Goal: Task Accomplishment & Management: Manage account settings

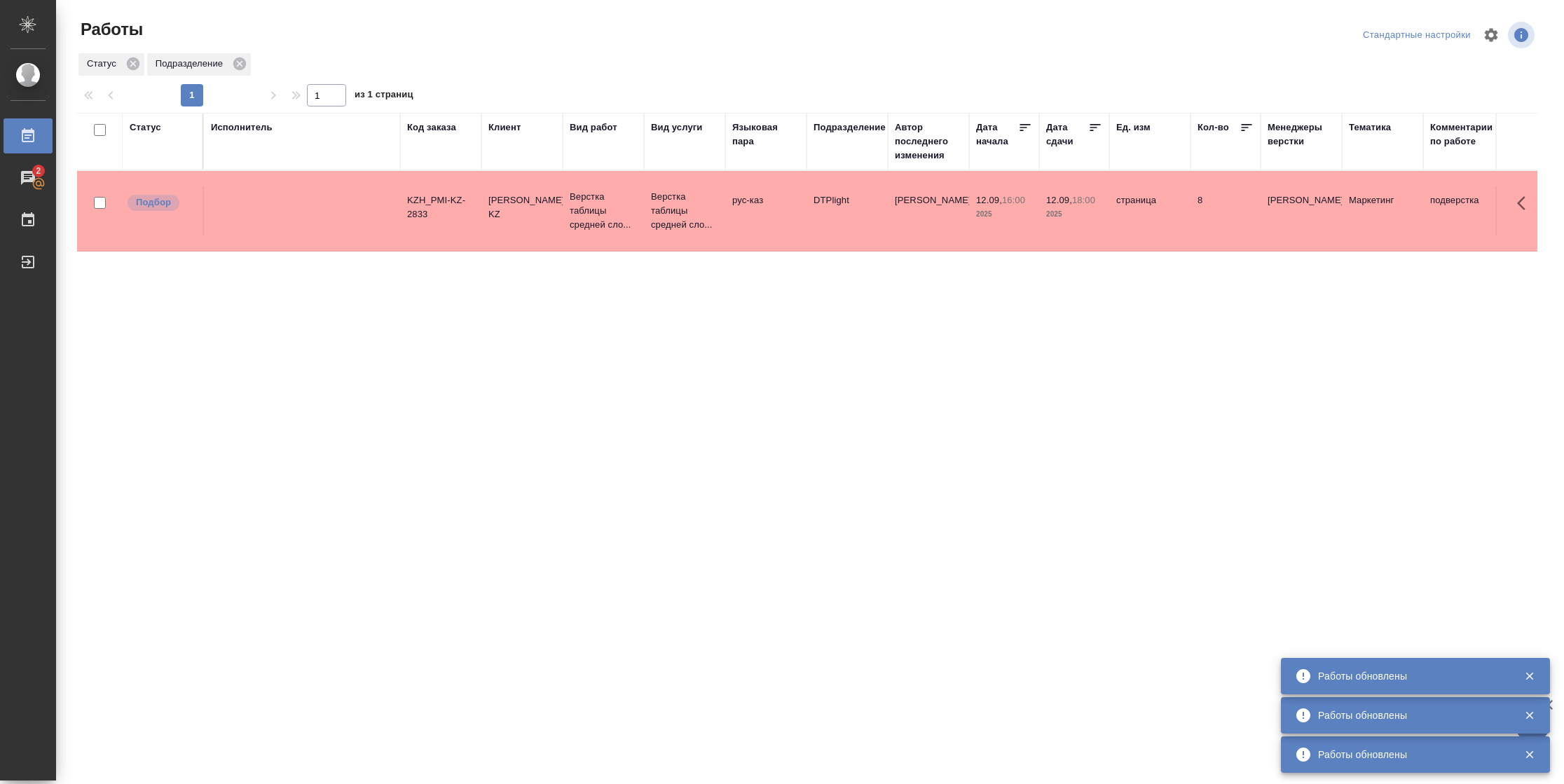
click at [152, 127] on div "Статус" at bounding box center [145, 127] width 31 height 14
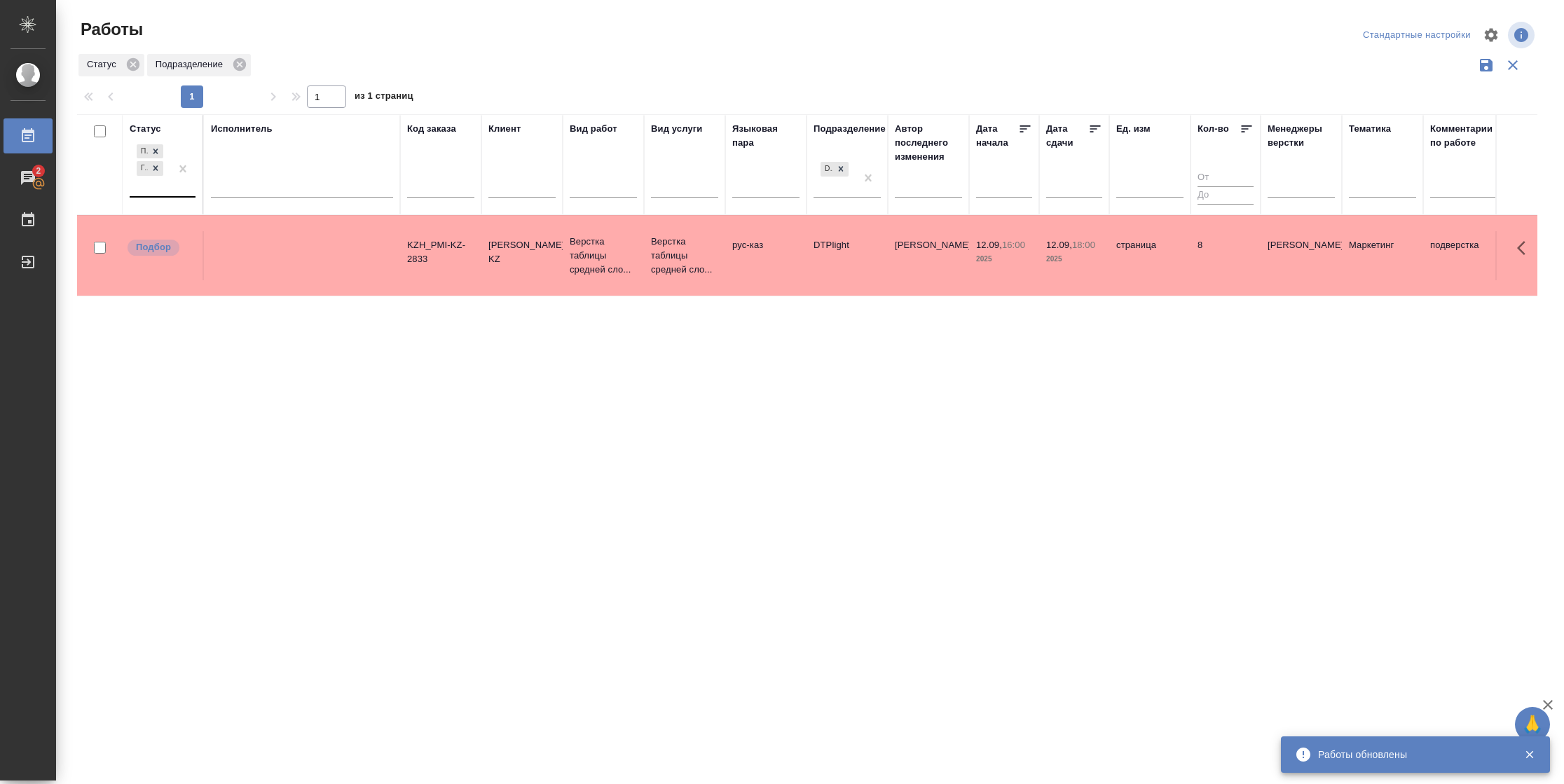
click at [157, 188] on div "Подбор Готов к работе" at bounding box center [150, 168] width 40 height 55
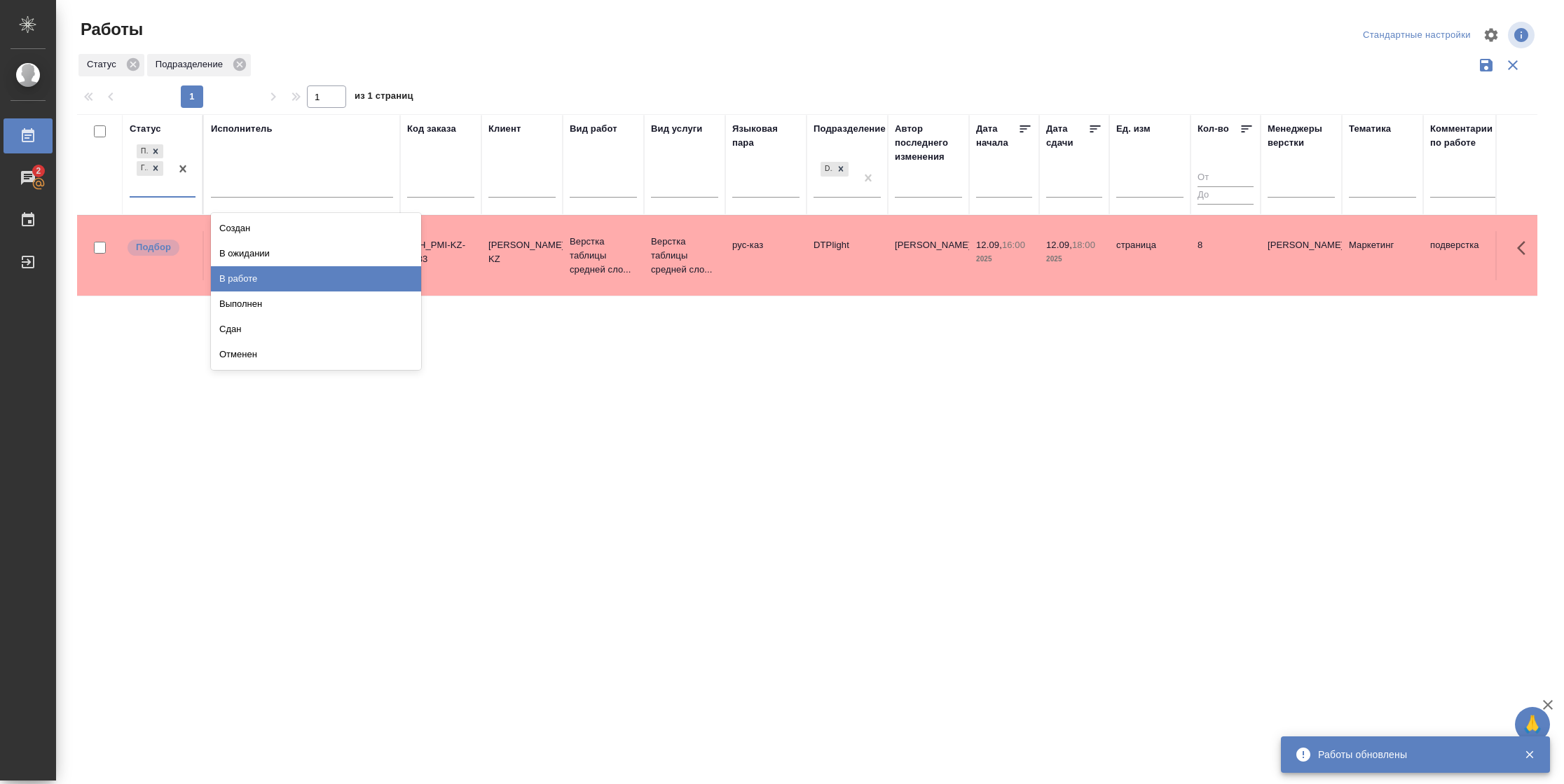
click at [268, 283] on div "В работе" at bounding box center [316, 279] width 211 height 25
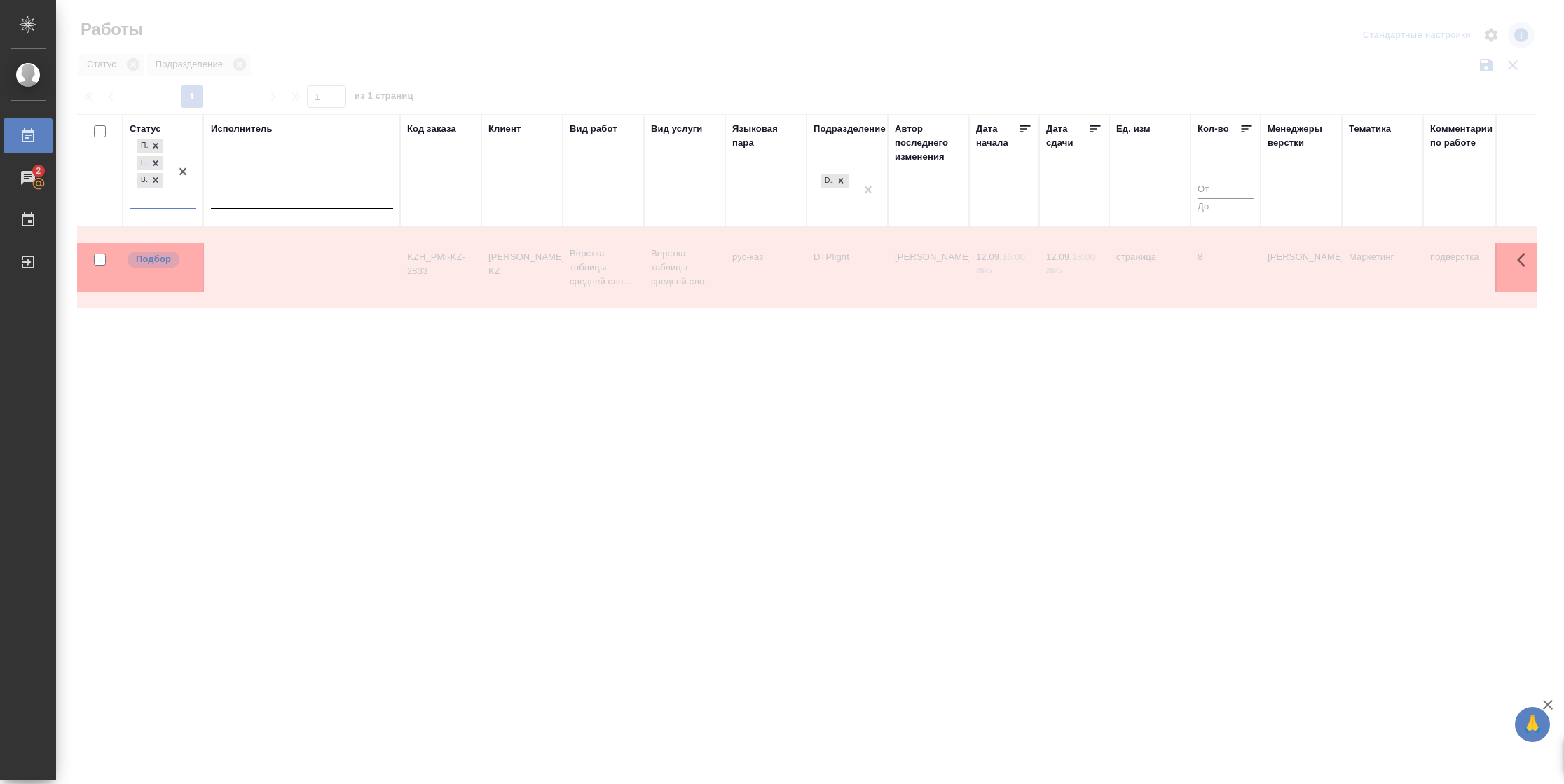
click at [259, 195] on div at bounding box center [302, 195] width 182 height 20
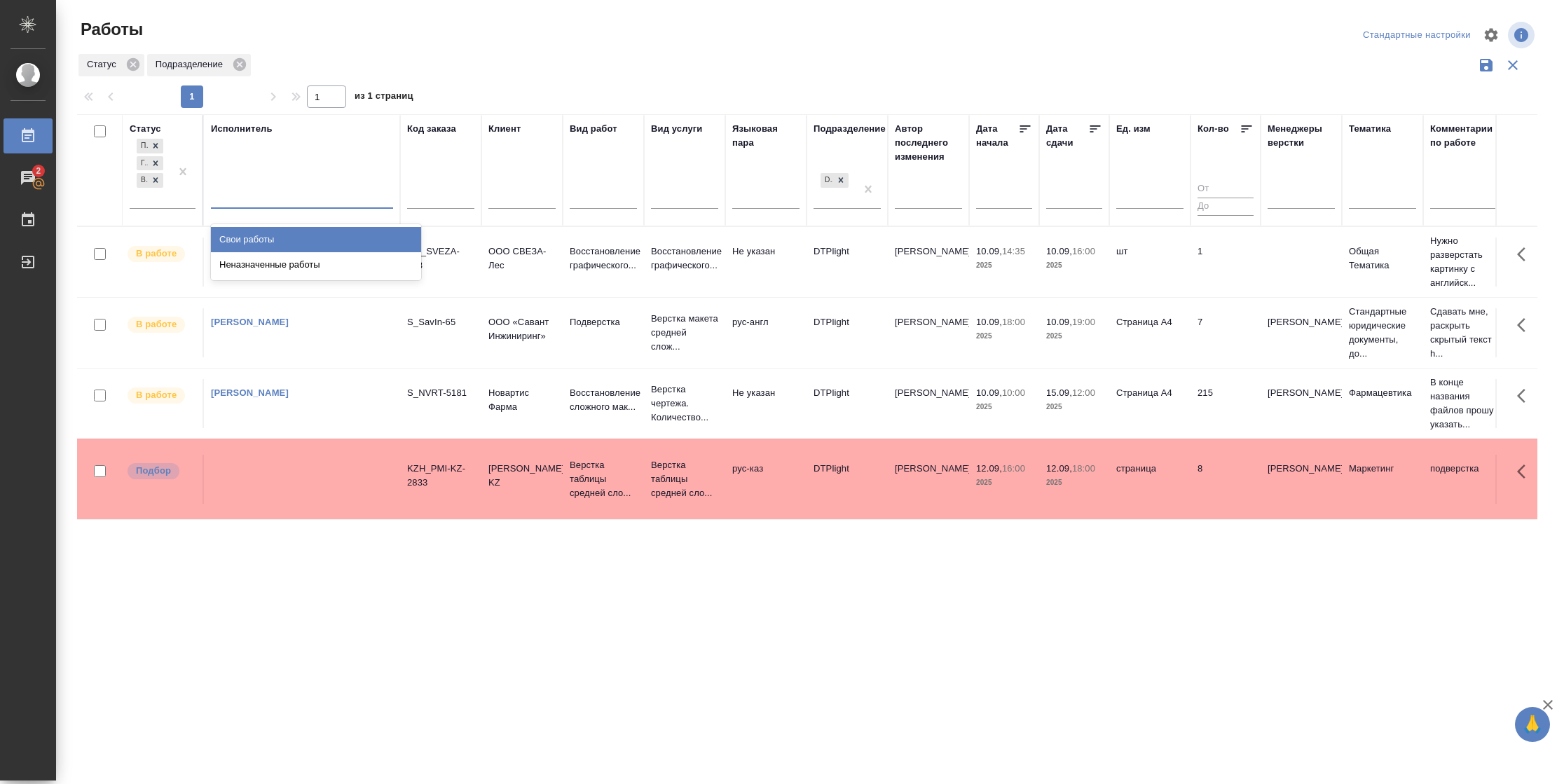
click at [255, 232] on div "Свои работы" at bounding box center [316, 240] width 211 height 25
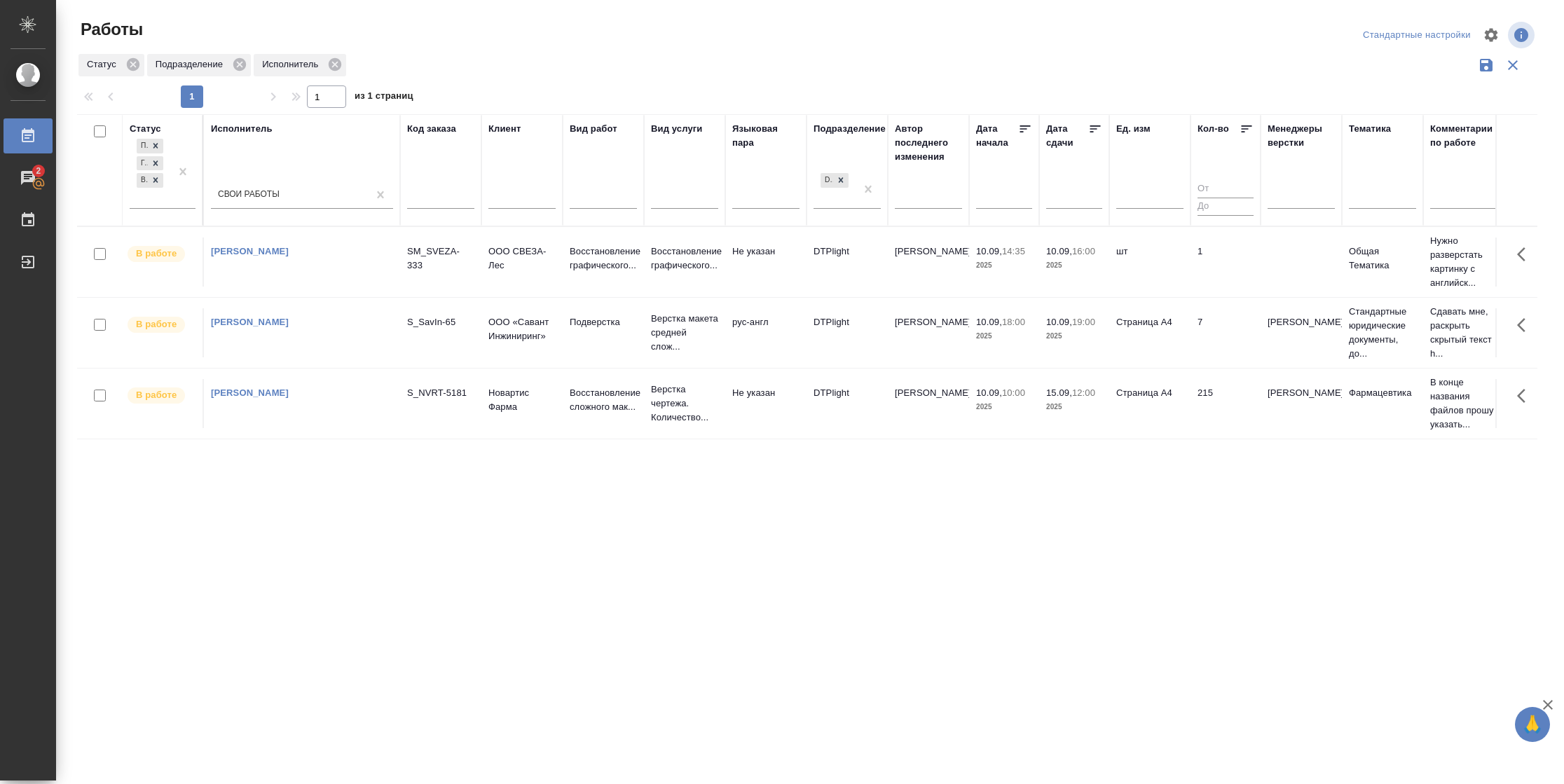
click at [1099, 282] on td "10.09, 16:00 2025" at bounding box center [1074, 262] width 70 height 49
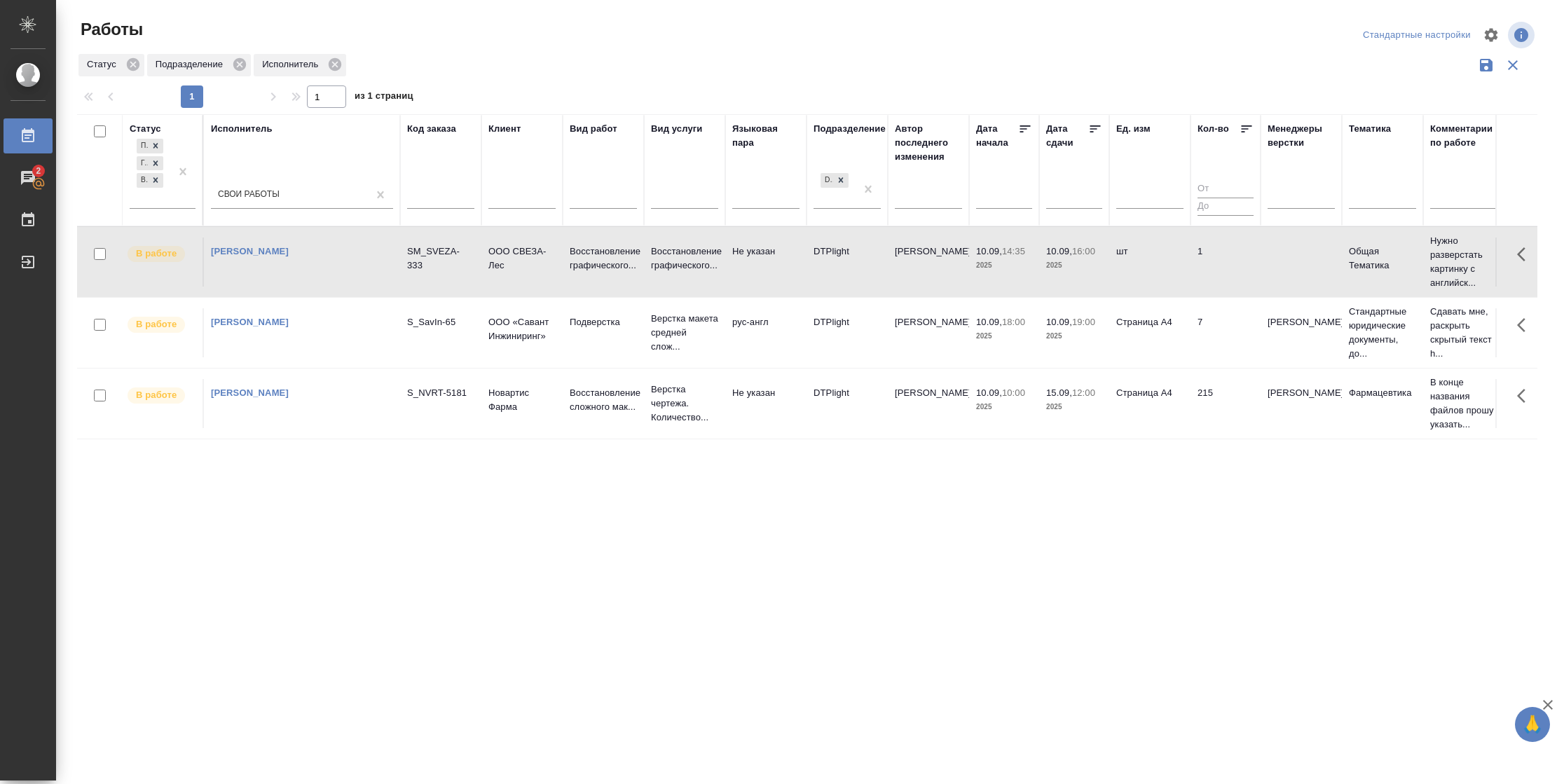
click at [1246, 241] on td "1" at bounding box center [1225, 262] width 70 height 49
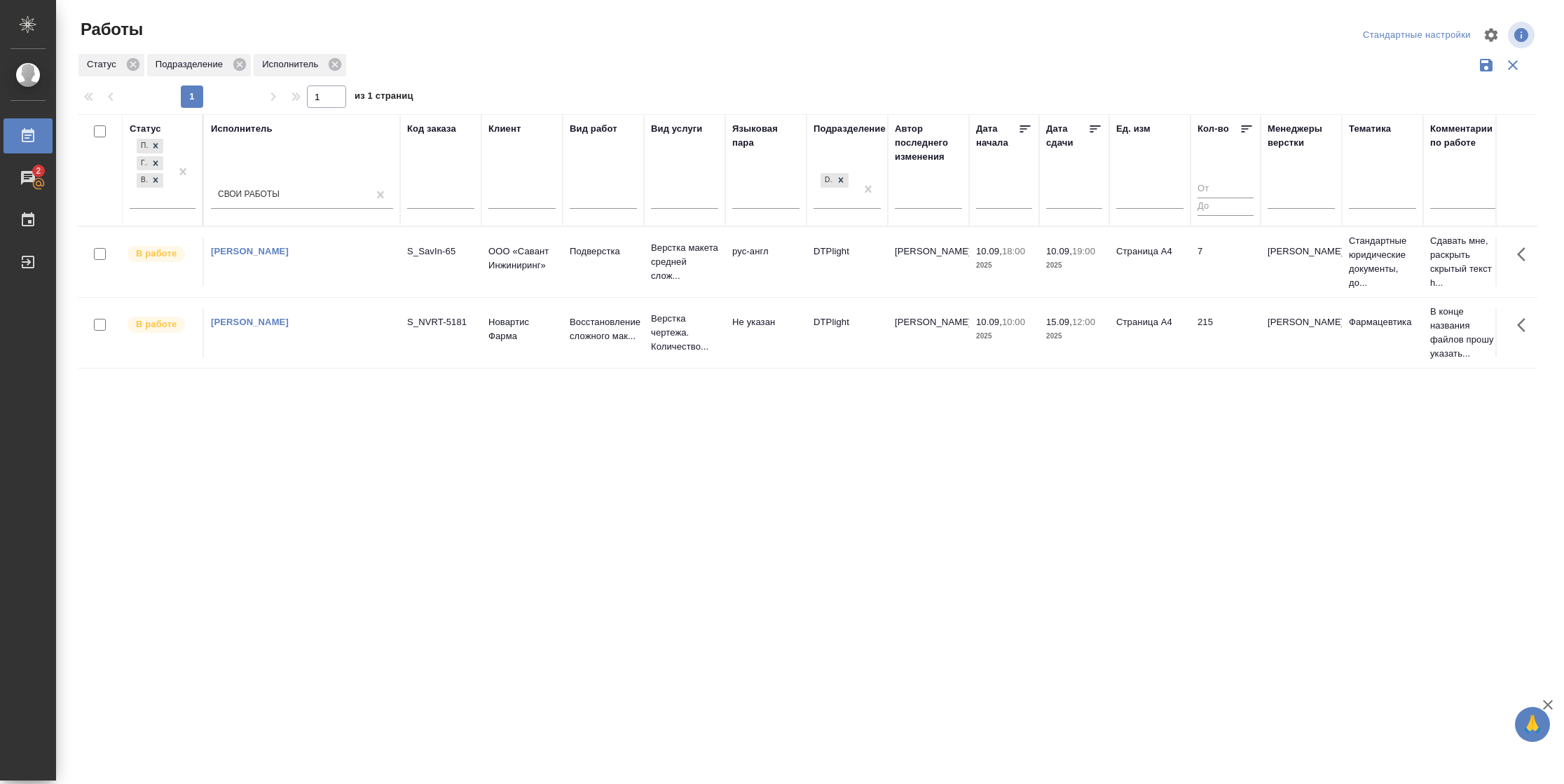
click at [1205, 265] on td "7" at bounding box center [1225, 262] width 70 height 49
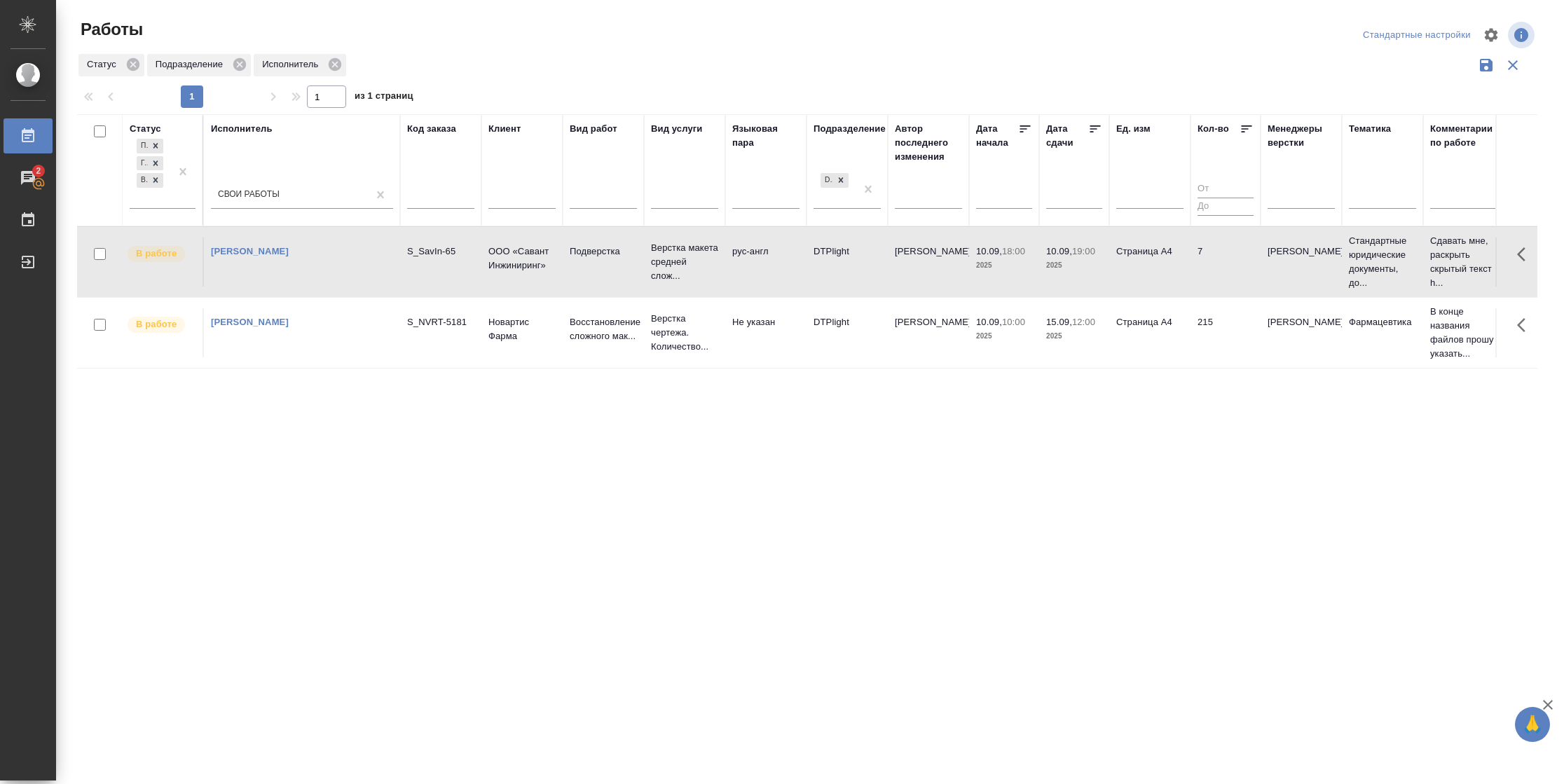
click at [1205, 265] on td "7" at bounding box center [1225, 262] width 70 height 49
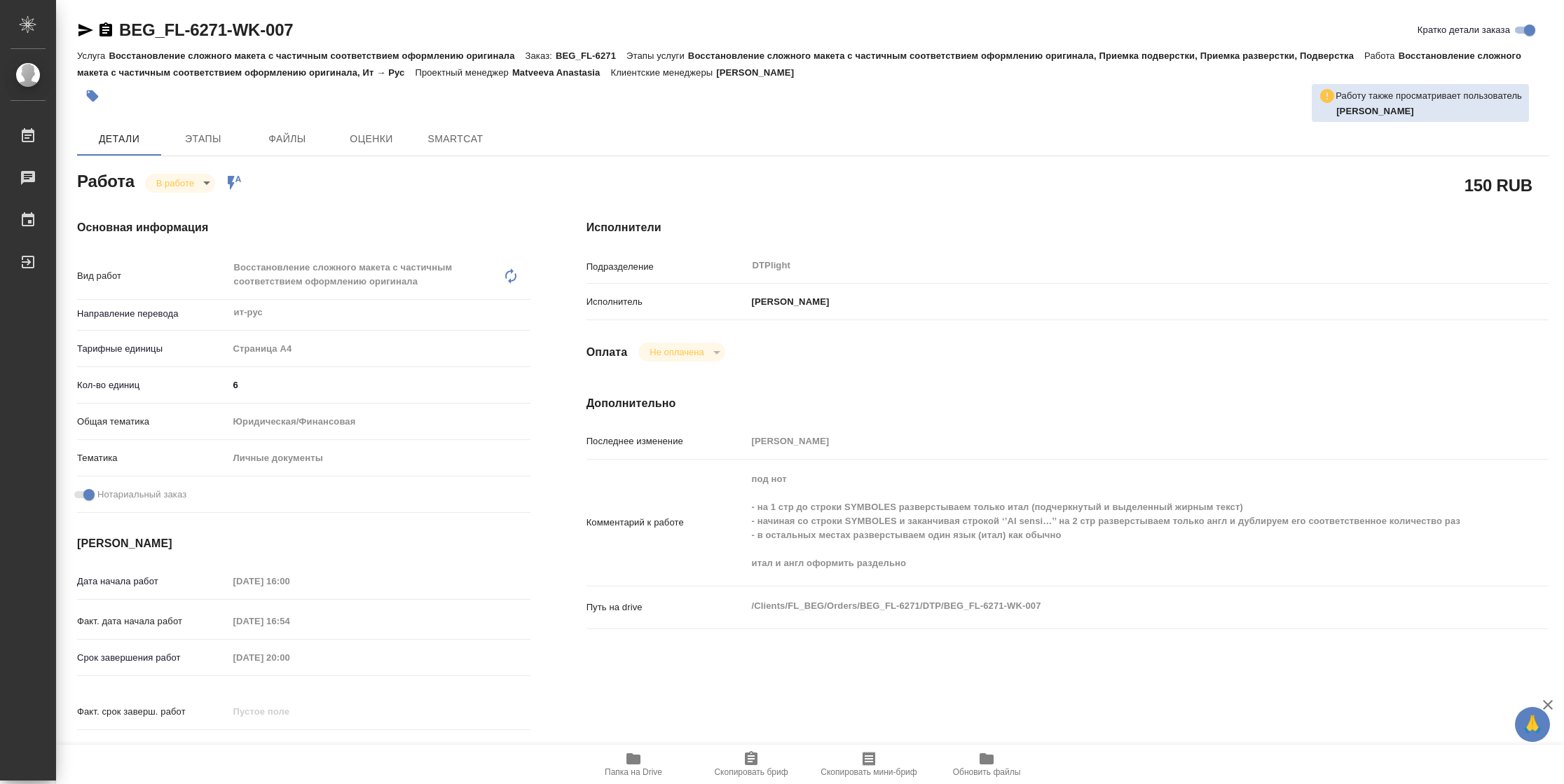
type textarea "x"
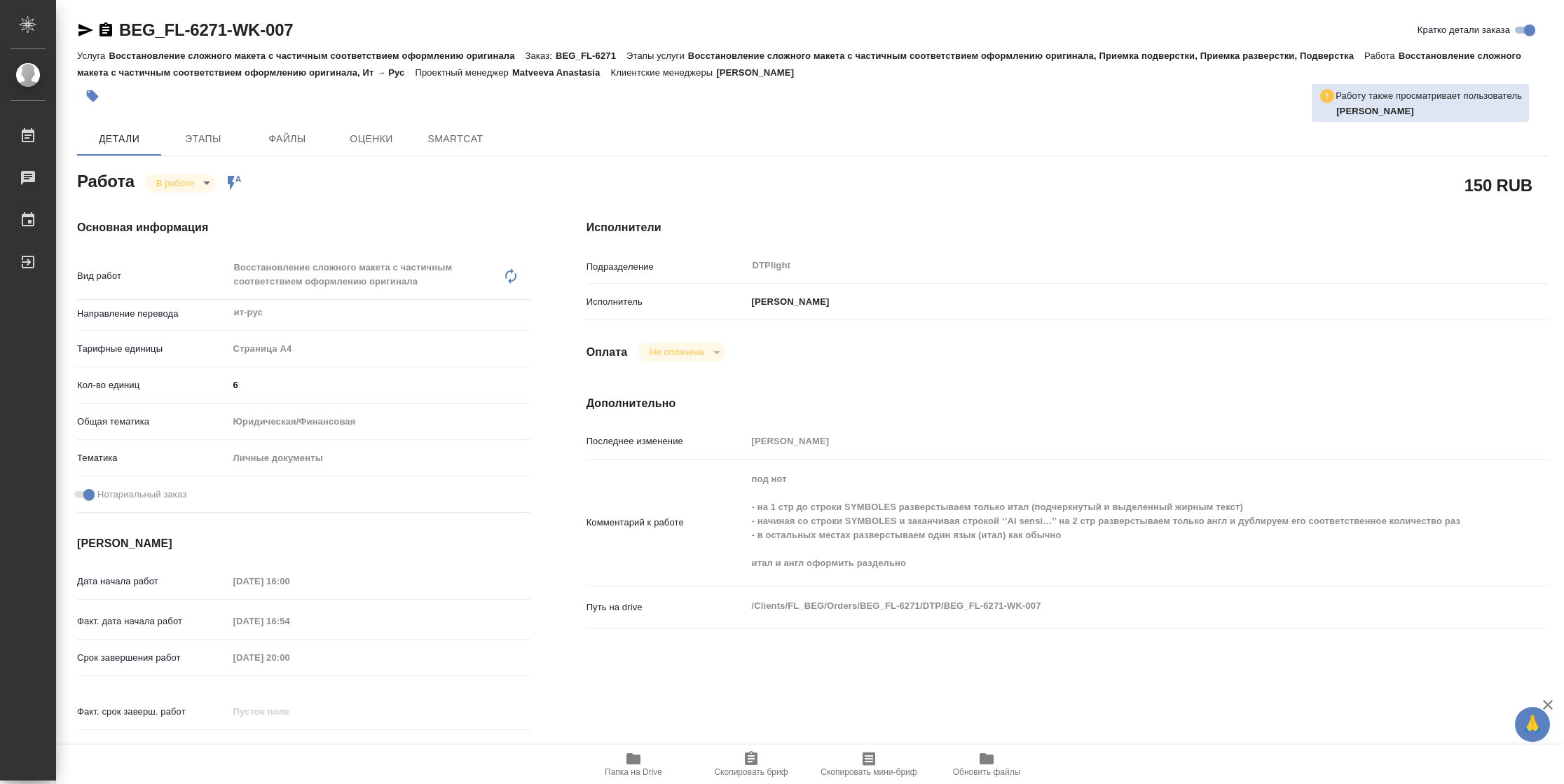
type textarea "x"
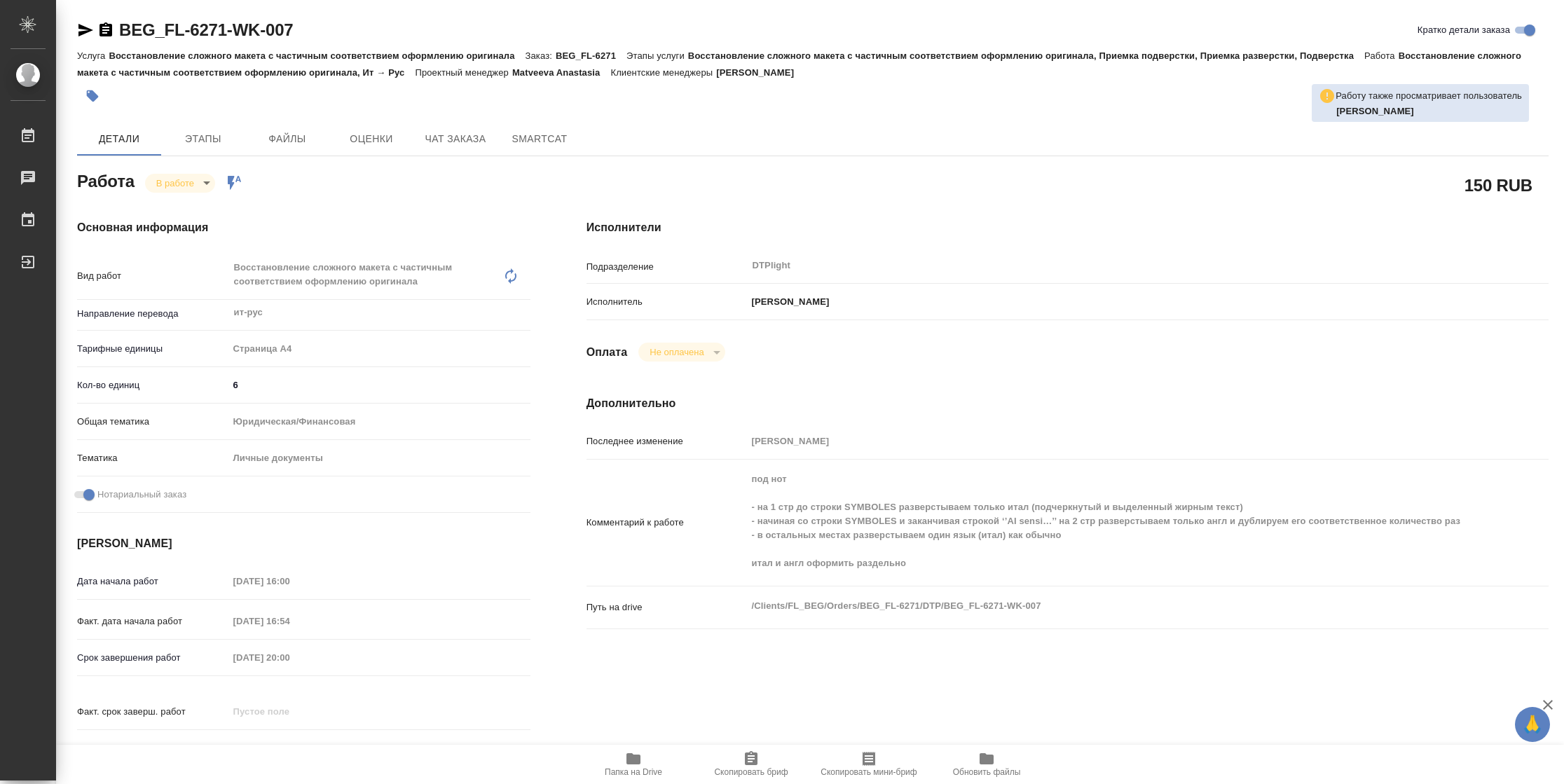
type textarea "x"
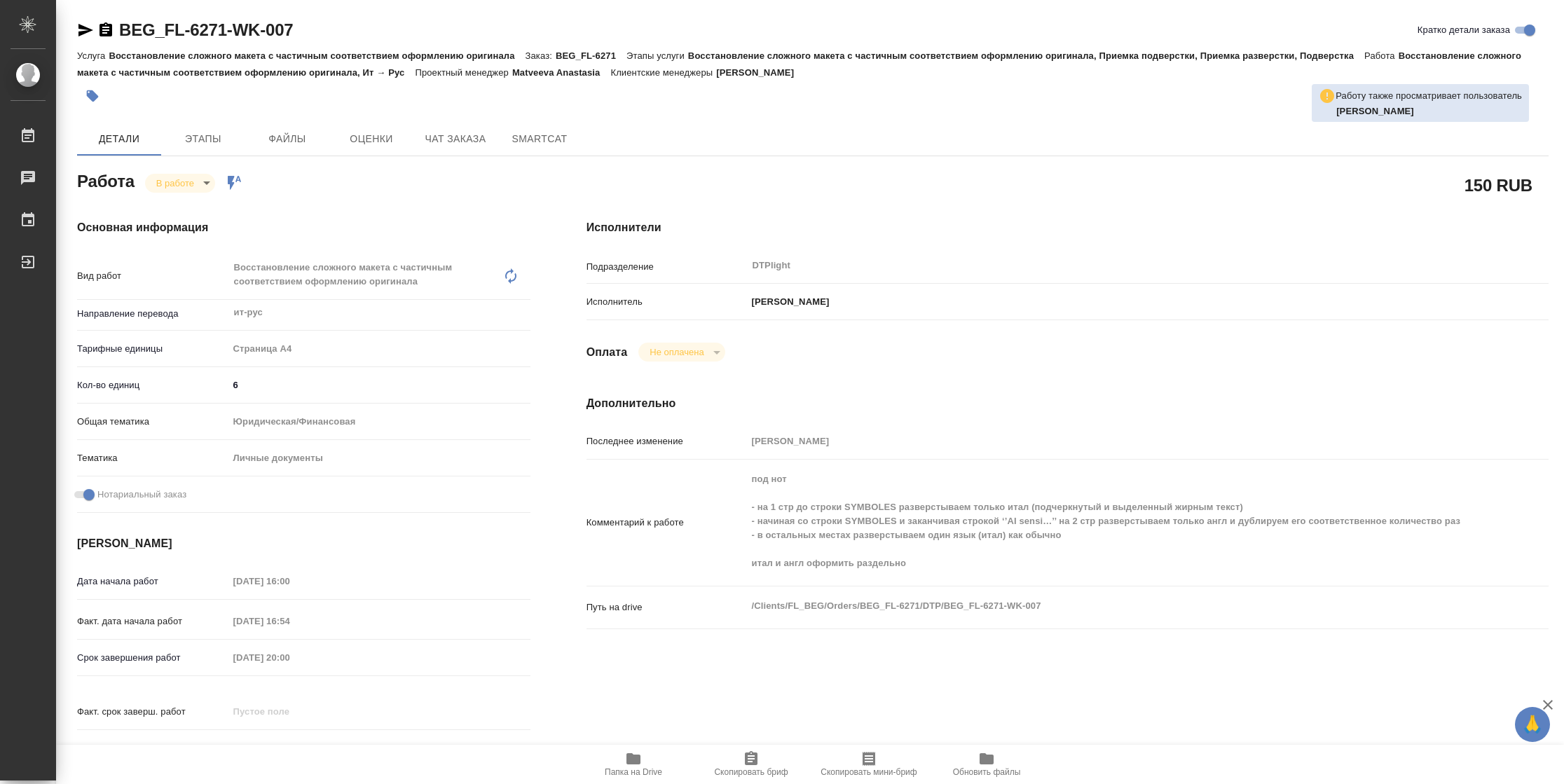
type textarea "x"
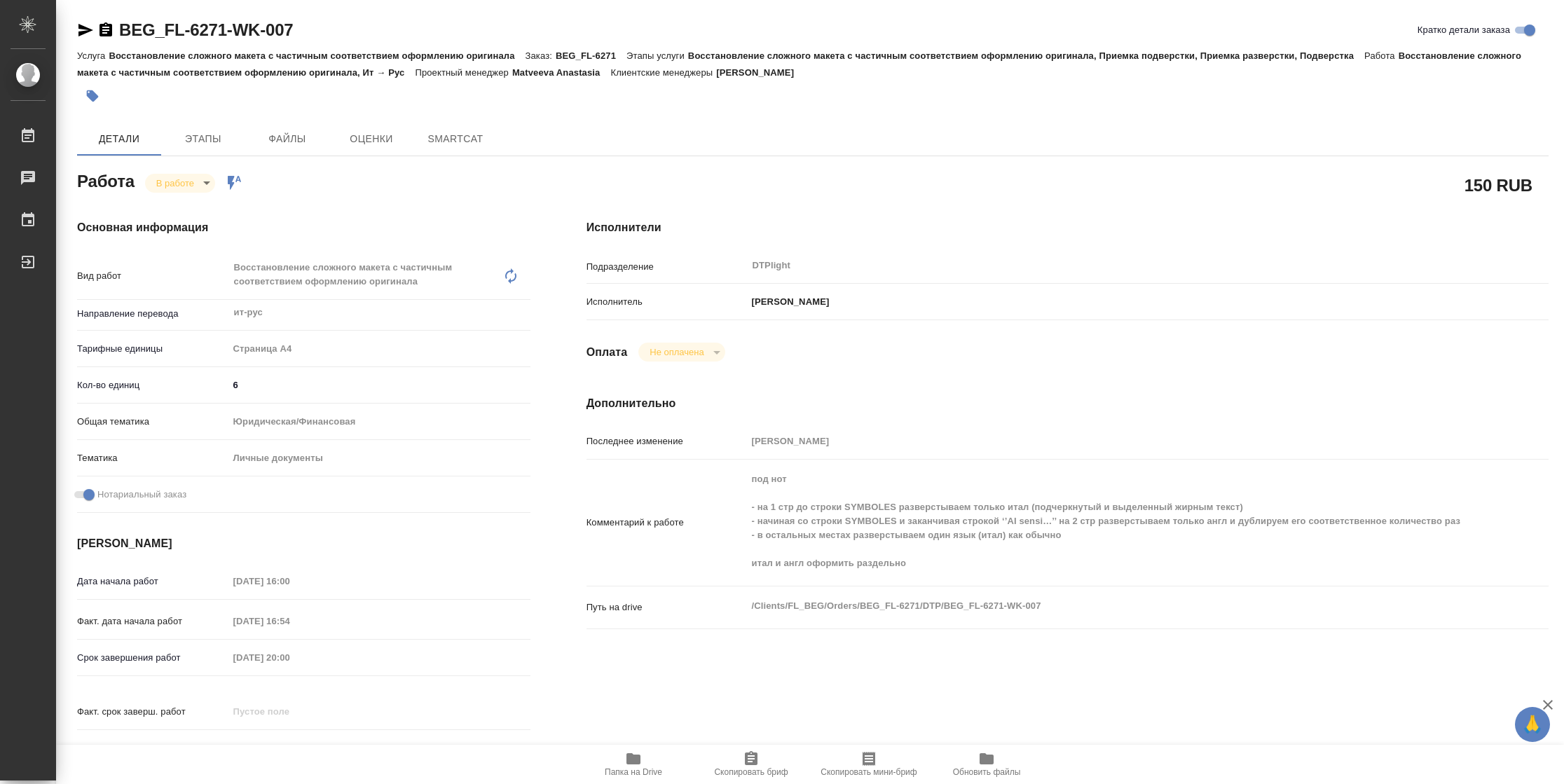
type textarea "x"
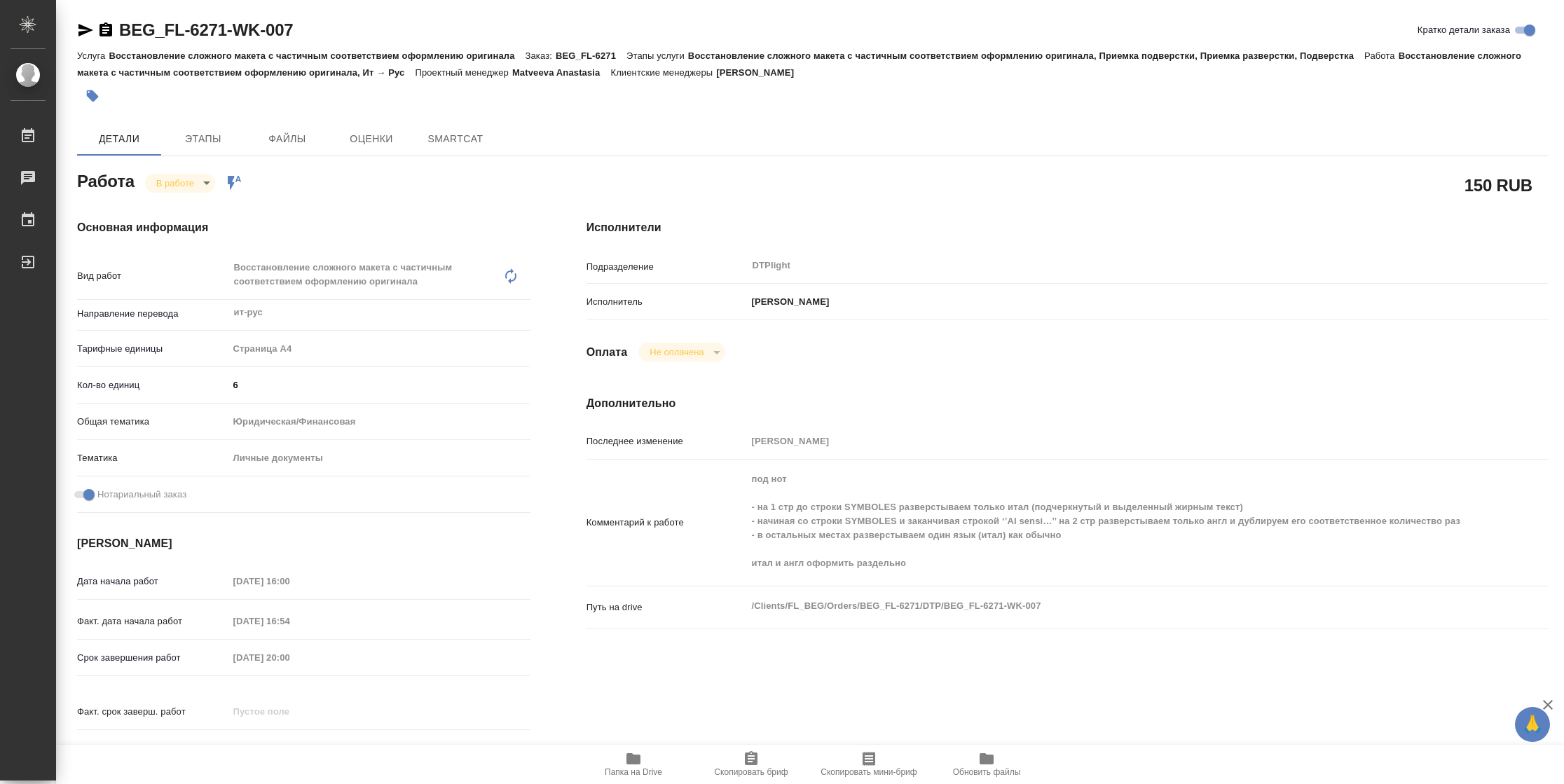
type textarea "x"
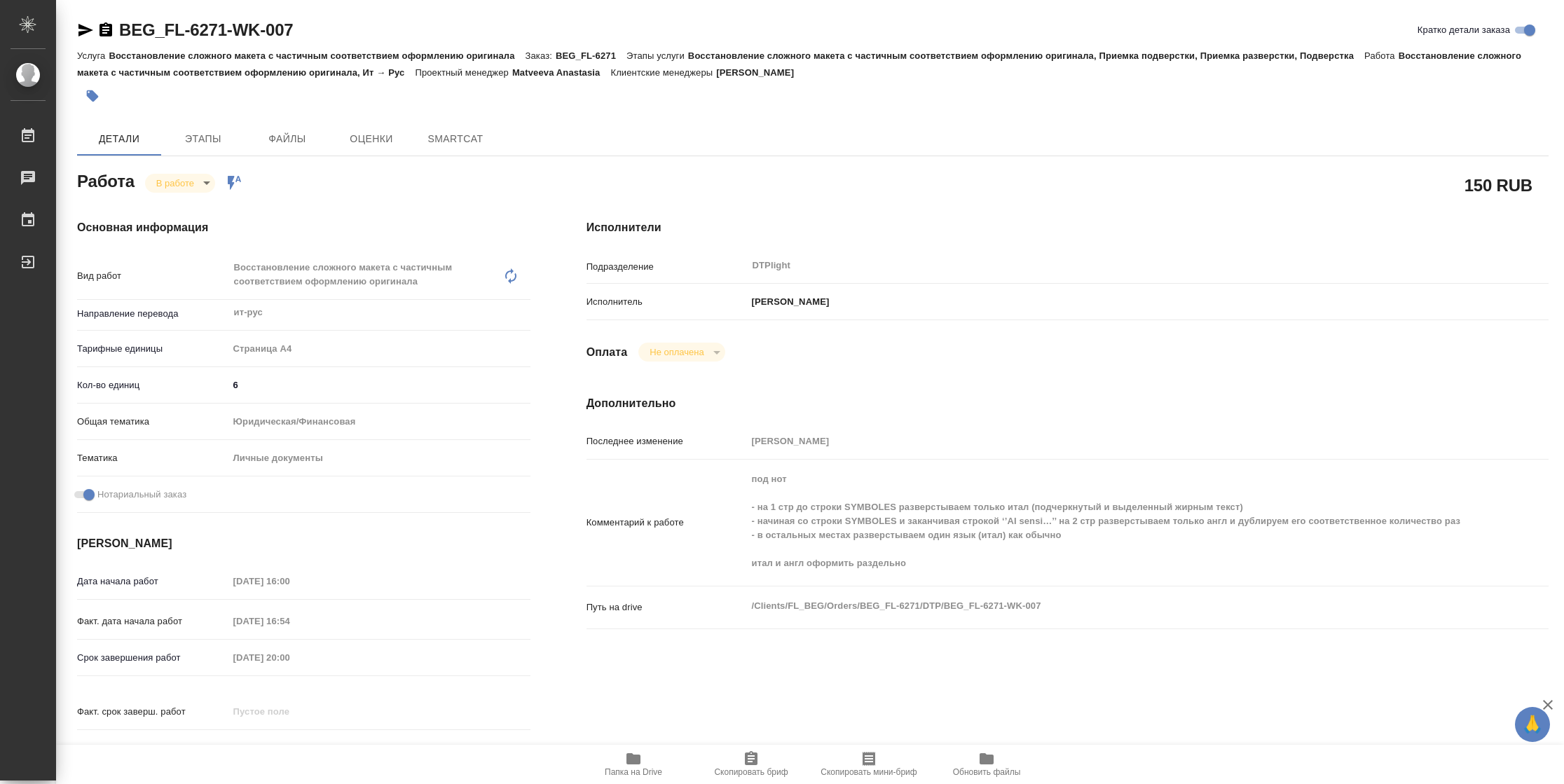
type textarea "x"
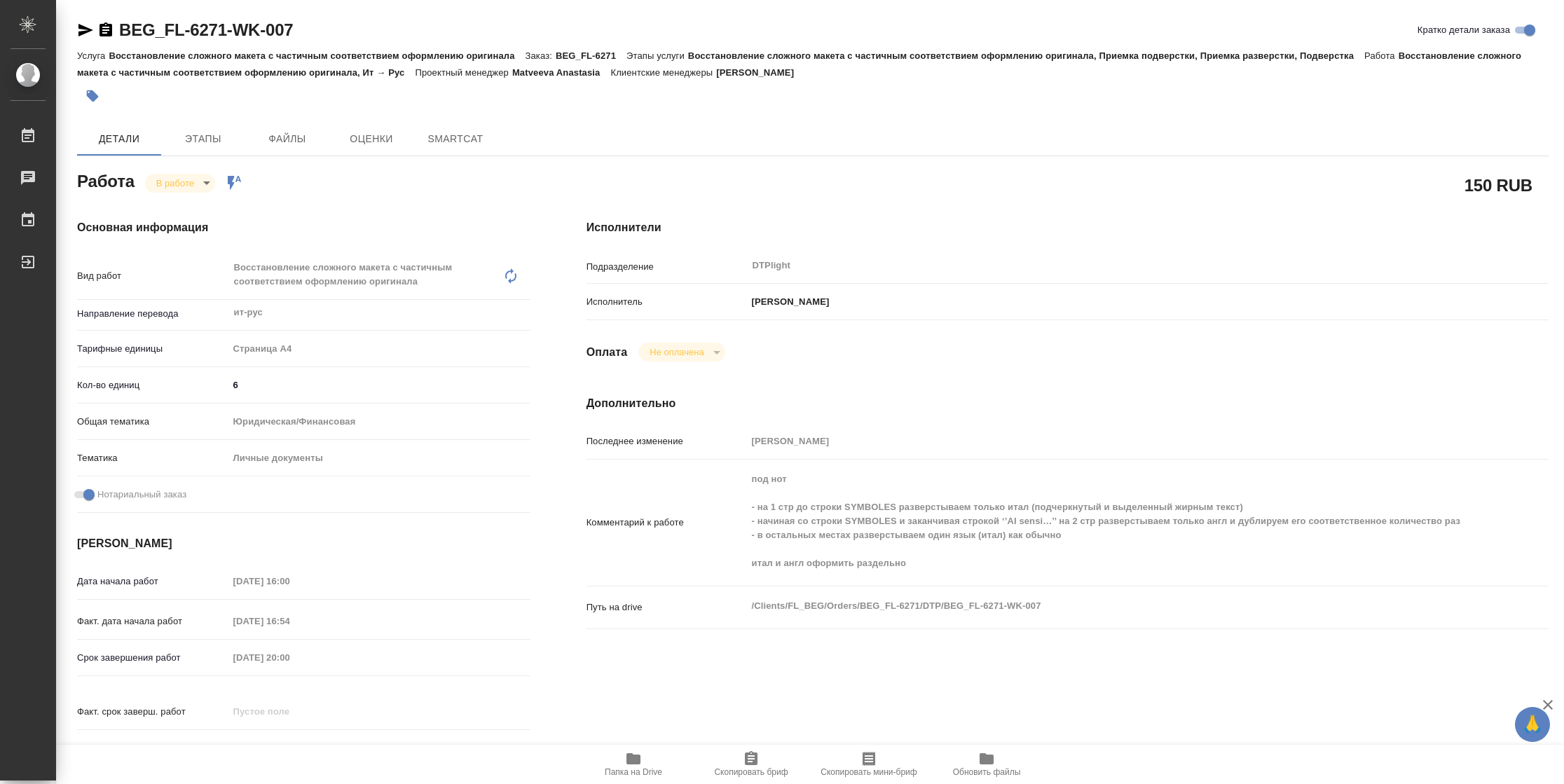
type textarea "x"
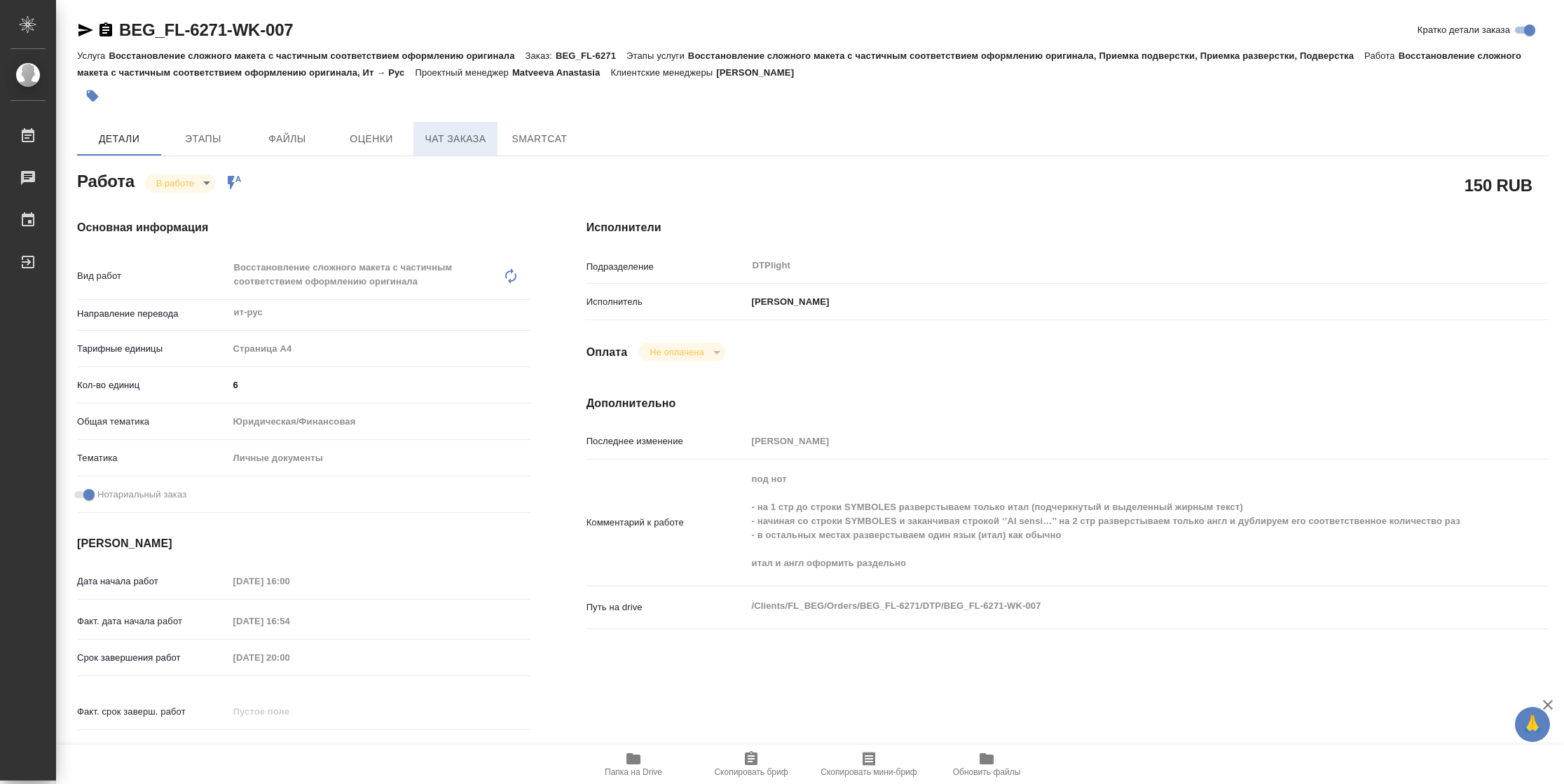
type textarea "x"
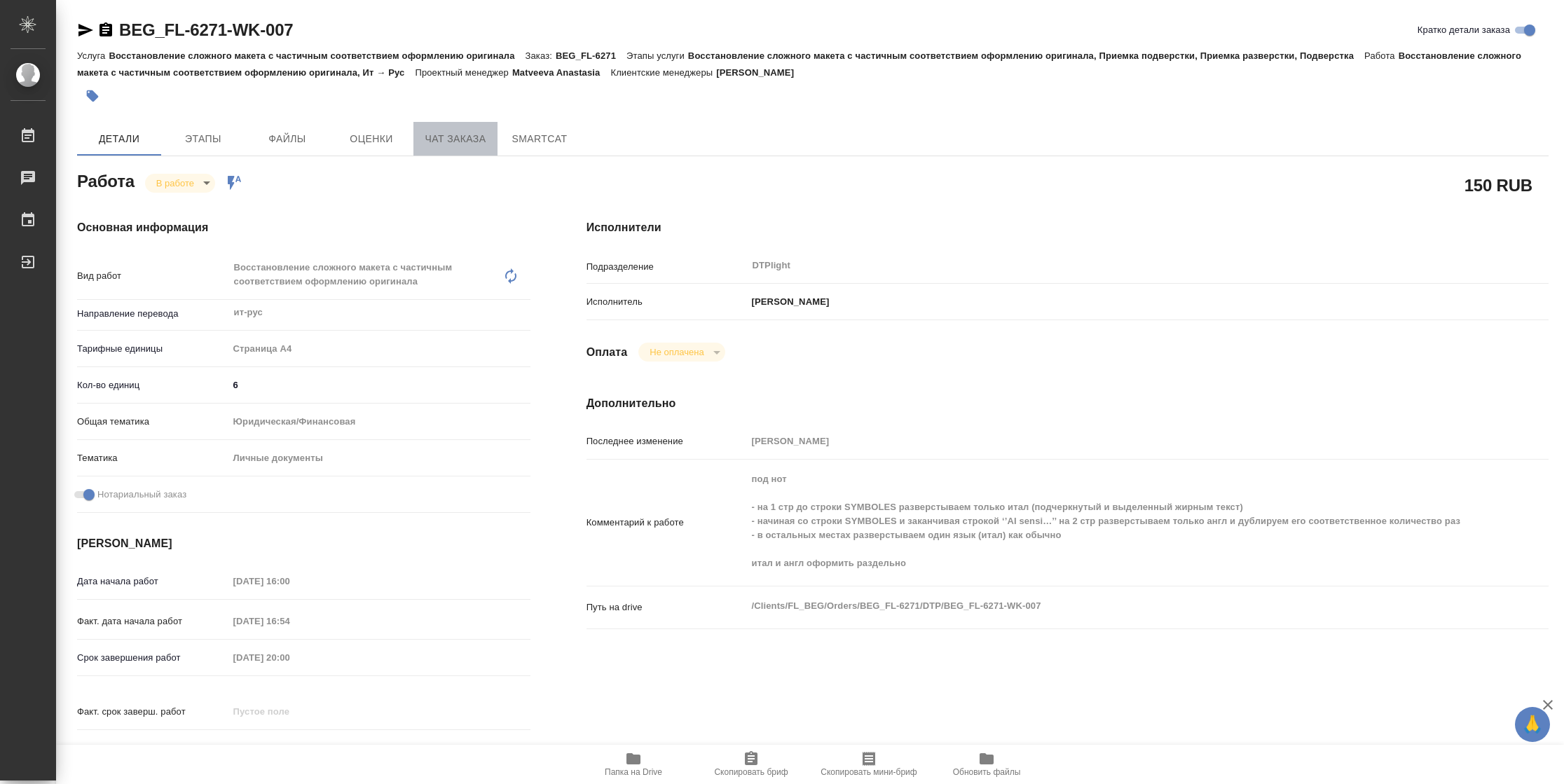
click at [453, 131] on span "Чат заказа" at bounding box center [456, 139] width 67 height 18
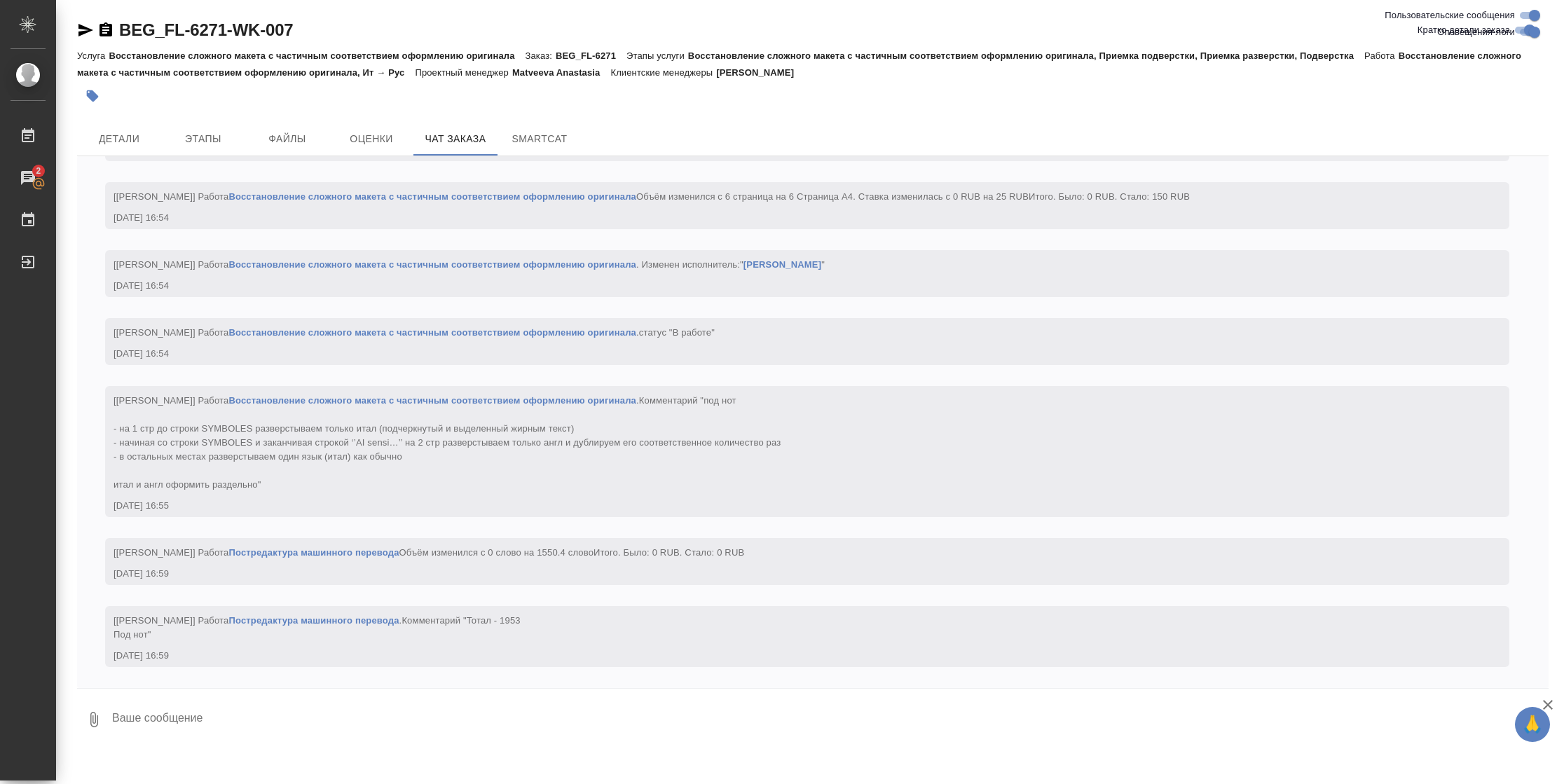
scroll to position [3437, 0]
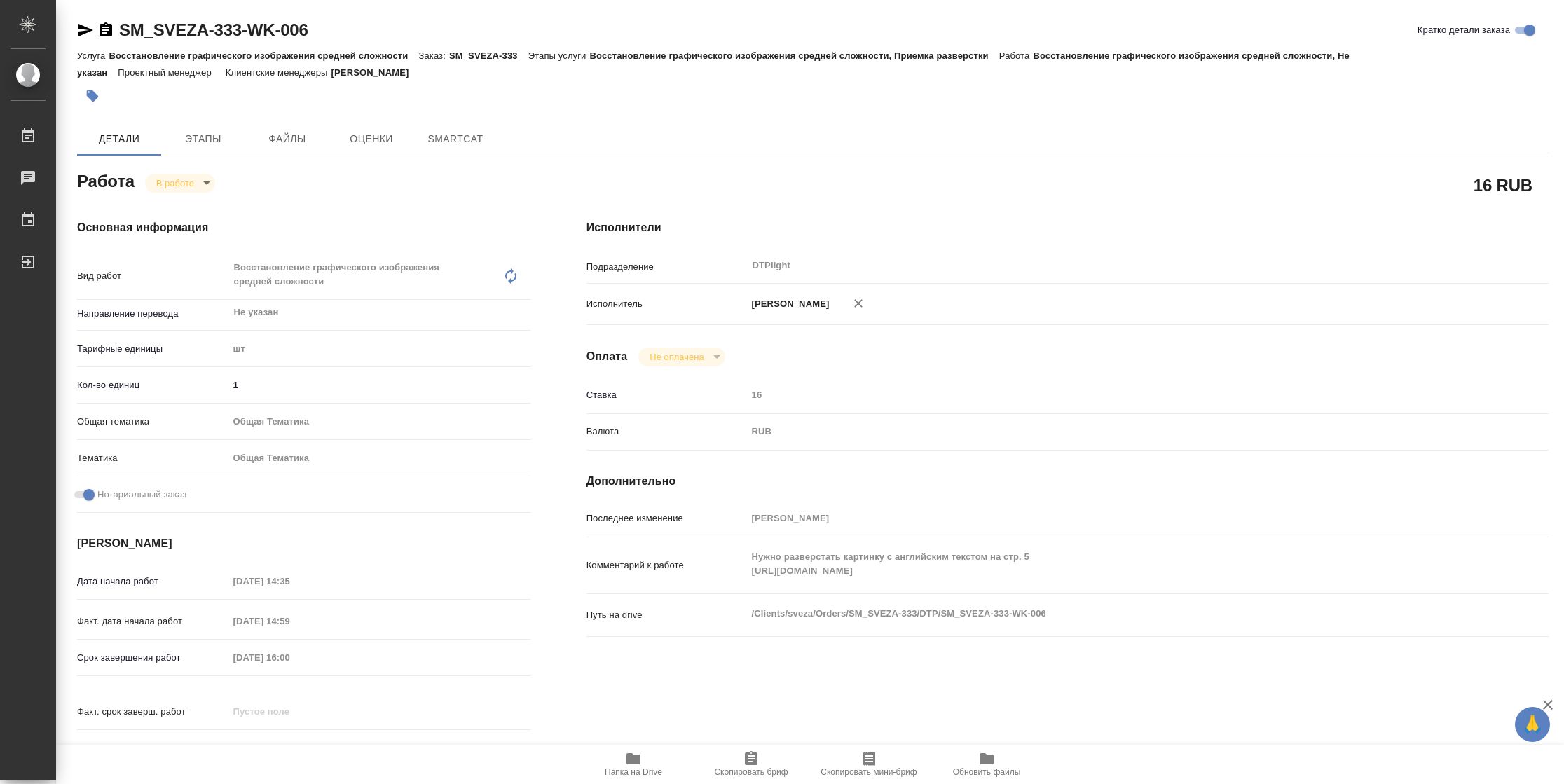
type textarea "x"
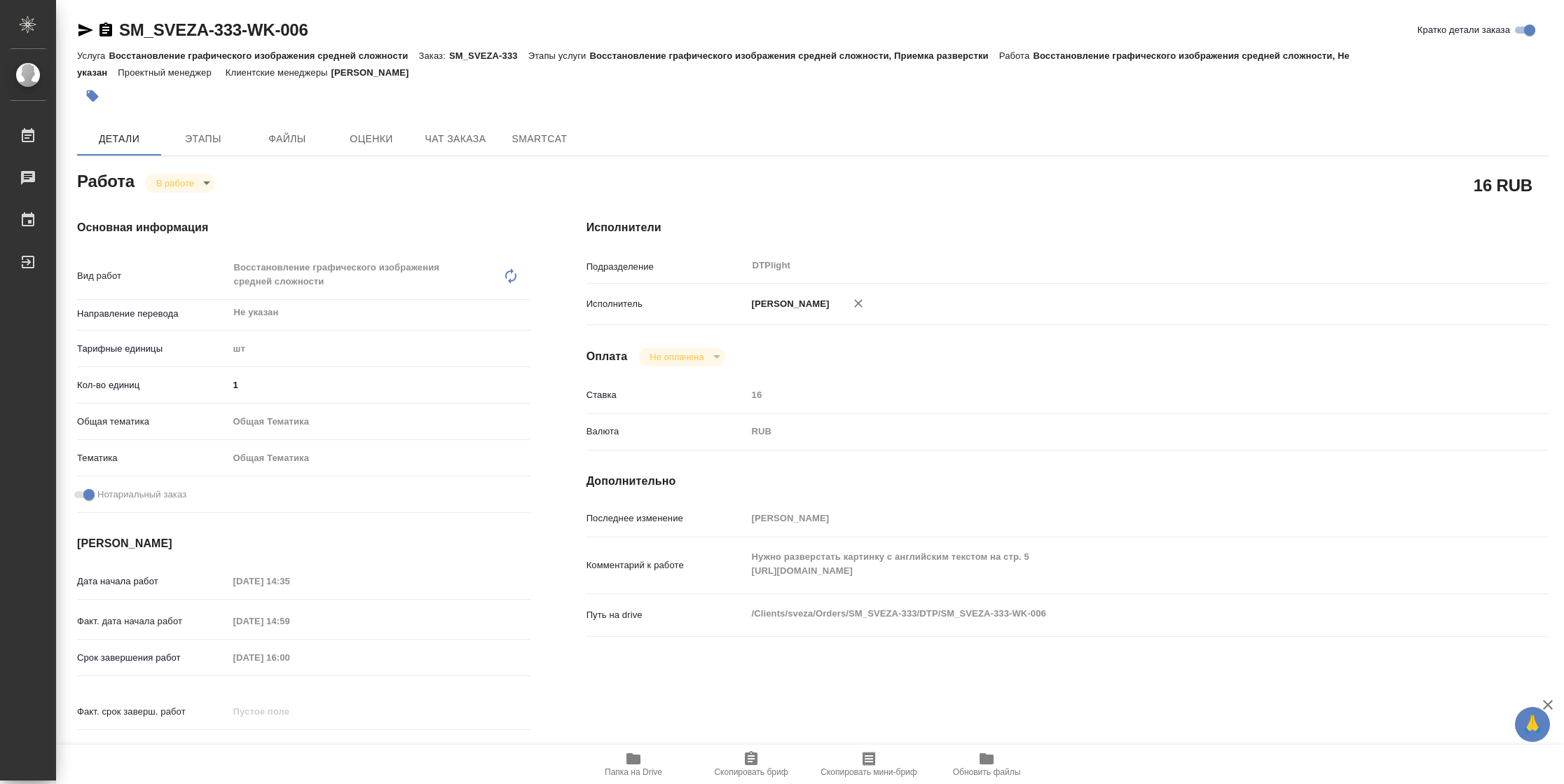
type textarea "x"
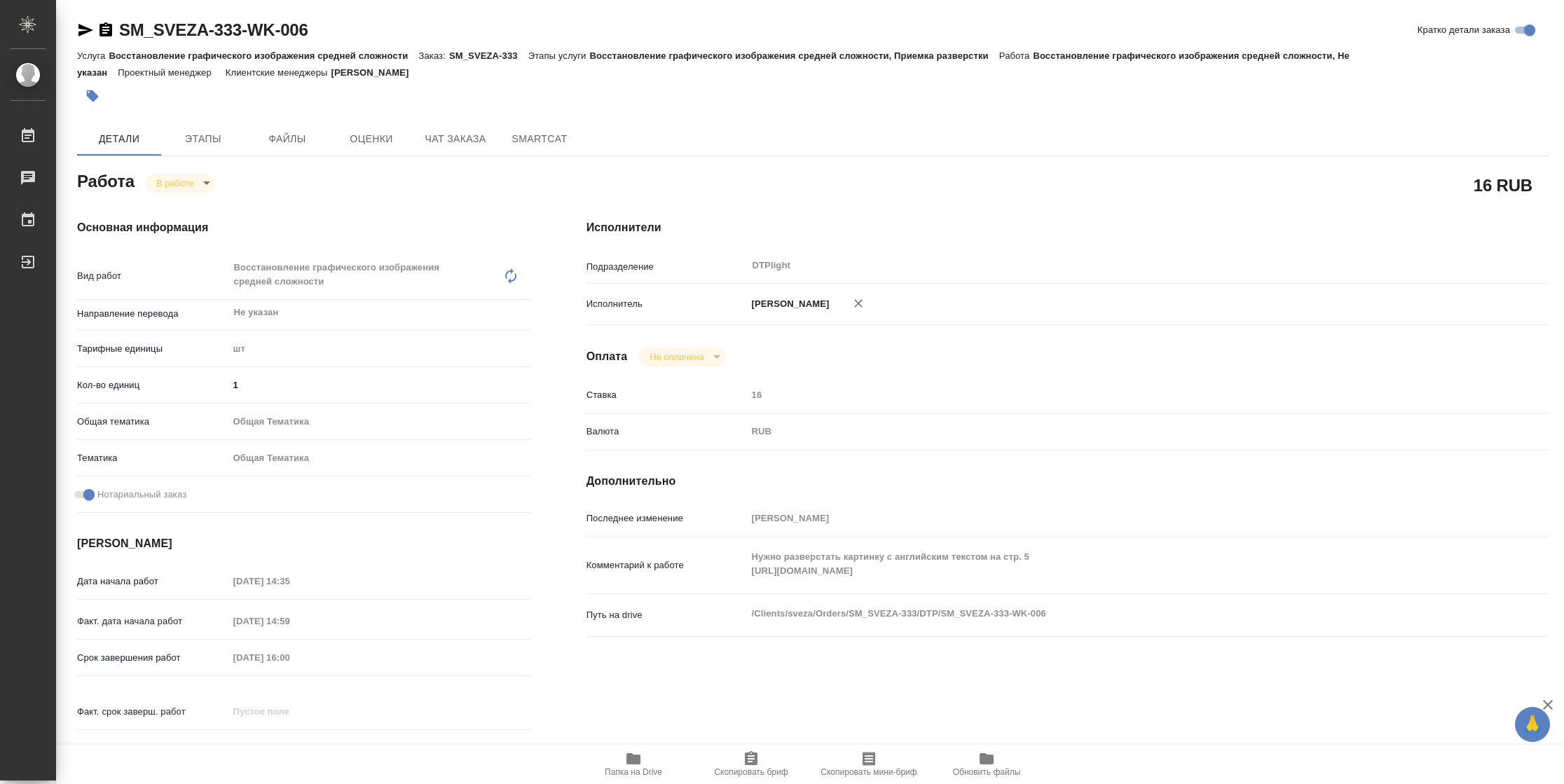
type textarea "x"
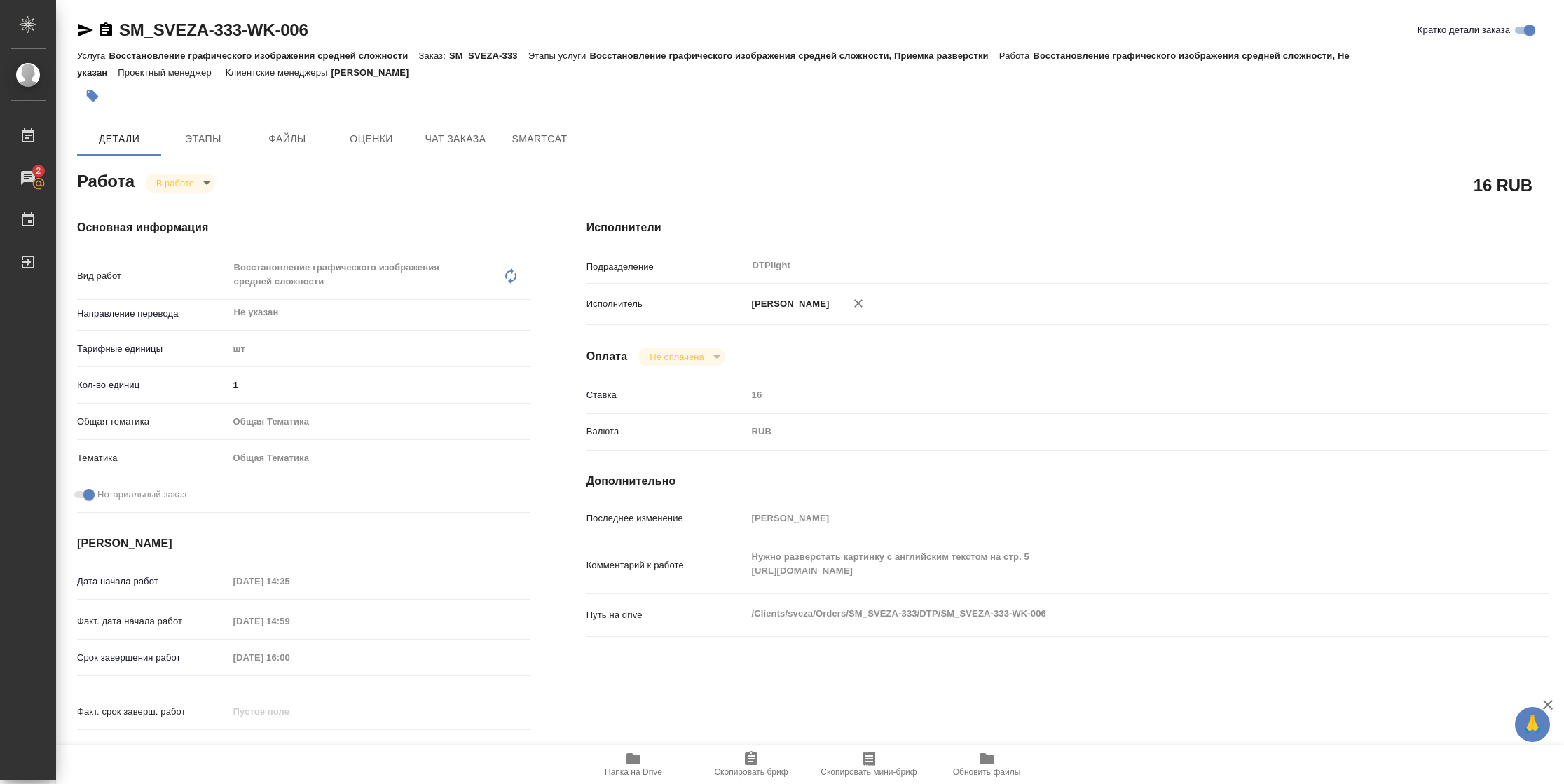
click at [730, 586] on div "Комментарий к работе Нужно разверстать картинку с английским текстом на стр. 5 …" at bounding box center [1067, 565] width 962 height 45
click at [183, 184] on body "🙏 .cls-1 fill:#fff; AWATERA [PERSON_NAME] 2 Чаты График Выйти SM_SVEZA-333-WK-0…" at bounding box center [782, 392] width 1564 height 784
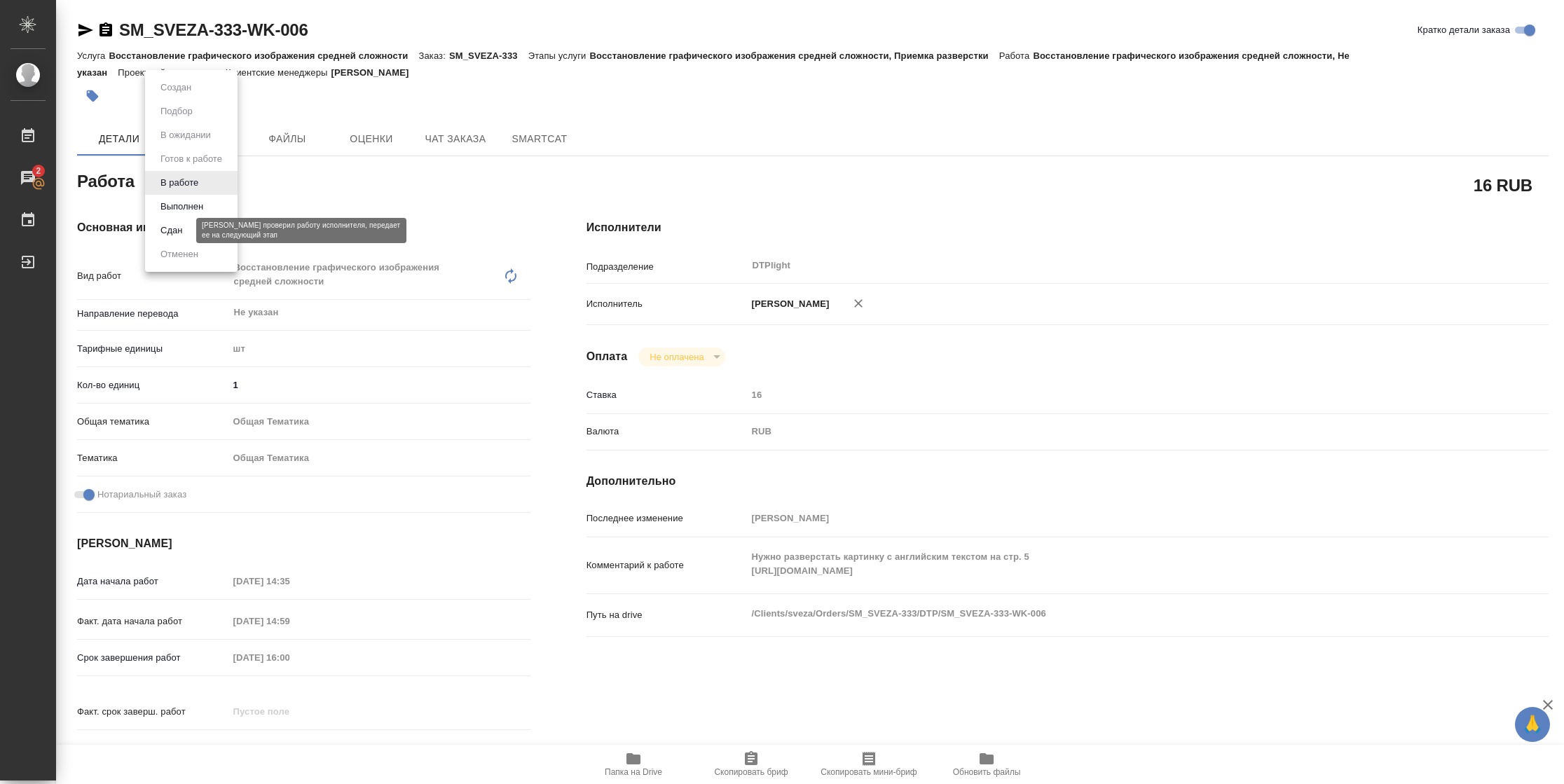
click at [169, 226] on button "Сдан" at bounding box center [172, 231] width 30 height 15
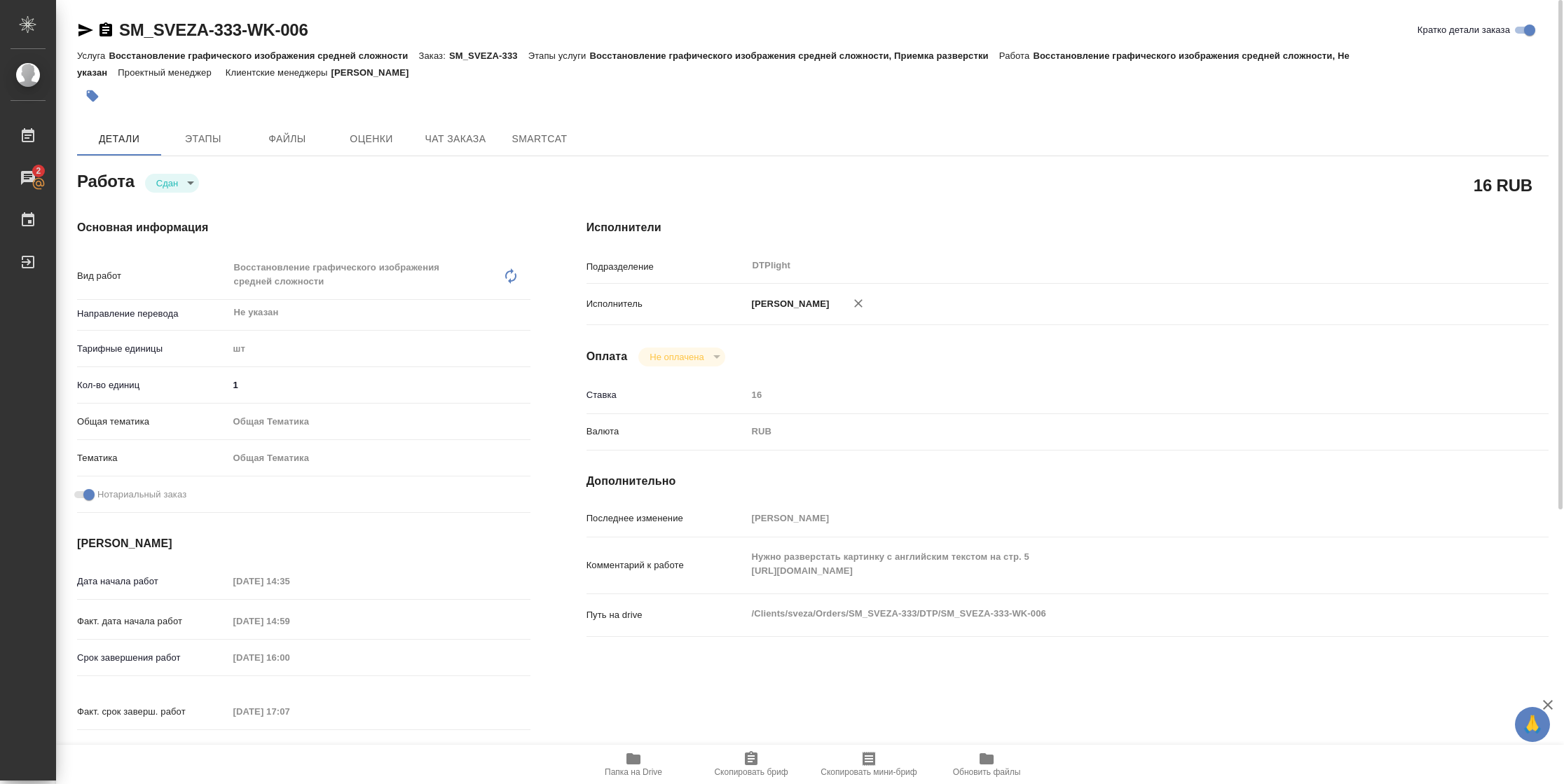
type textarea "x"
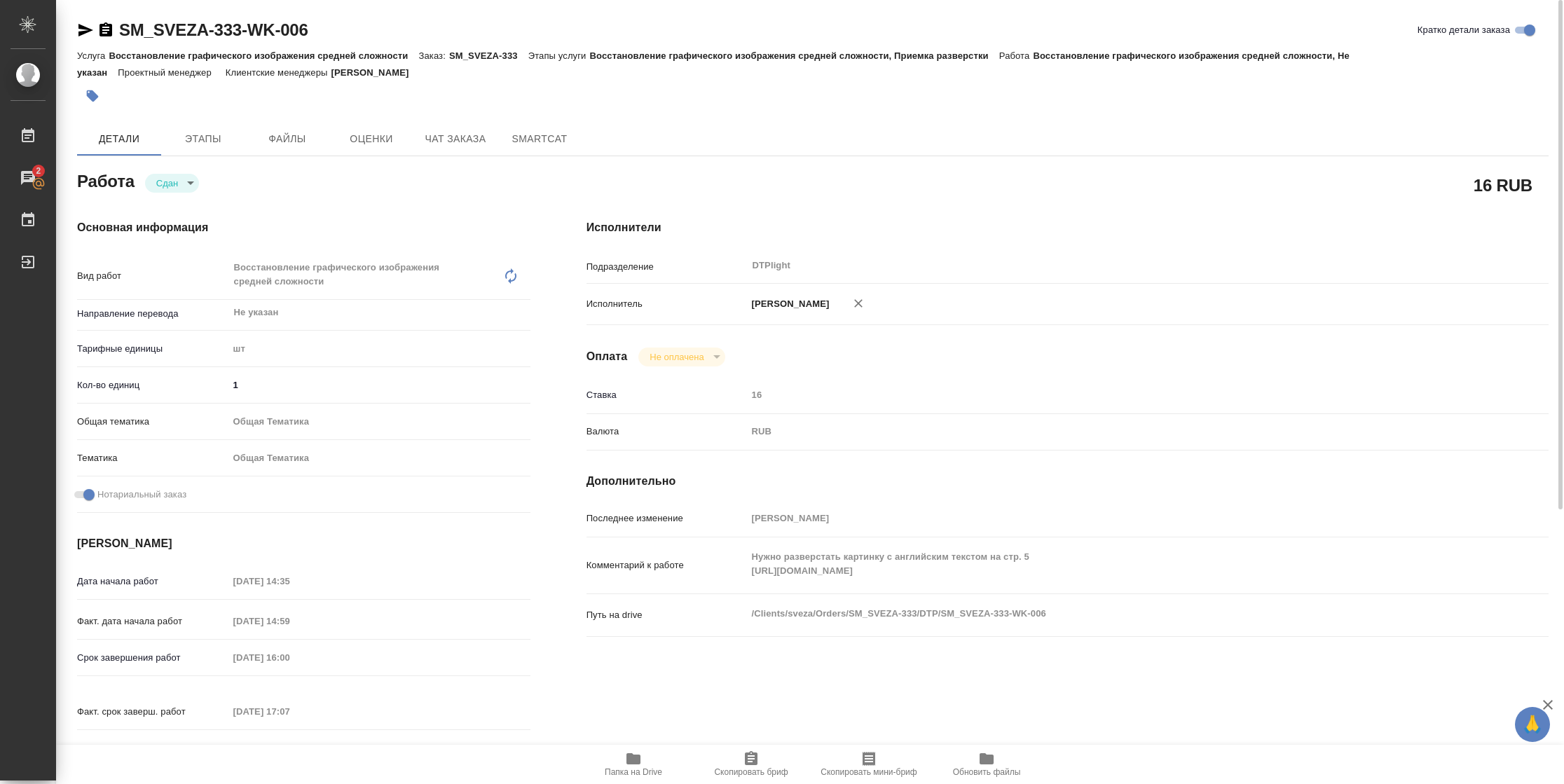
type textarea "x"
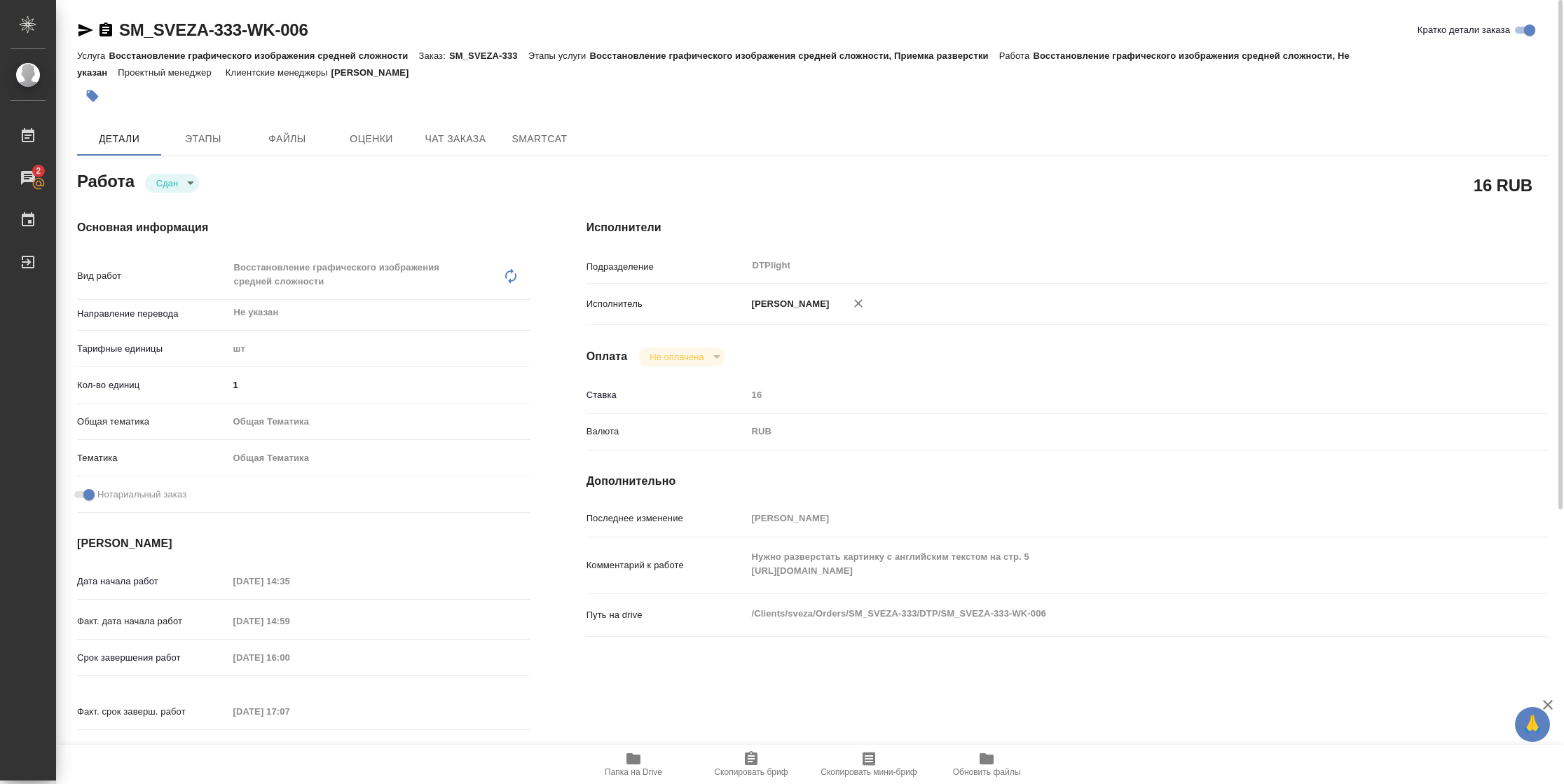
type textarea "x"
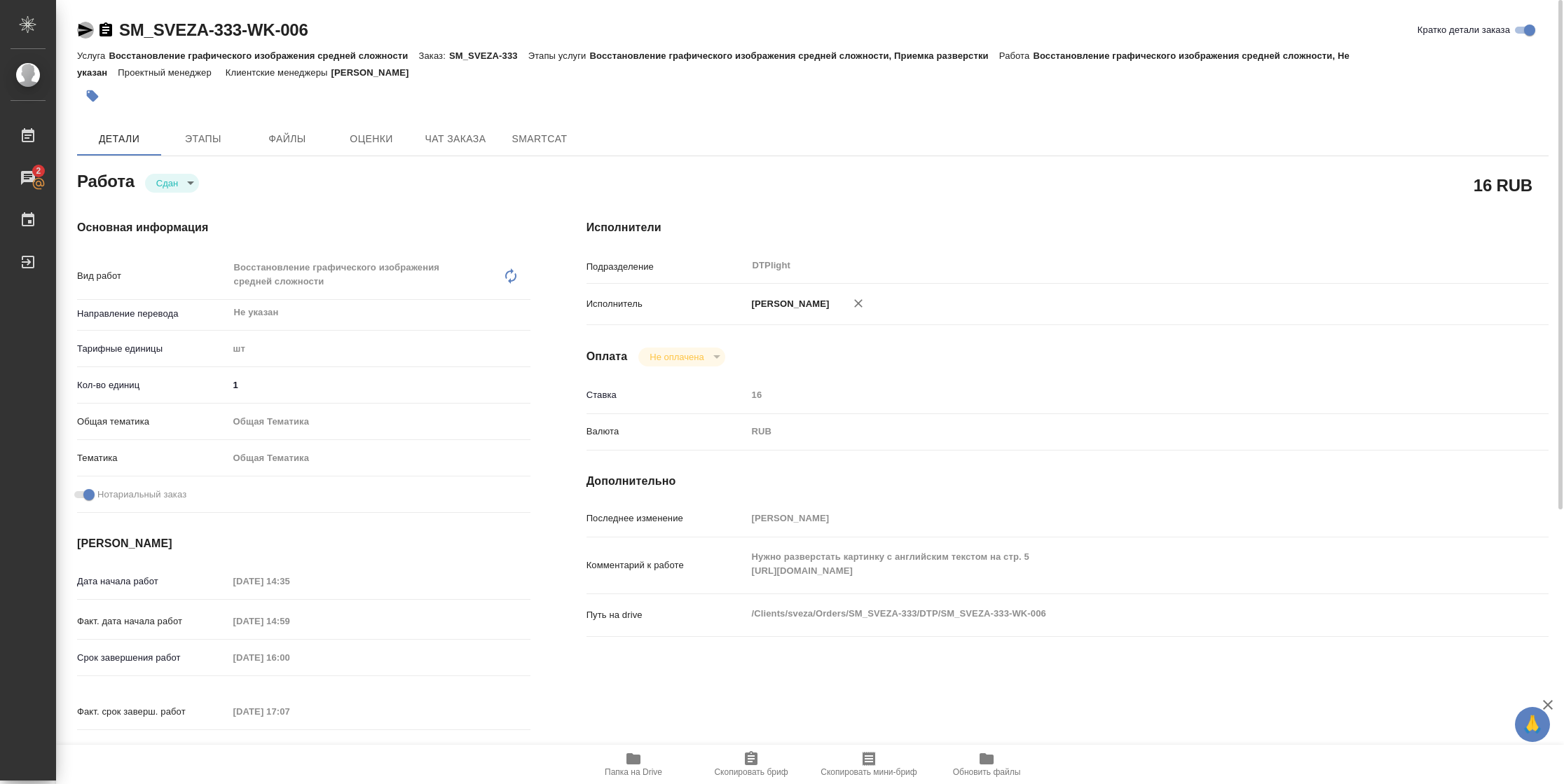
click at [83, 24] on icon "button" at bounding box center [86, 30] width 17 height 17
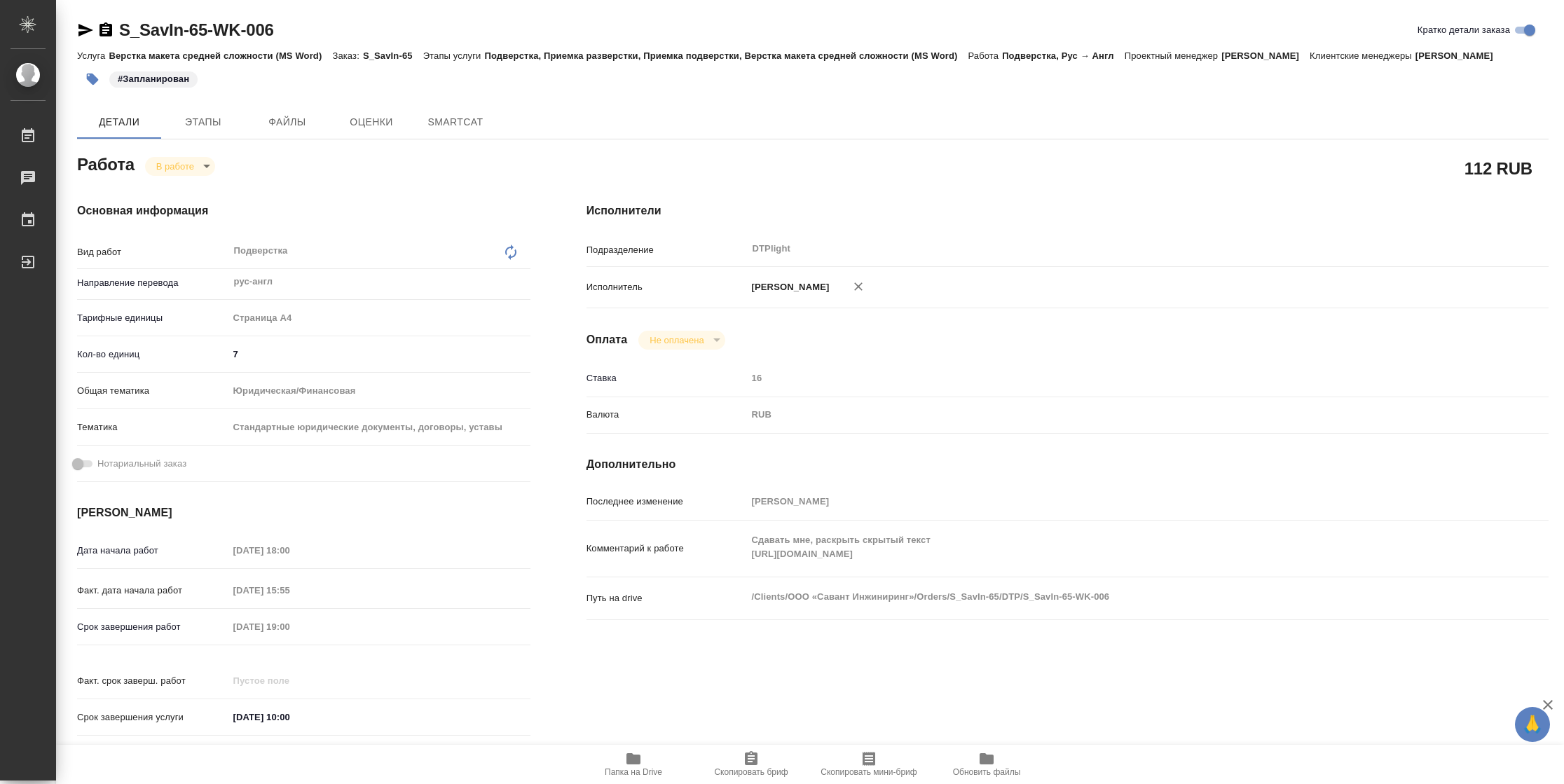
type textarea "x"
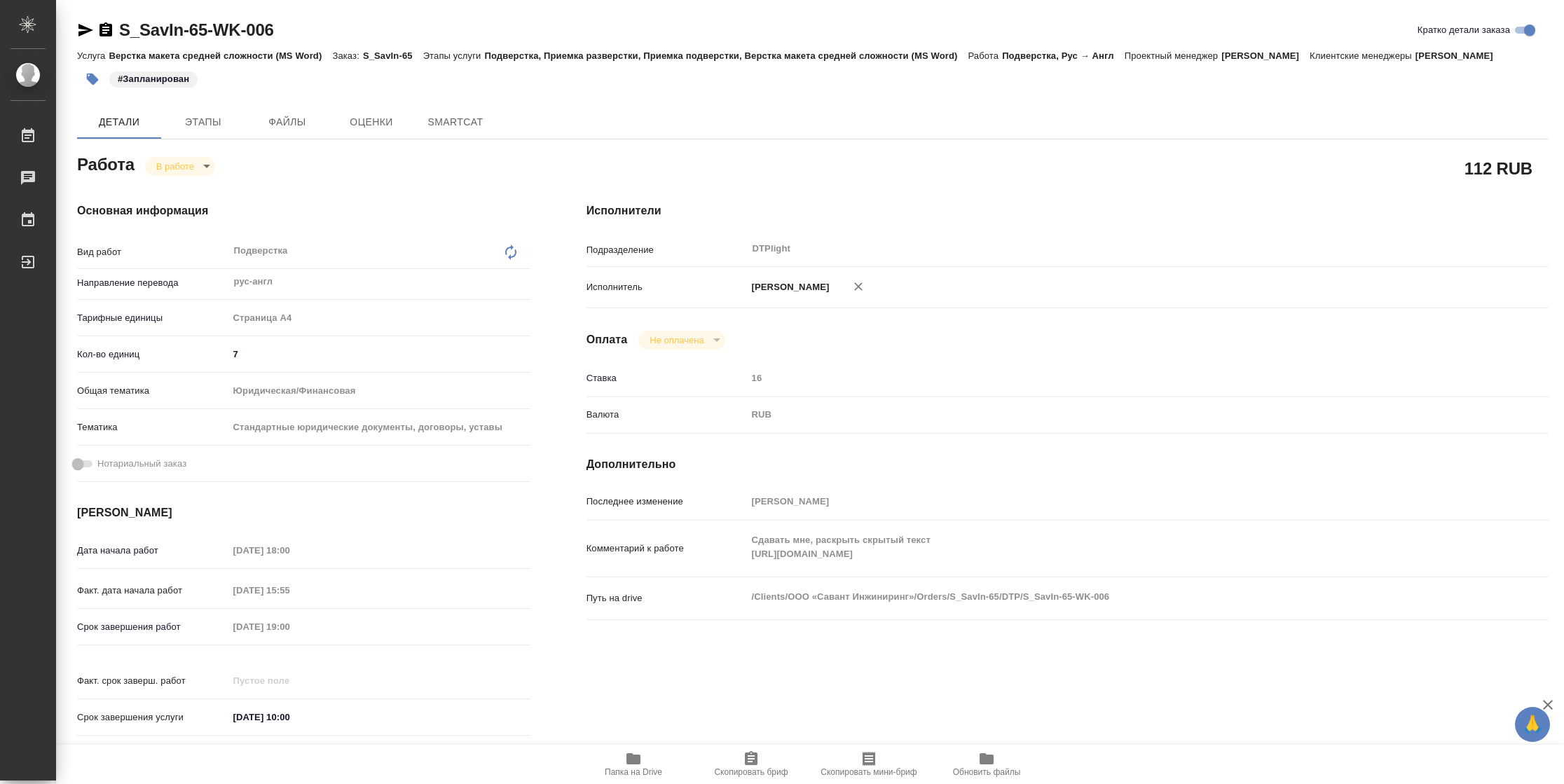
type textarea "x"
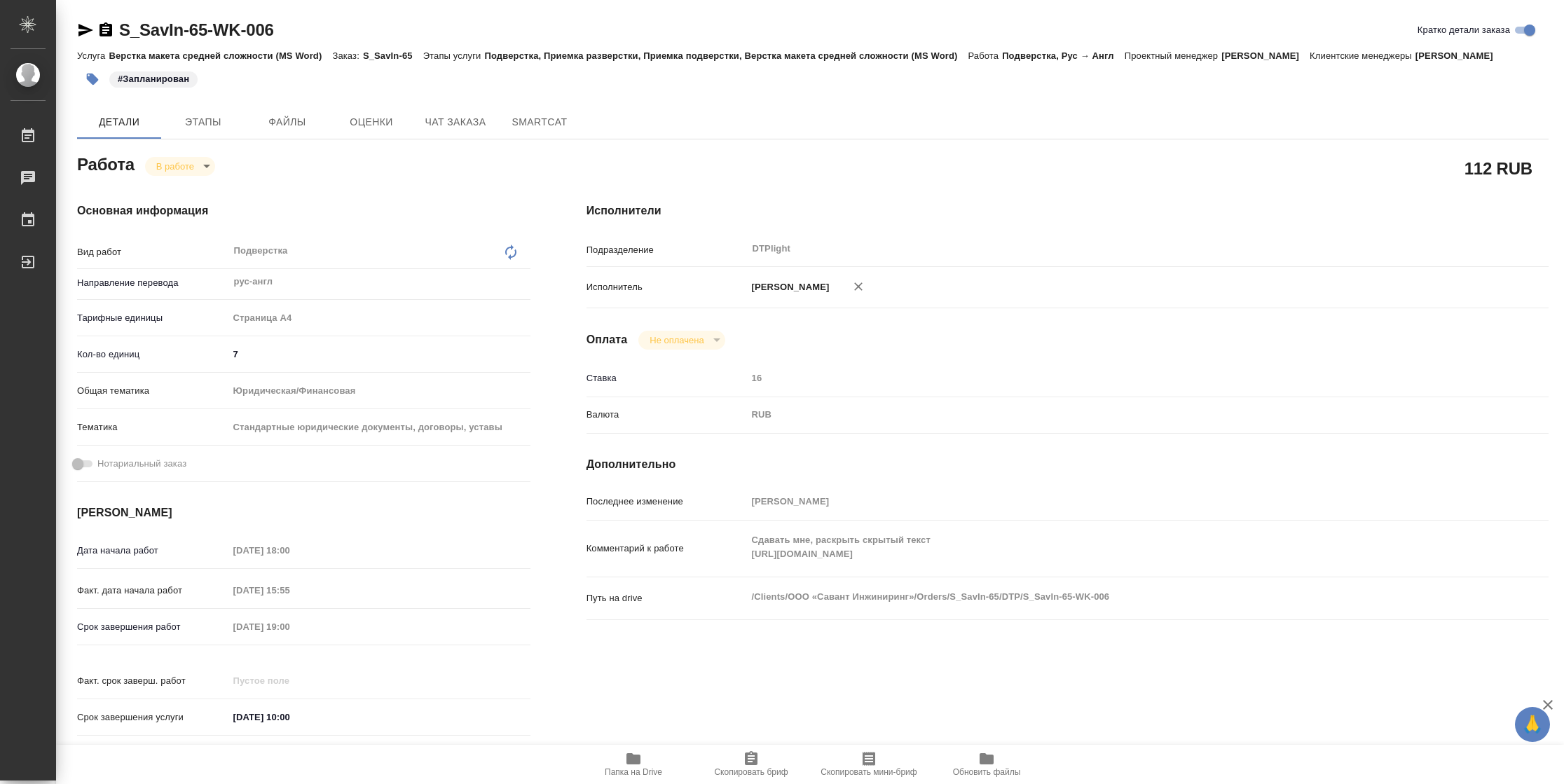
type textarea "x"
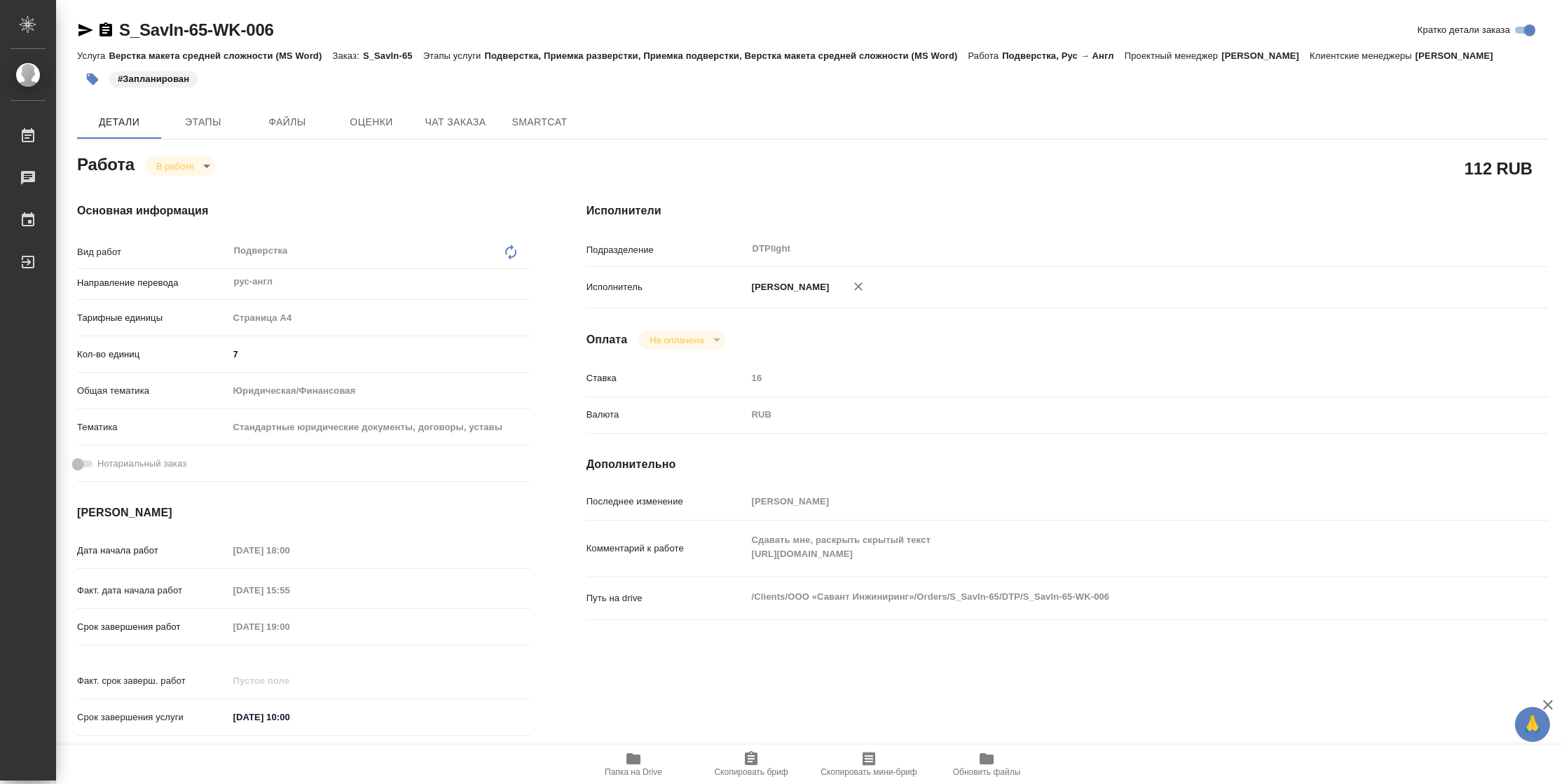
click at [731, 571] on div "Комментарий к работе Сдавать мне, раскрыть скрытый текст https://drive.awatera.…" at bounding box center [1067, 548] width 962 height 45
type textarea "x"
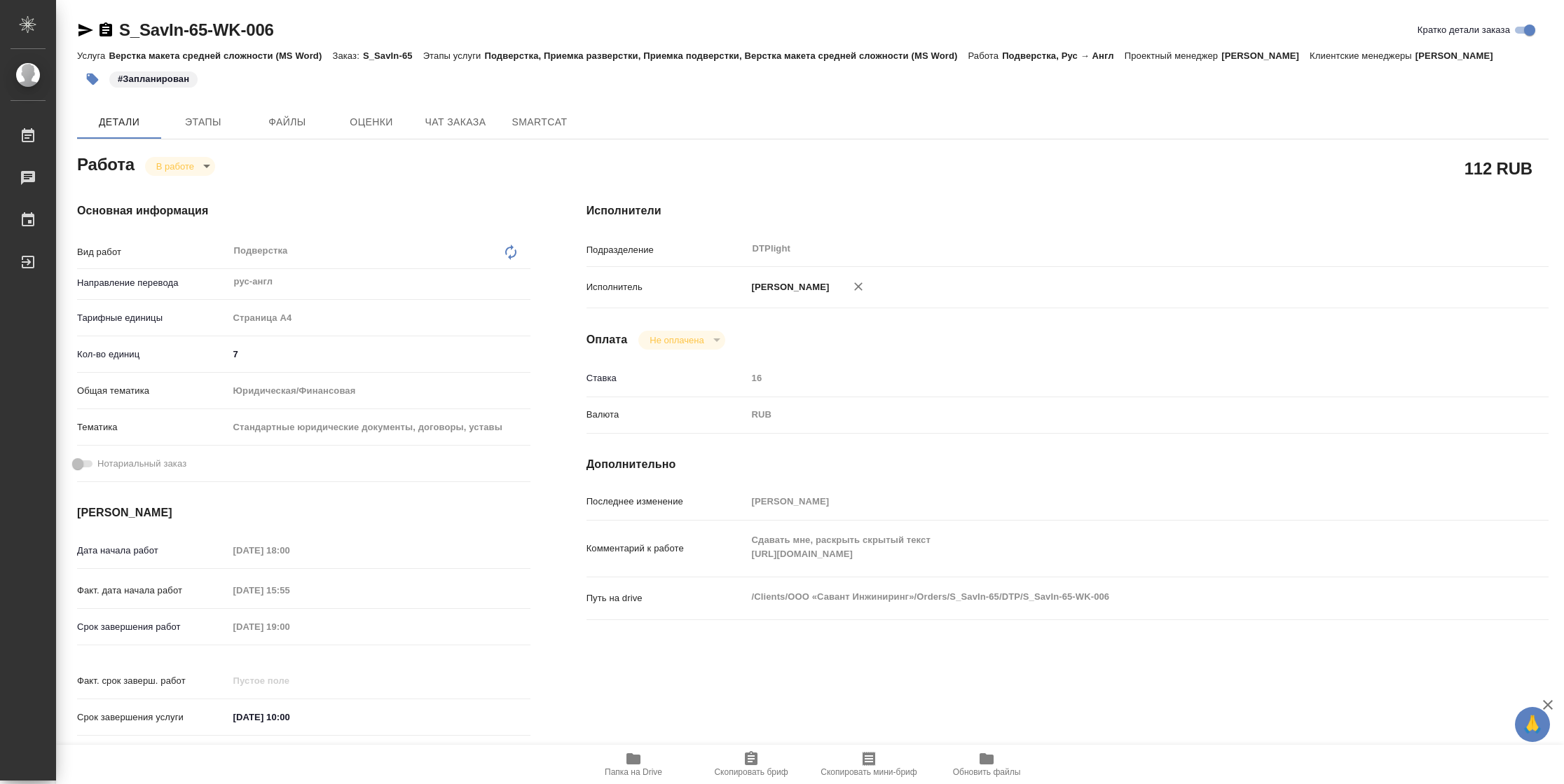
type textarea "x"
click at [645, 769] on span "Папка на Drive" at bounding box center [633, 772] width 57 height 10
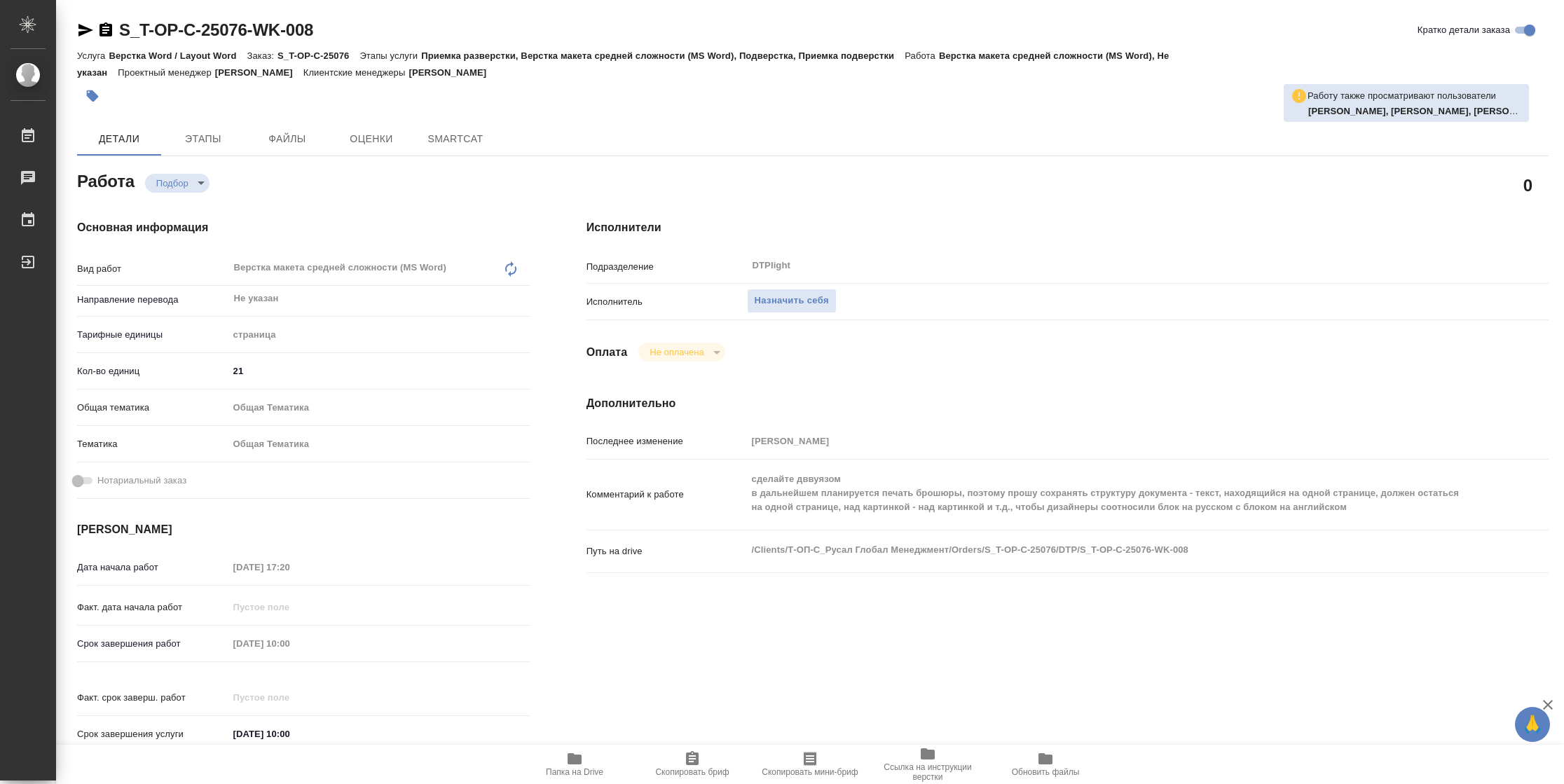
type textarea "x"
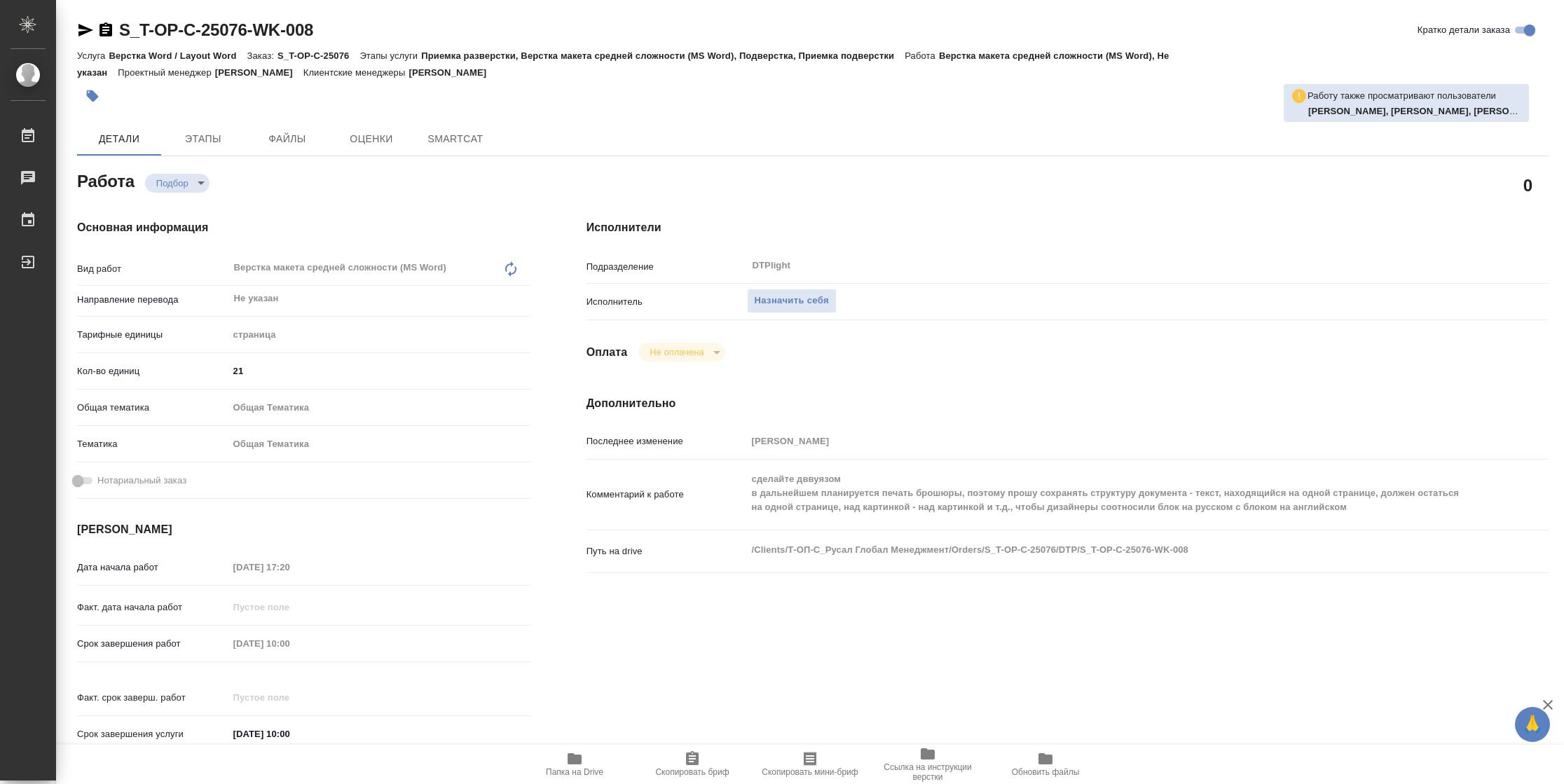
type textarea "x"
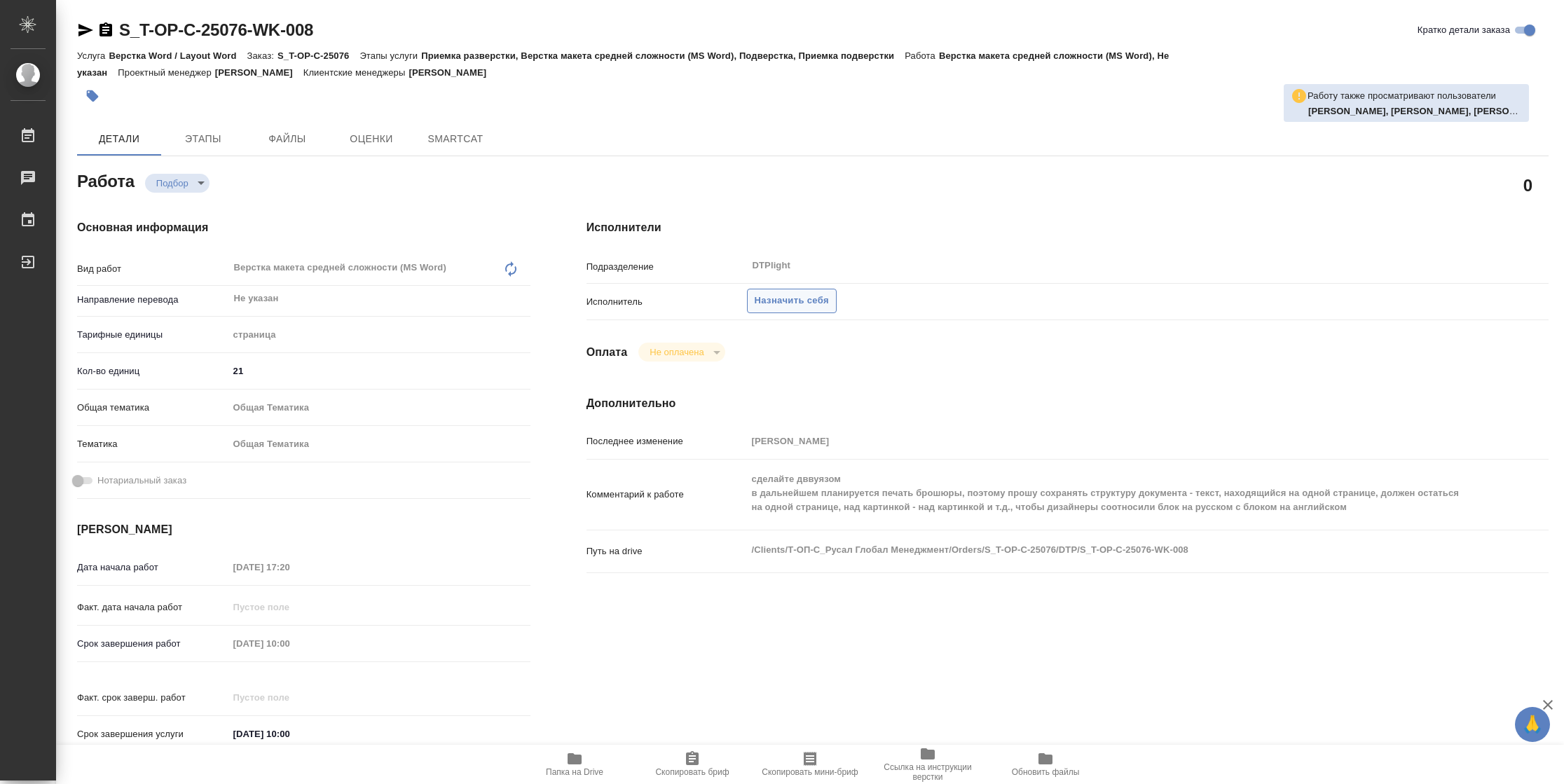
click at [811, 301] on span "Назначить себя" at bounding box center [792, 301] width 74 height 16
type textarea "x"
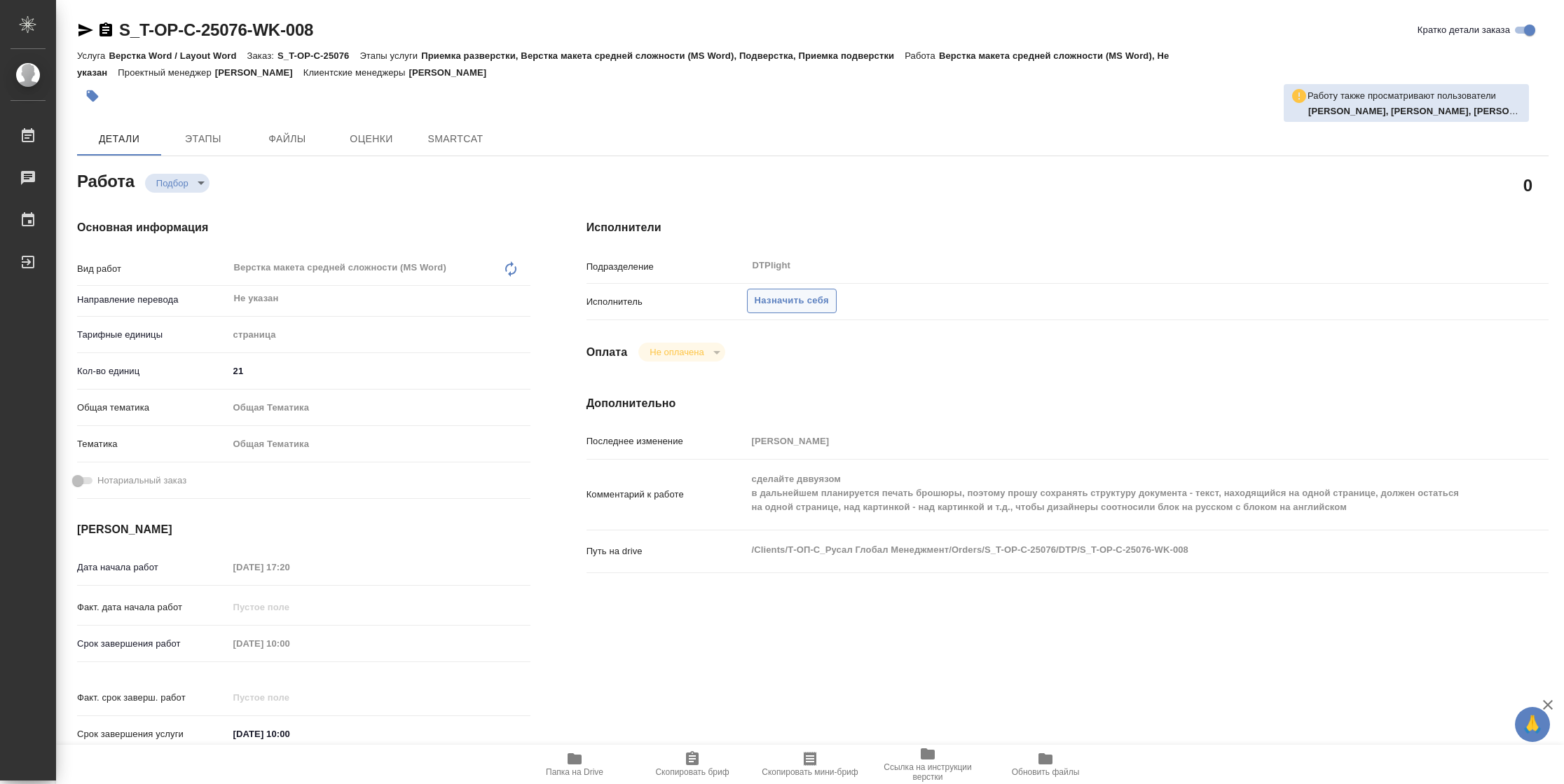
type textarea "x"
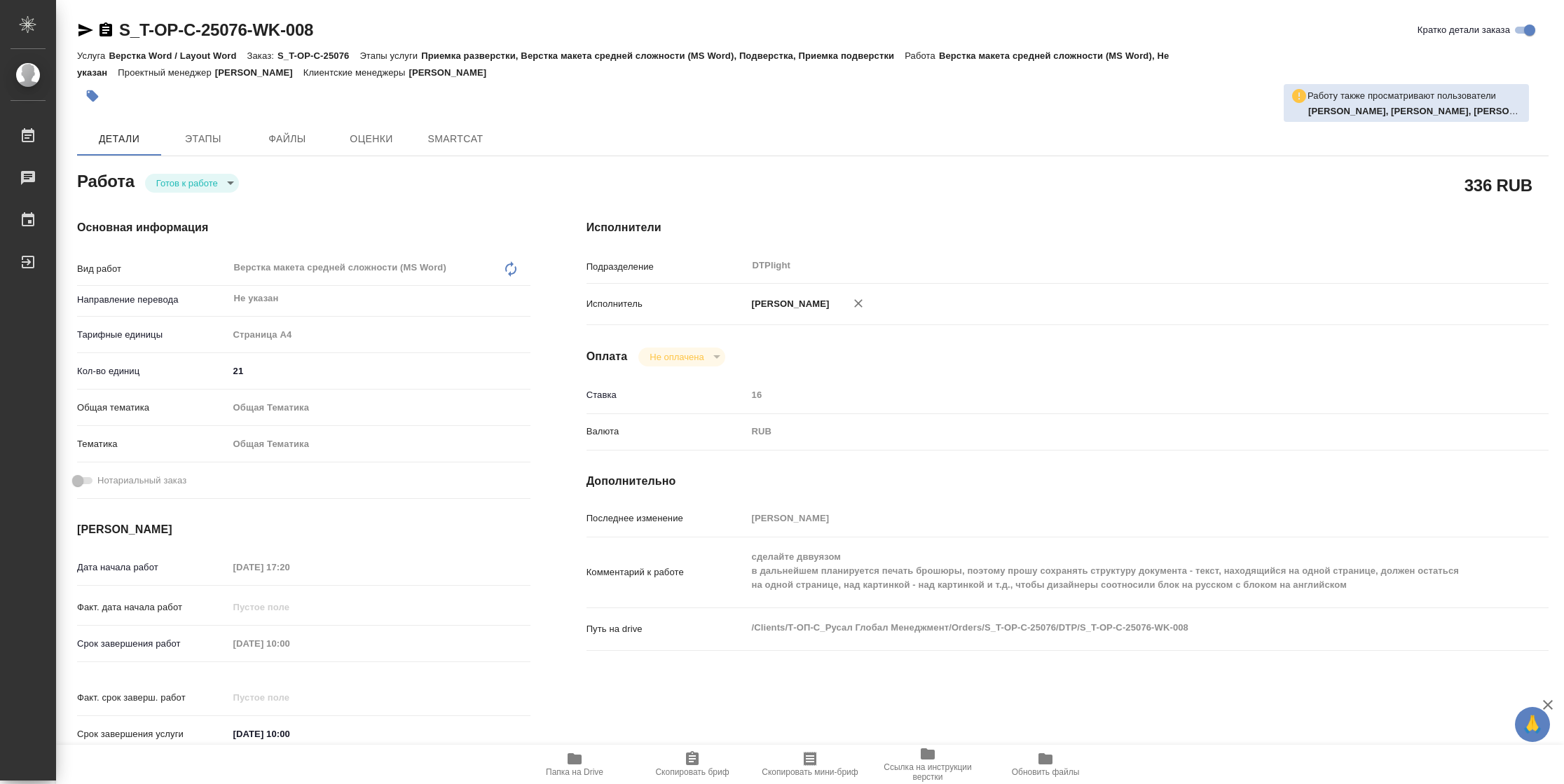
type textarea "x"
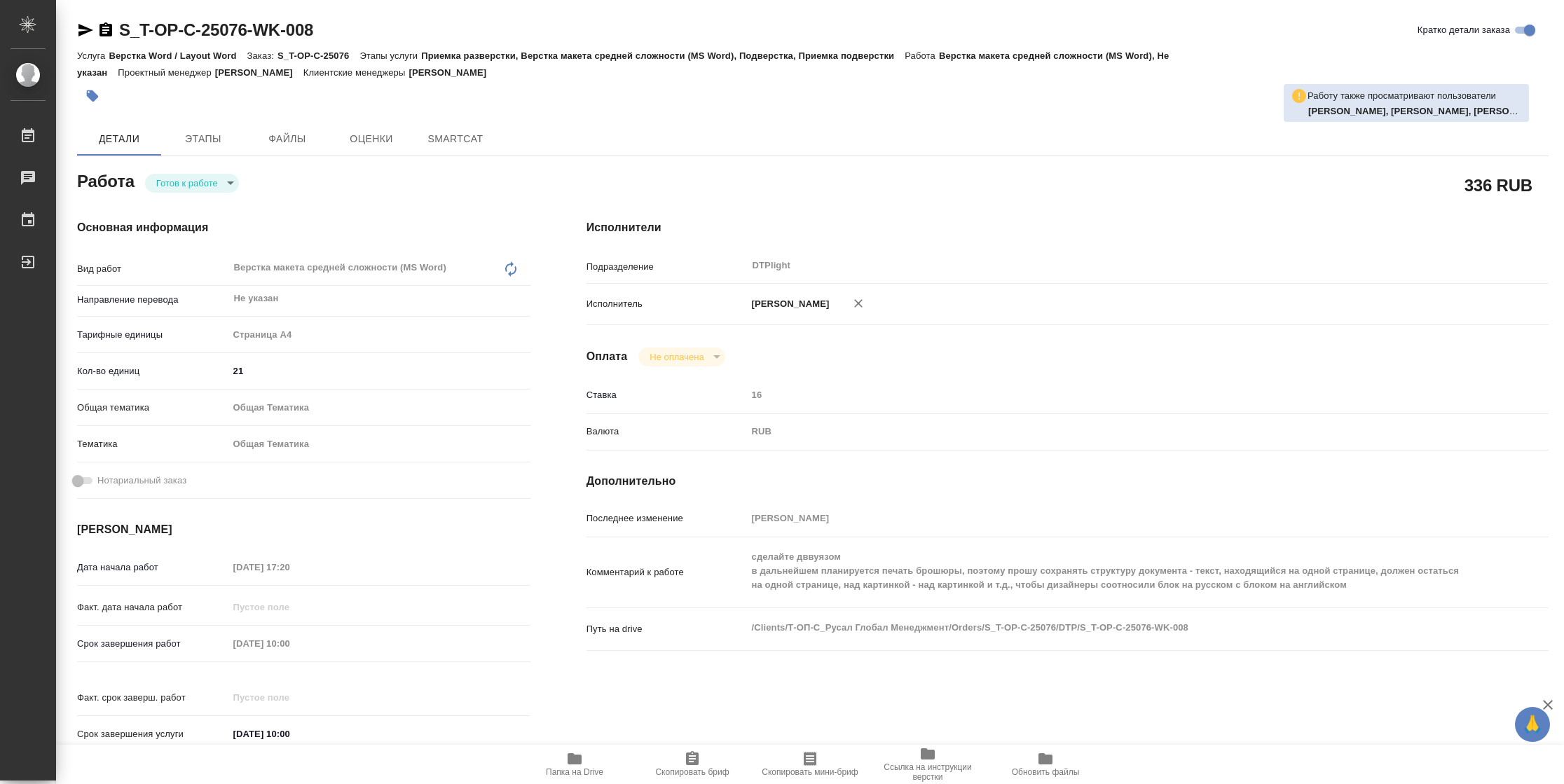
type textarea "x"
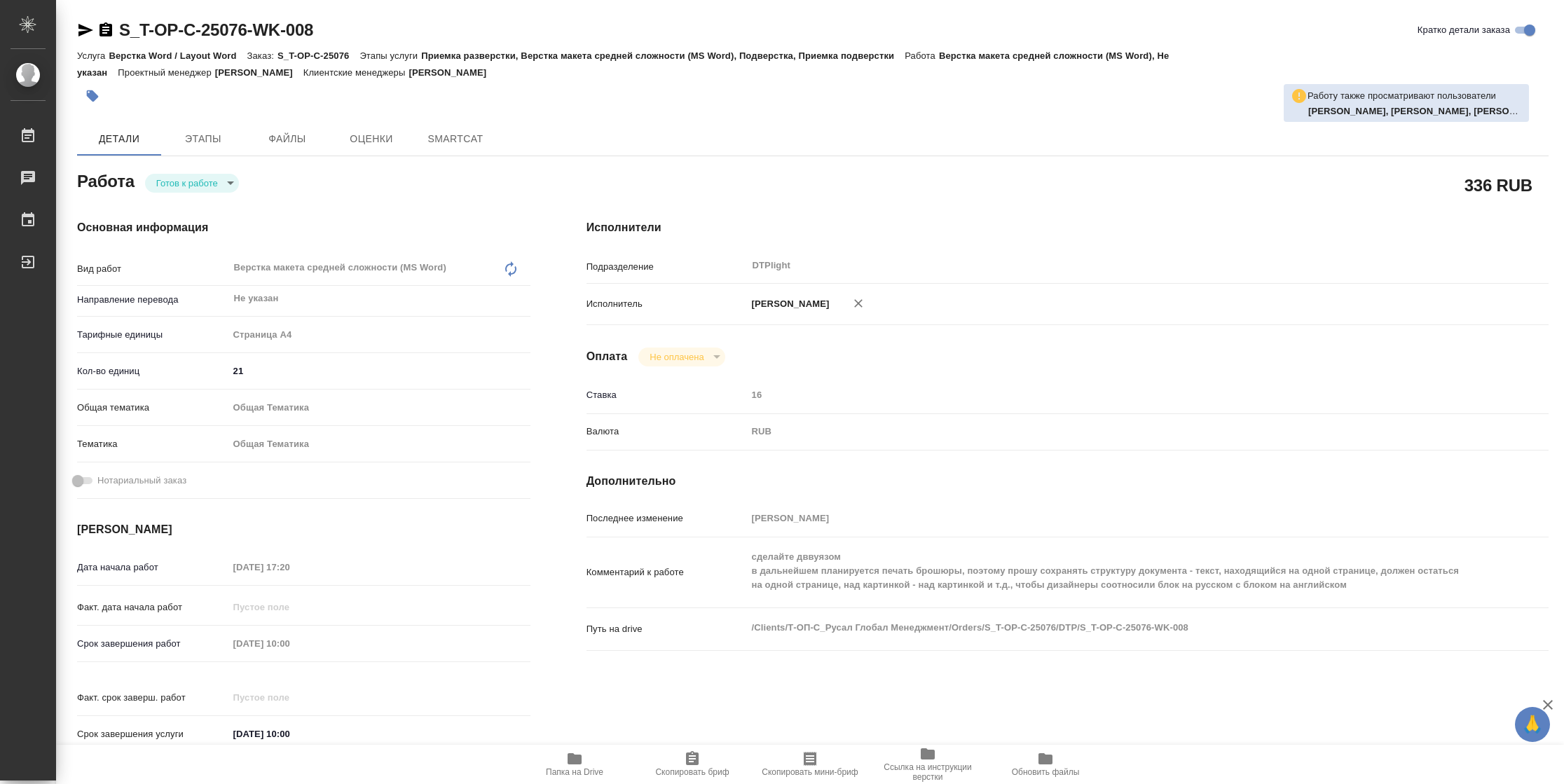
click at [162, 182] on body "🙏 .cls-1 fill:#fff; AWATERA [PERSON_NAME] Чаты График Выйти S_T-OP-C-25076-WK-0…" at bounding box center [782, 392] width 1564 height 784
type textarea "x"
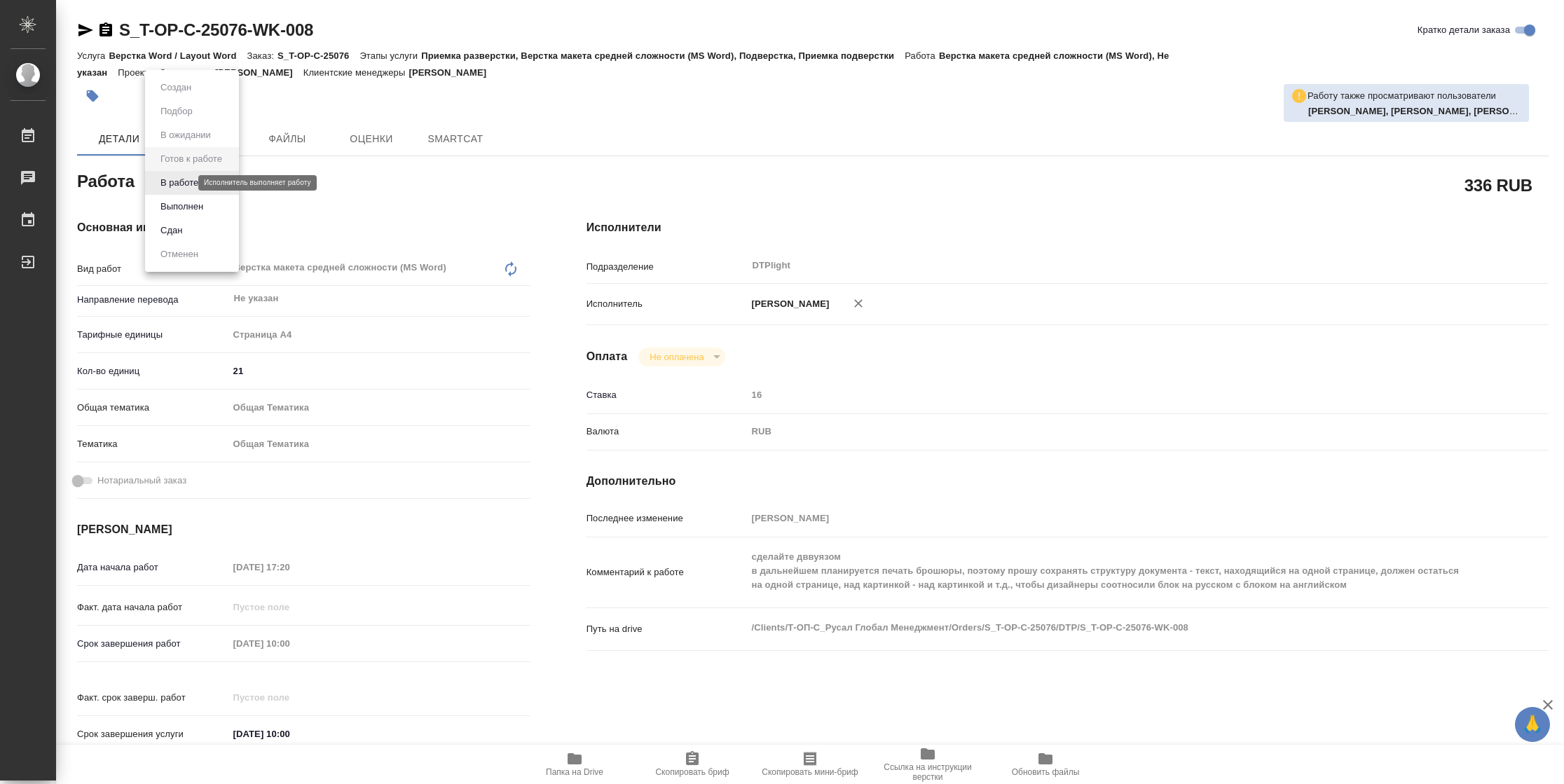
type textarea "x"
click at [162, 182] on button "В работе" at bounding box center [179, 183] width 46 height 15
type textarea "x"
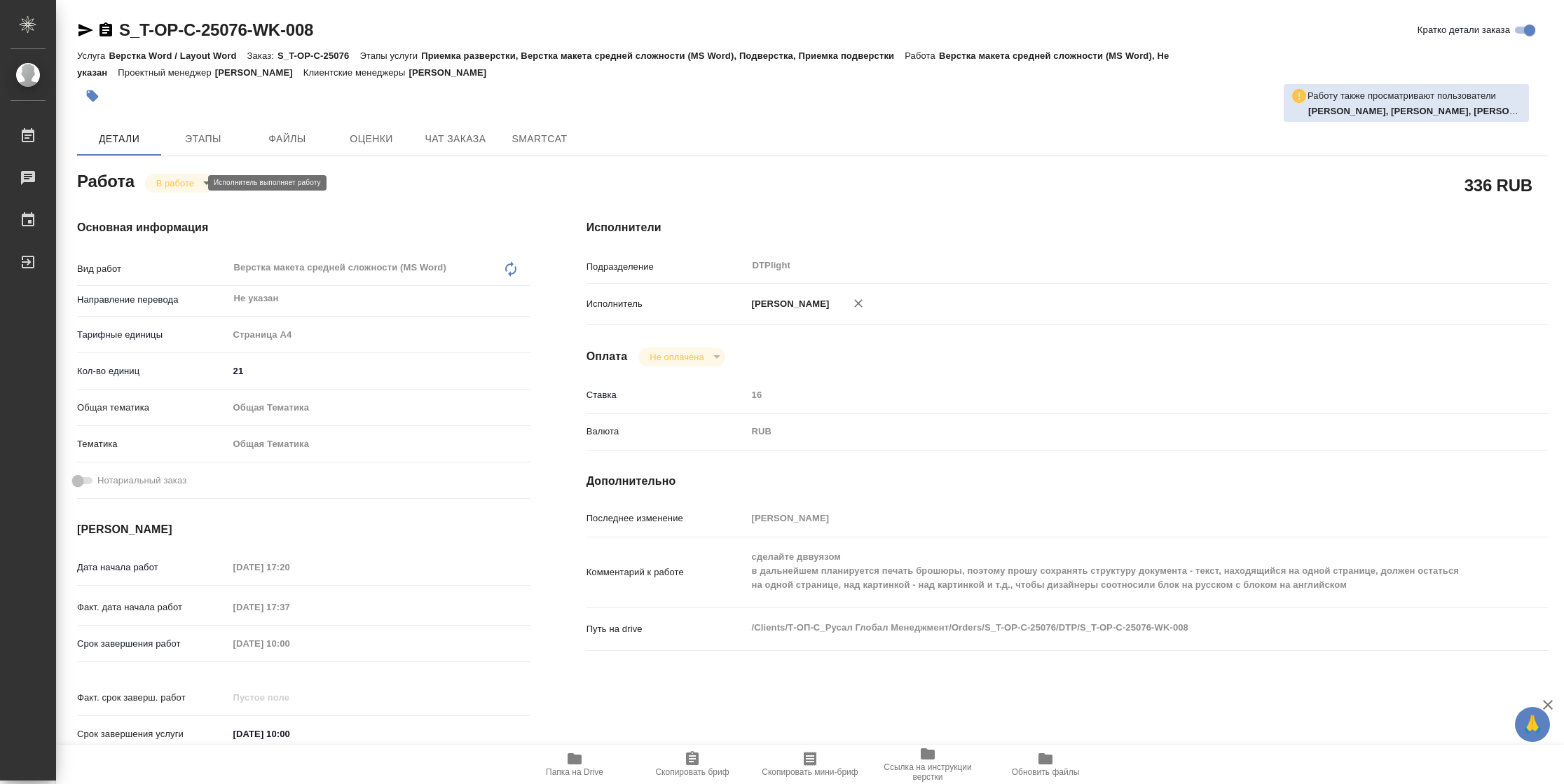
type textarea "x"
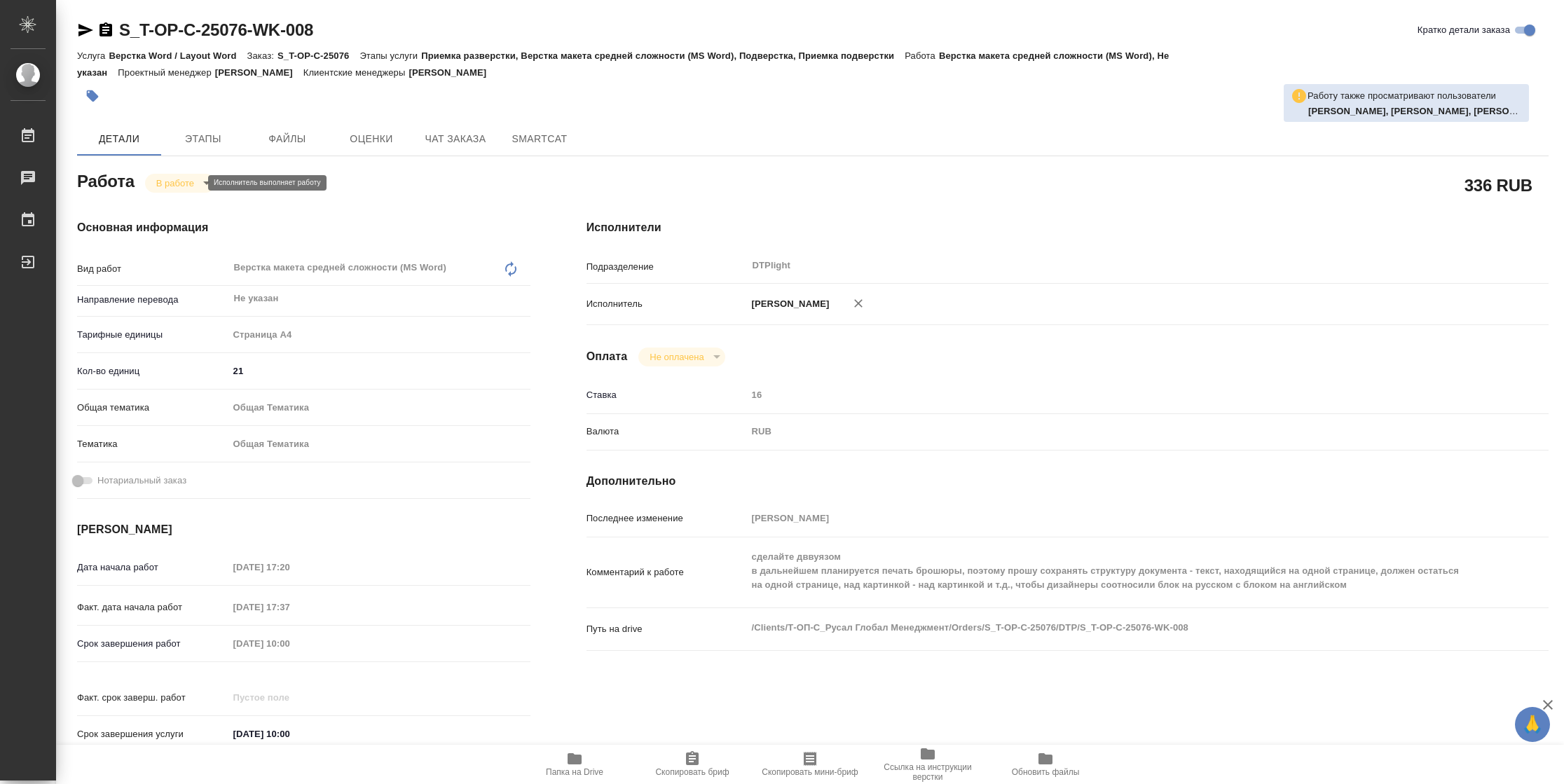
type textarea "x"
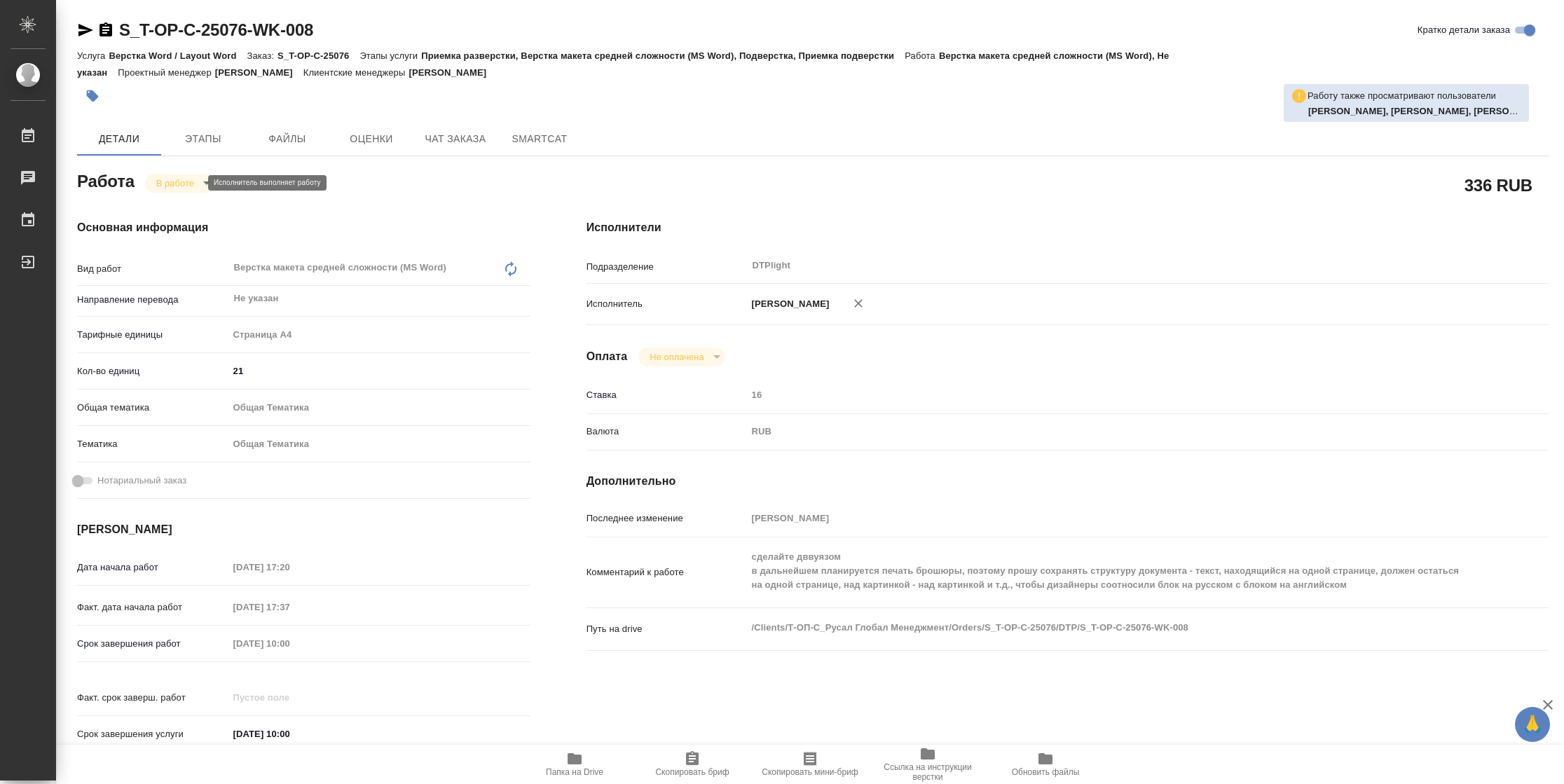
type textarea "x"
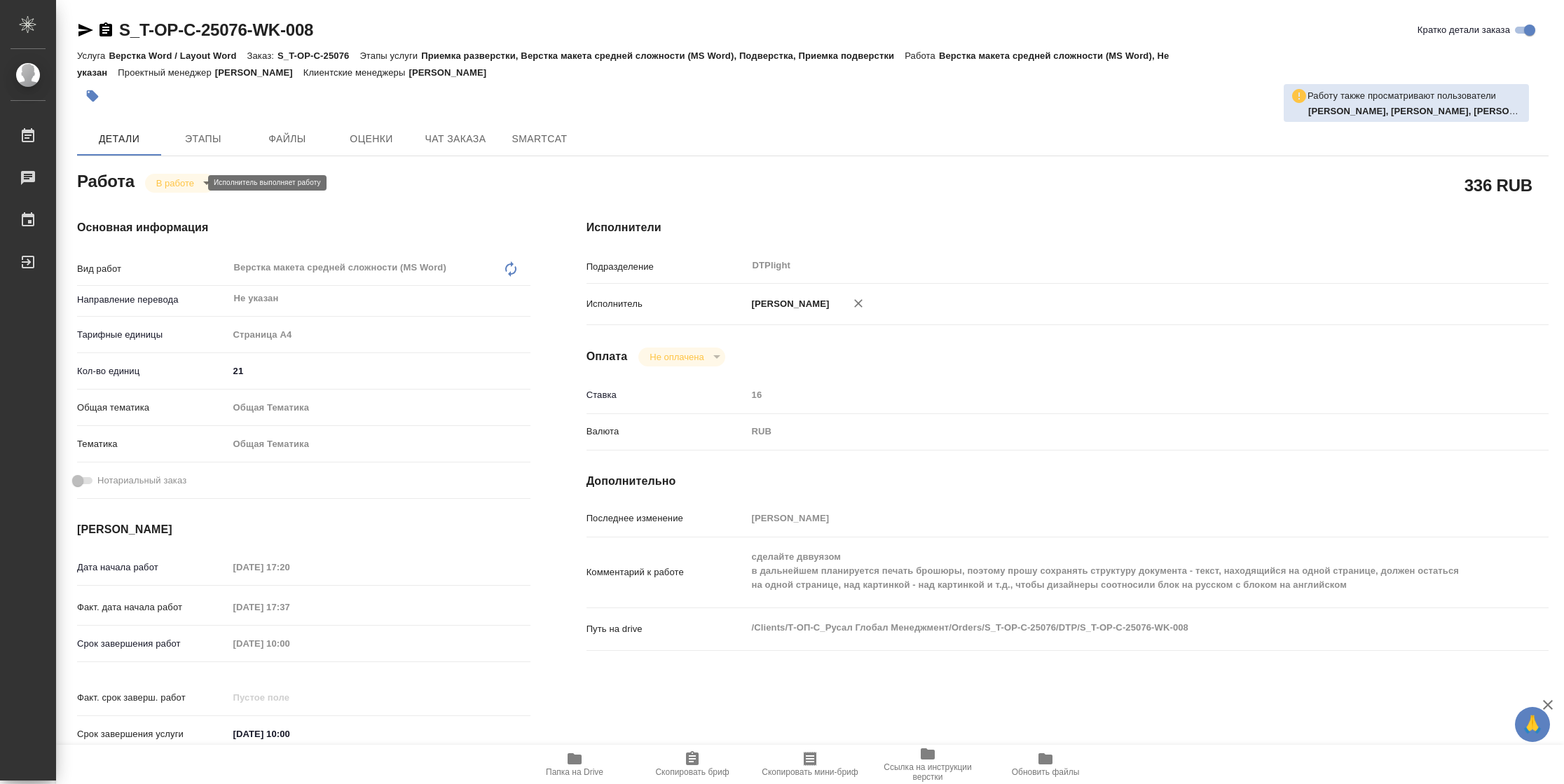
type textarea "x"
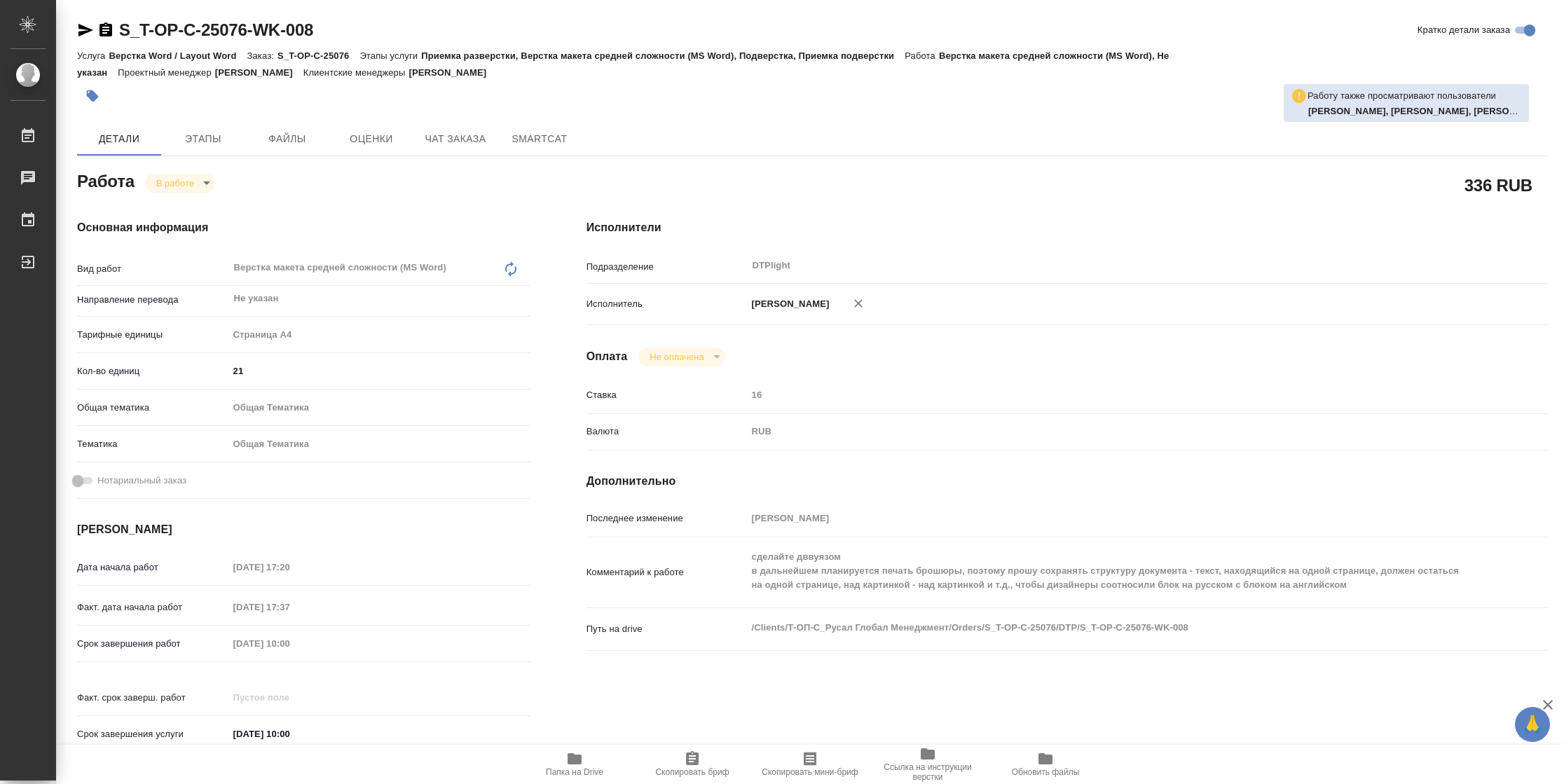
type textarea "x"
click at [571, 765] on icon "button" at bounding box center [574, 759] width 17 height 17
type textarea "x"
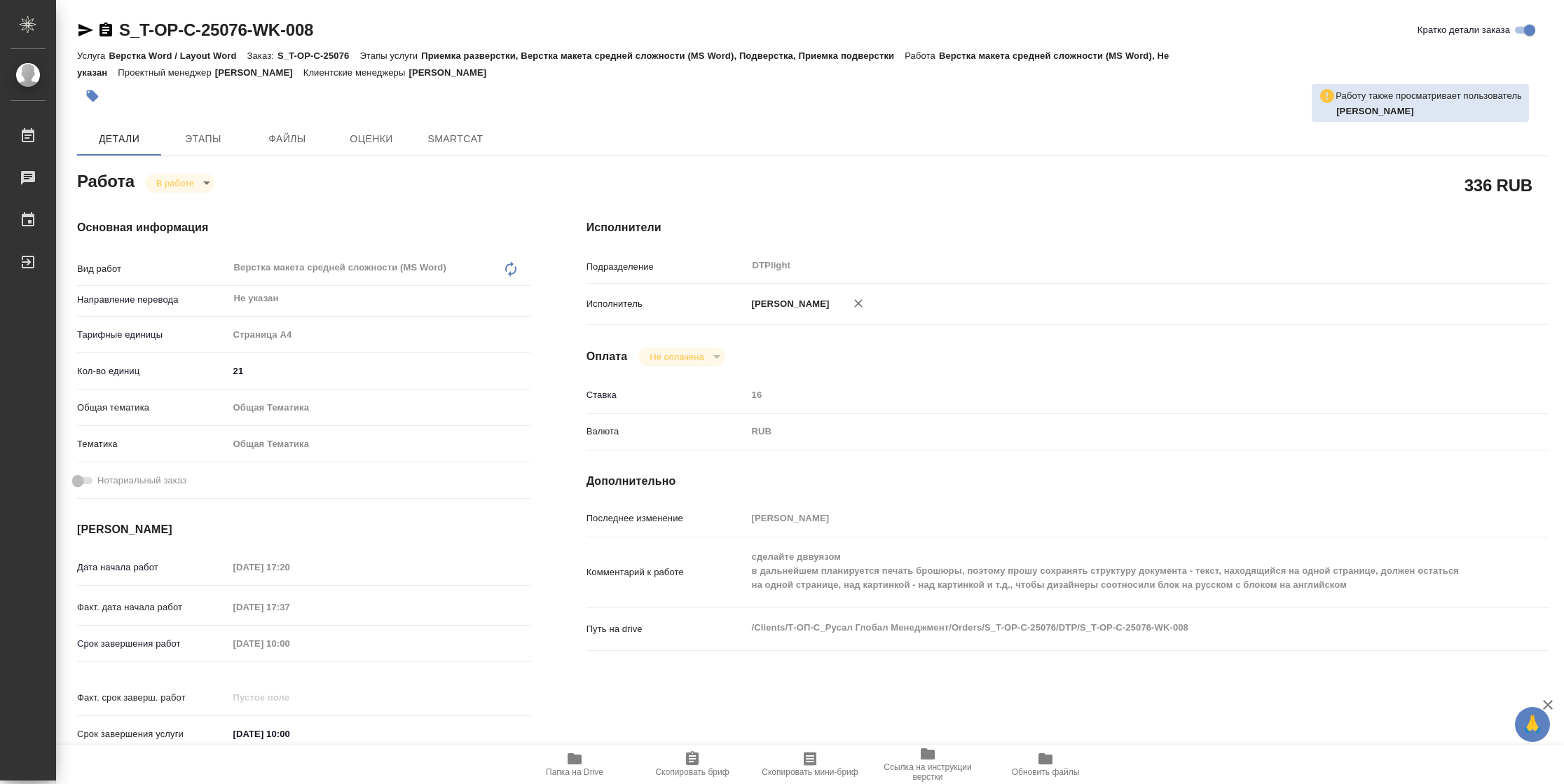
type textarea "x"
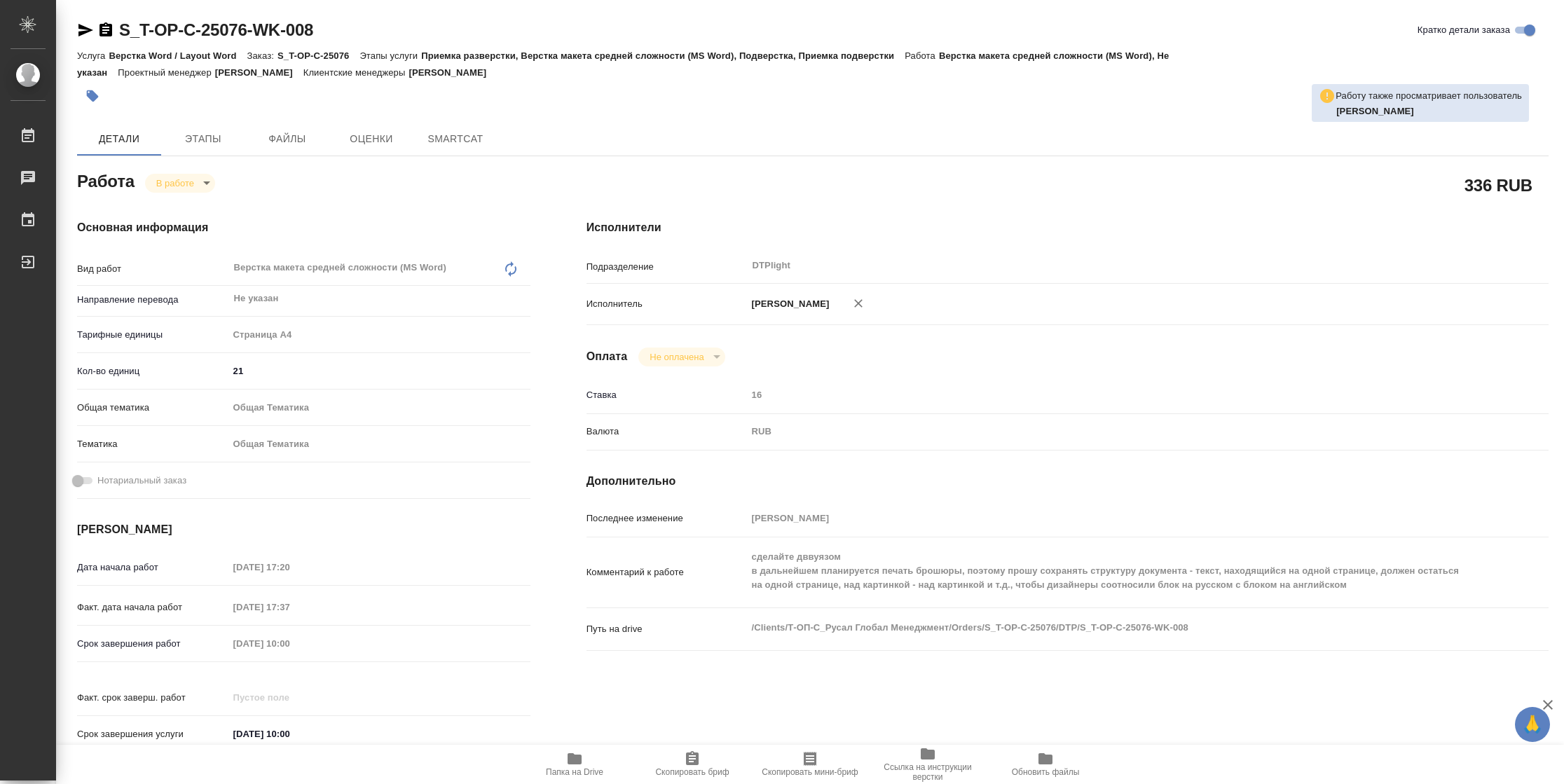
type textarea "x"
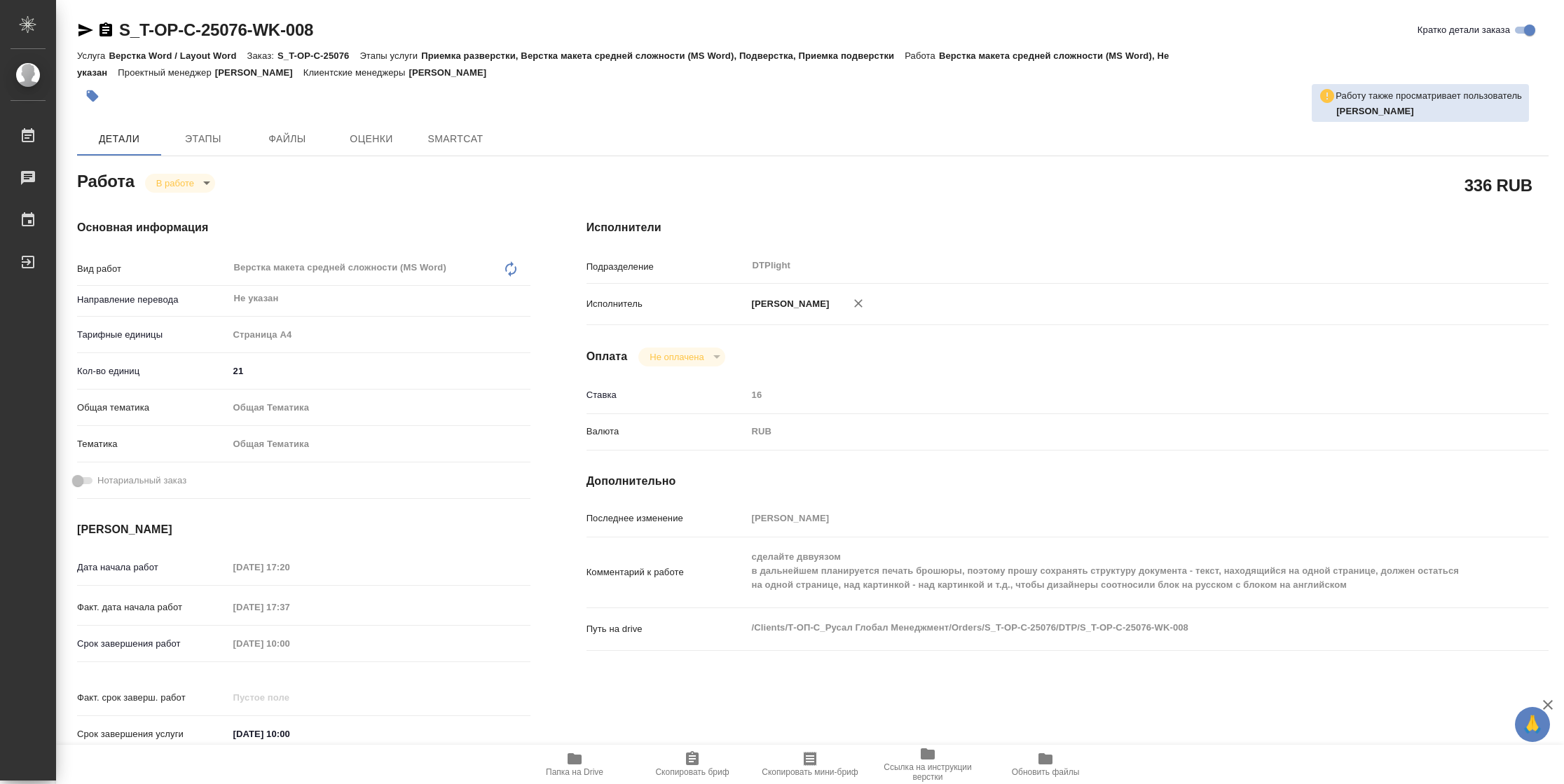
type textarea "x"
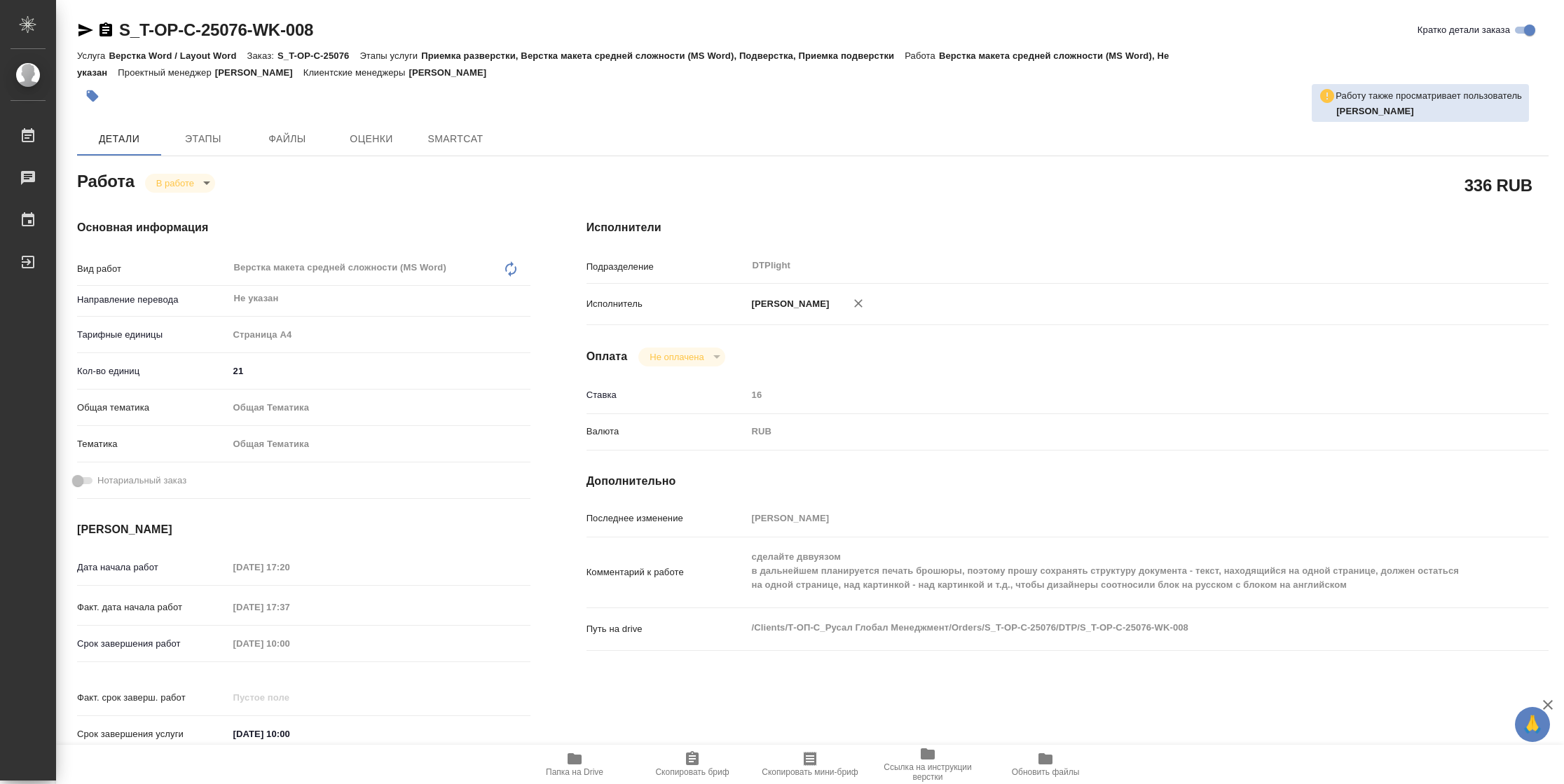
type textarea "x"
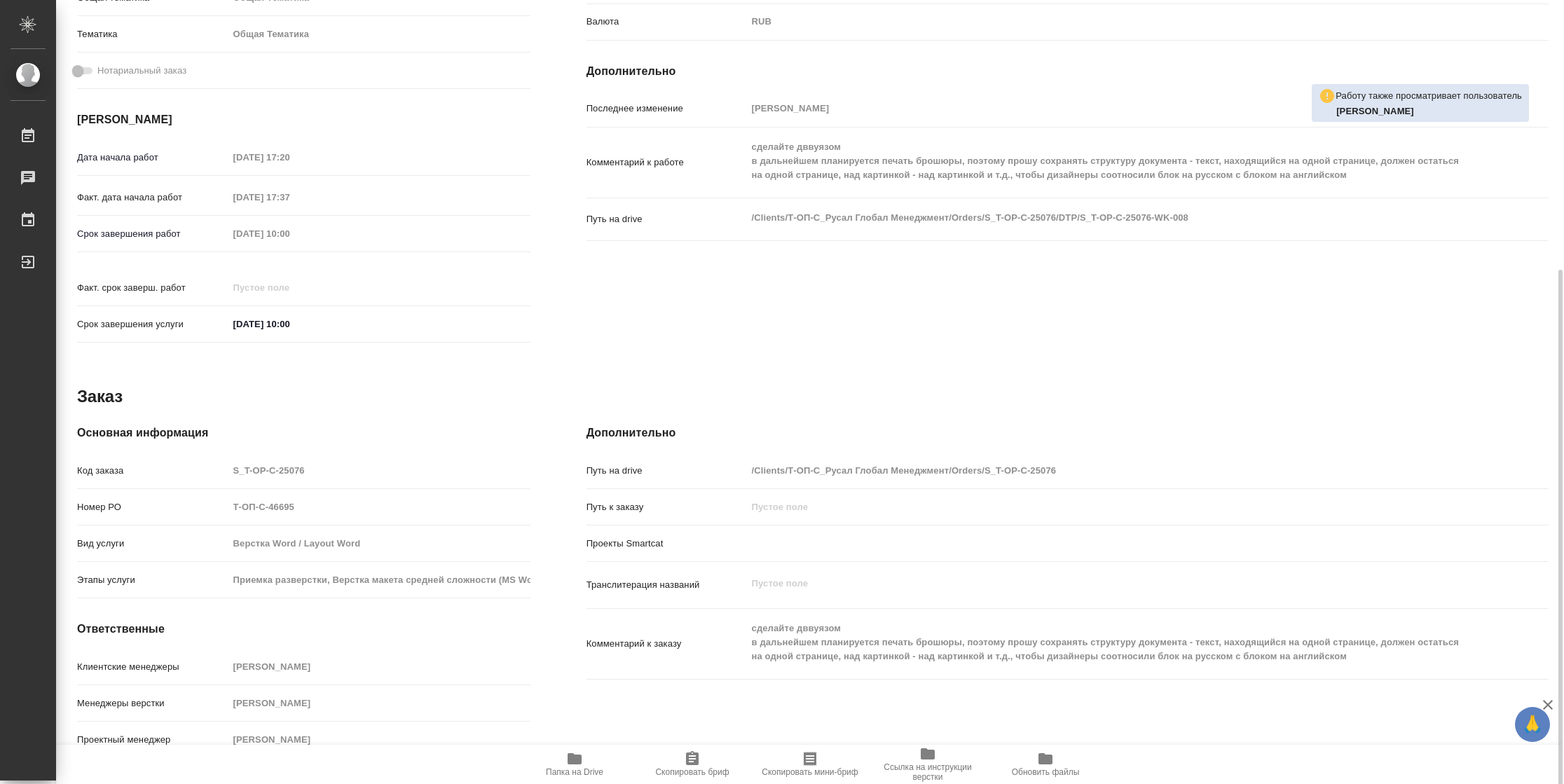
type textarea "x"
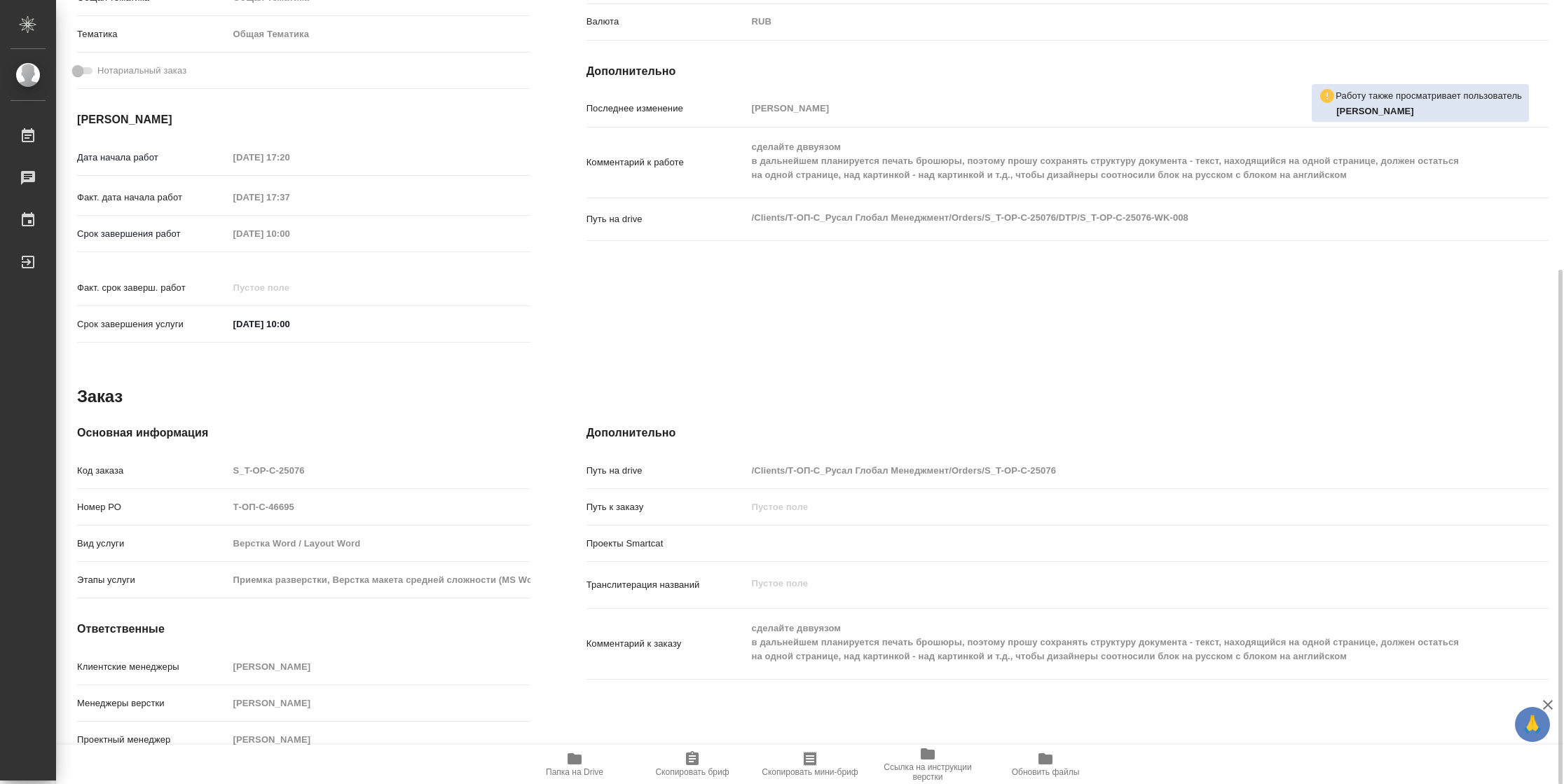
type textarea "x"
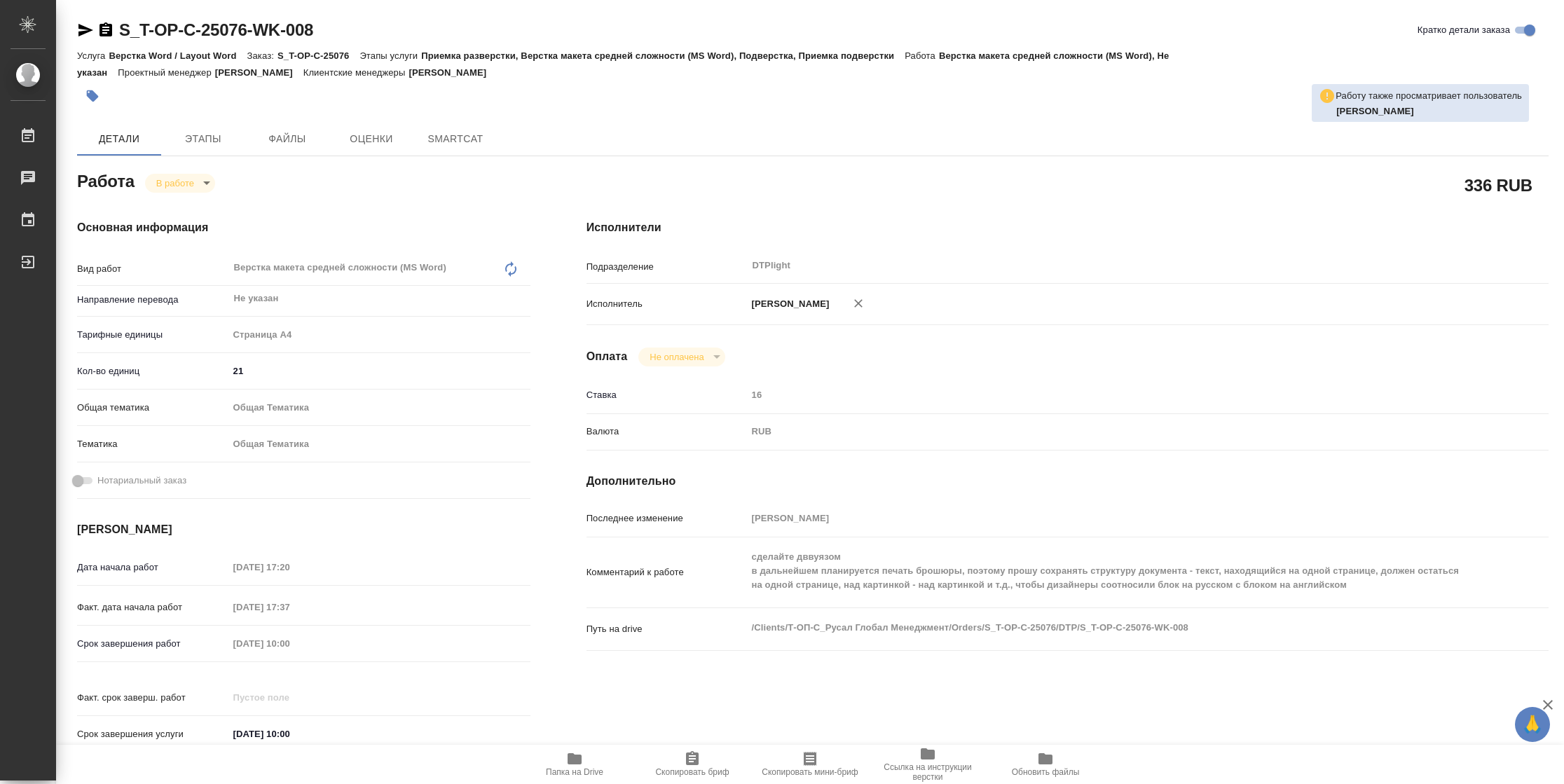
type textarea "x"
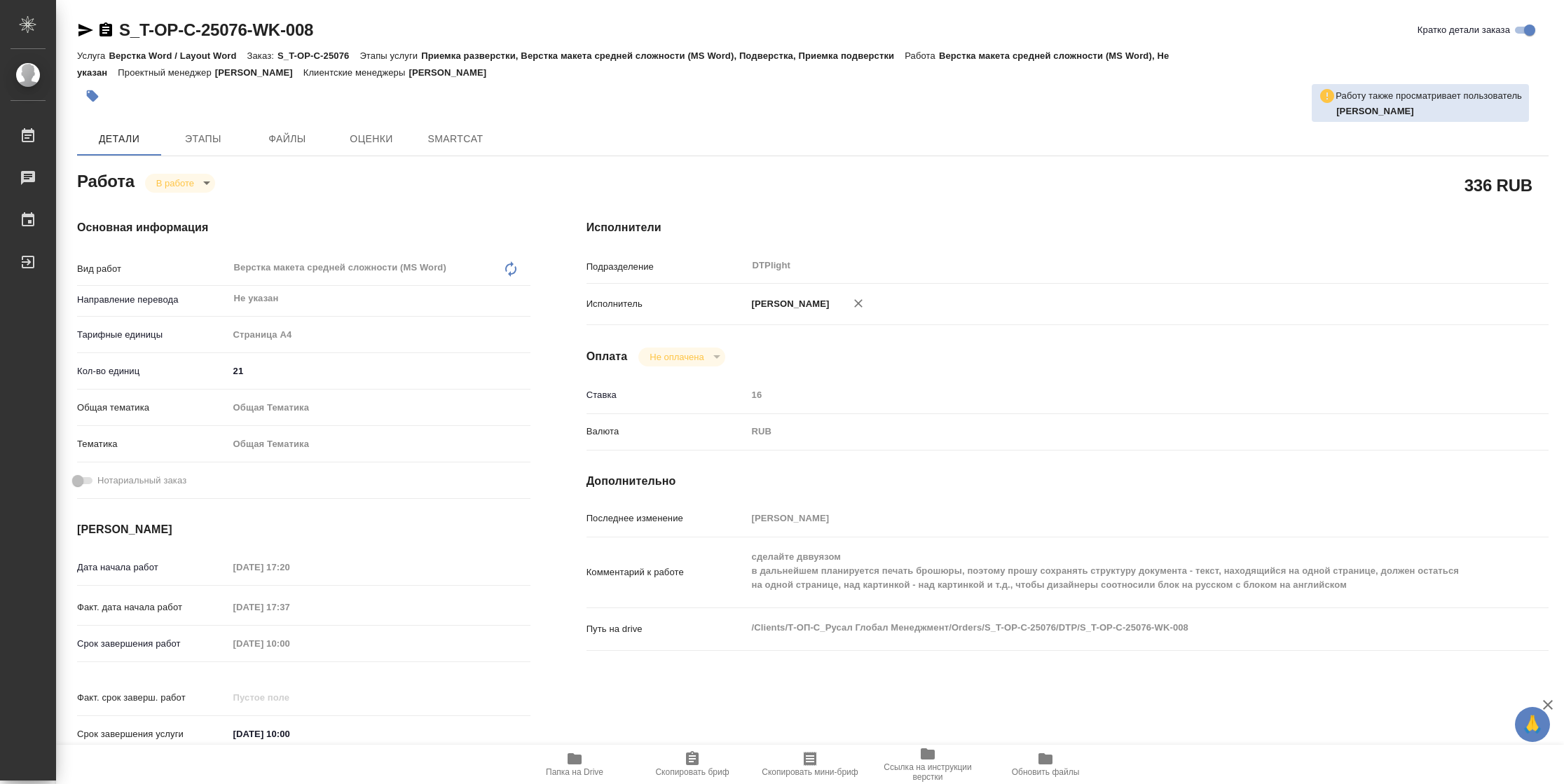
type textarea "x"
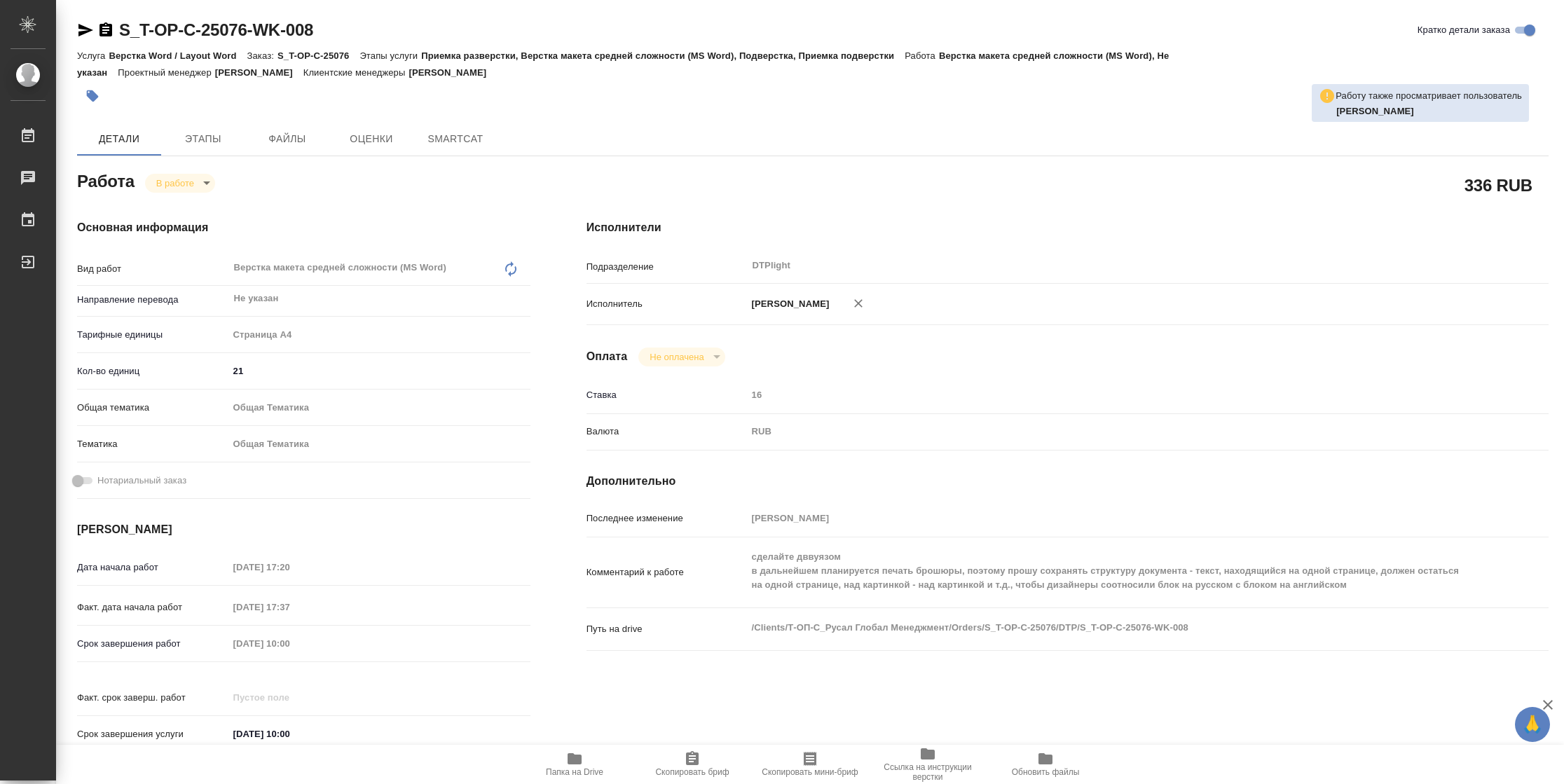
type textarea "x"
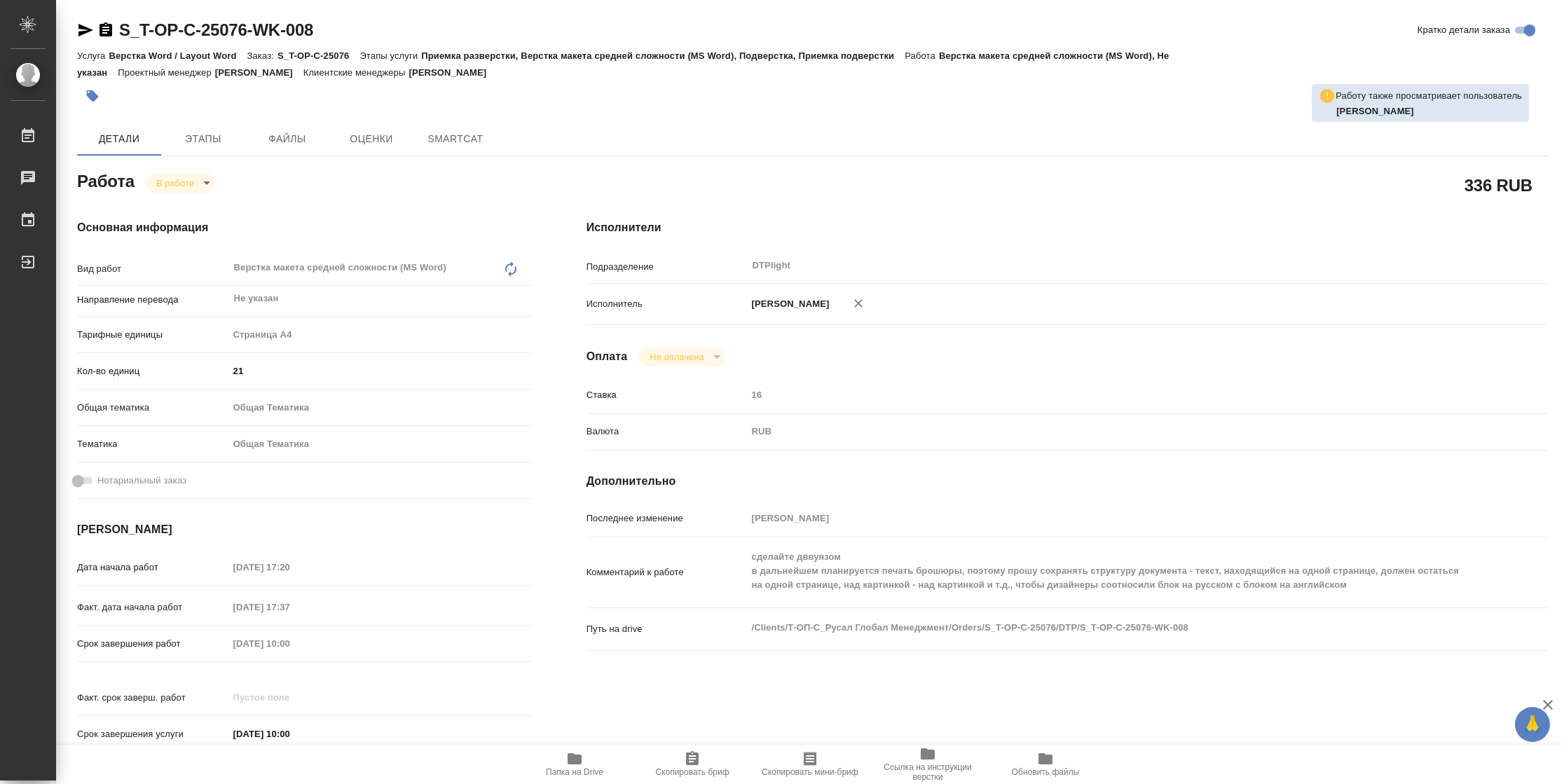
type textarea "x"
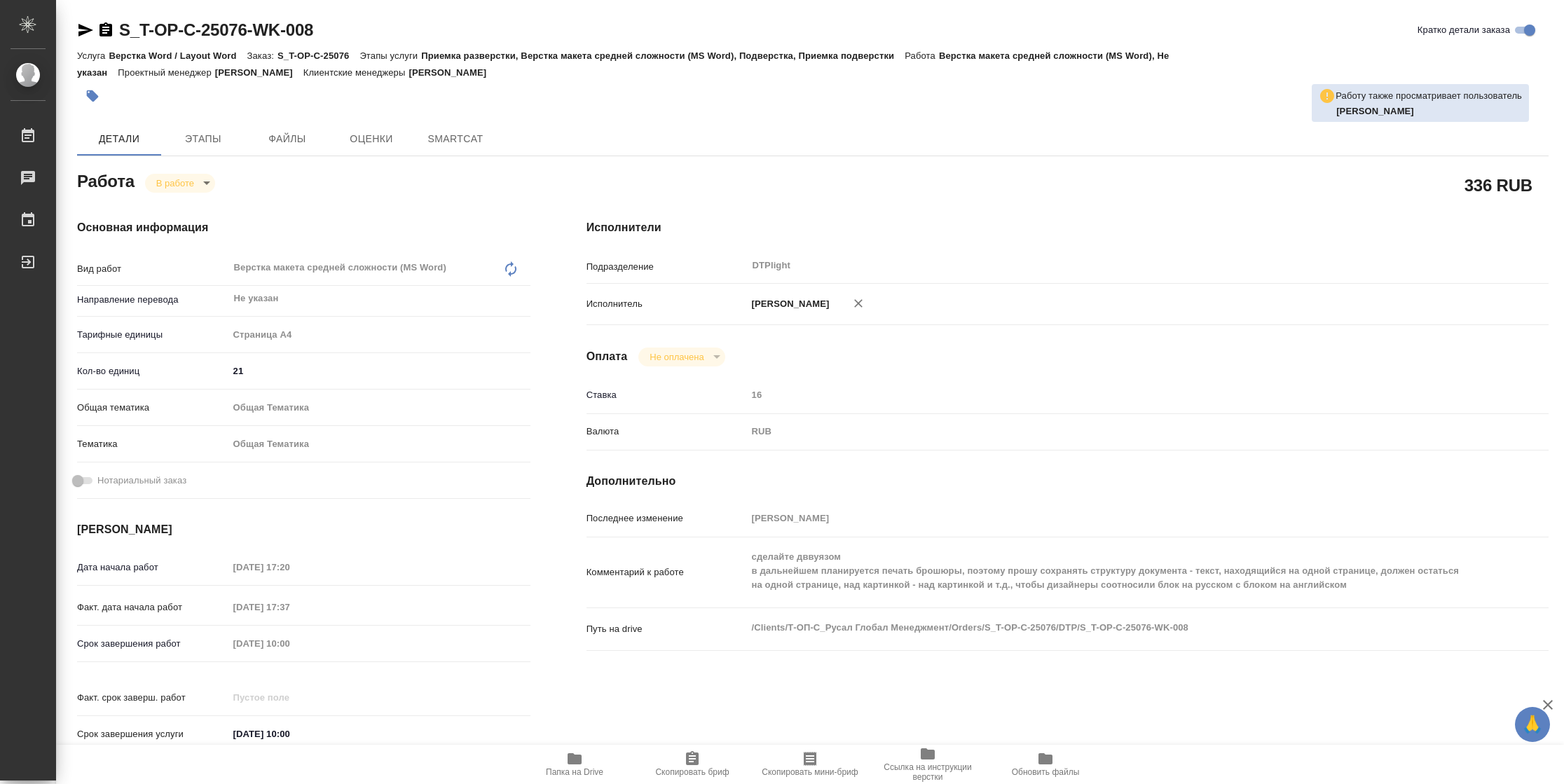
click at [86, 28] on icon "button" at bounding box center [85, 29] width 14 height 13
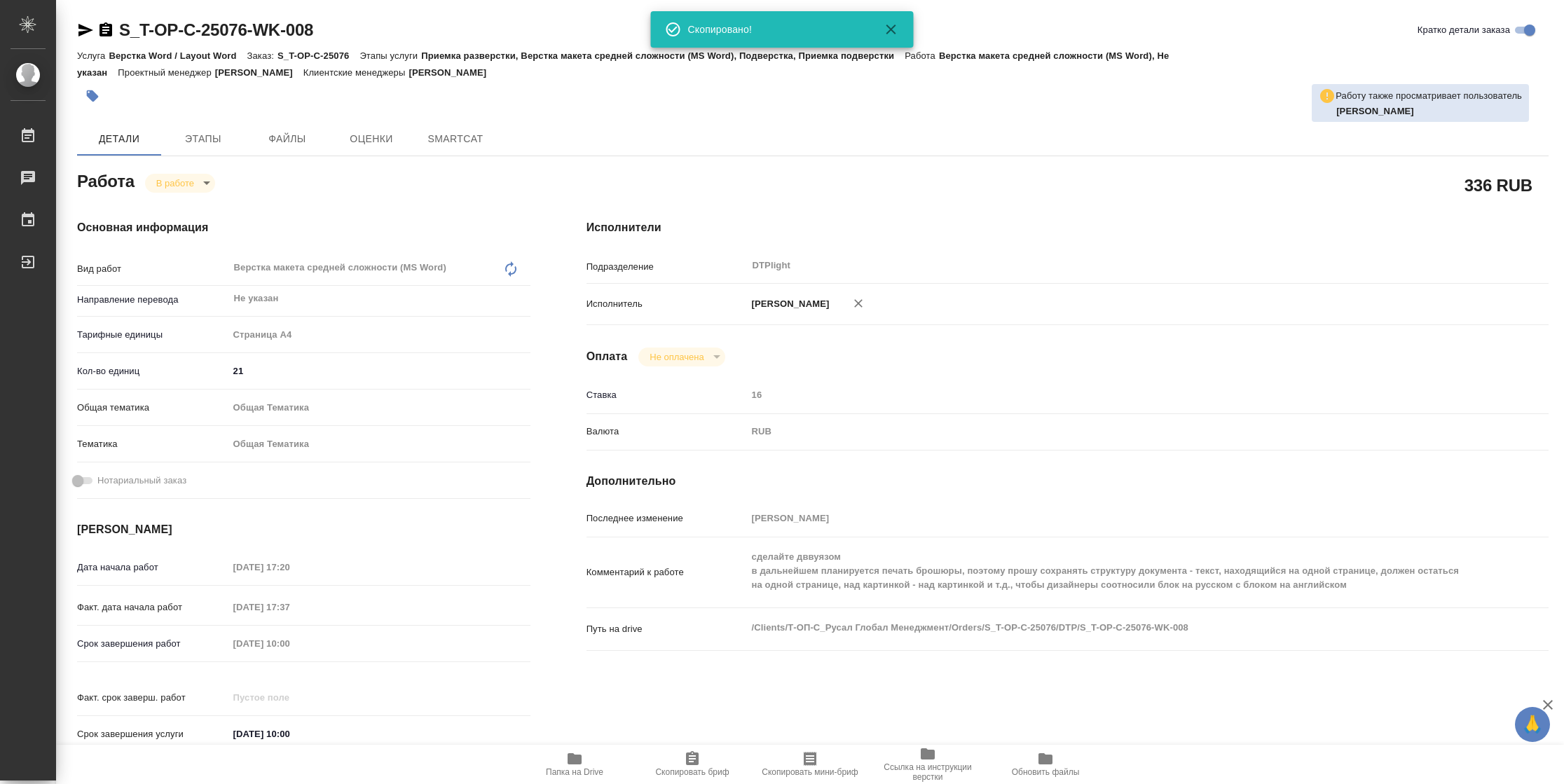
type textarea "x"
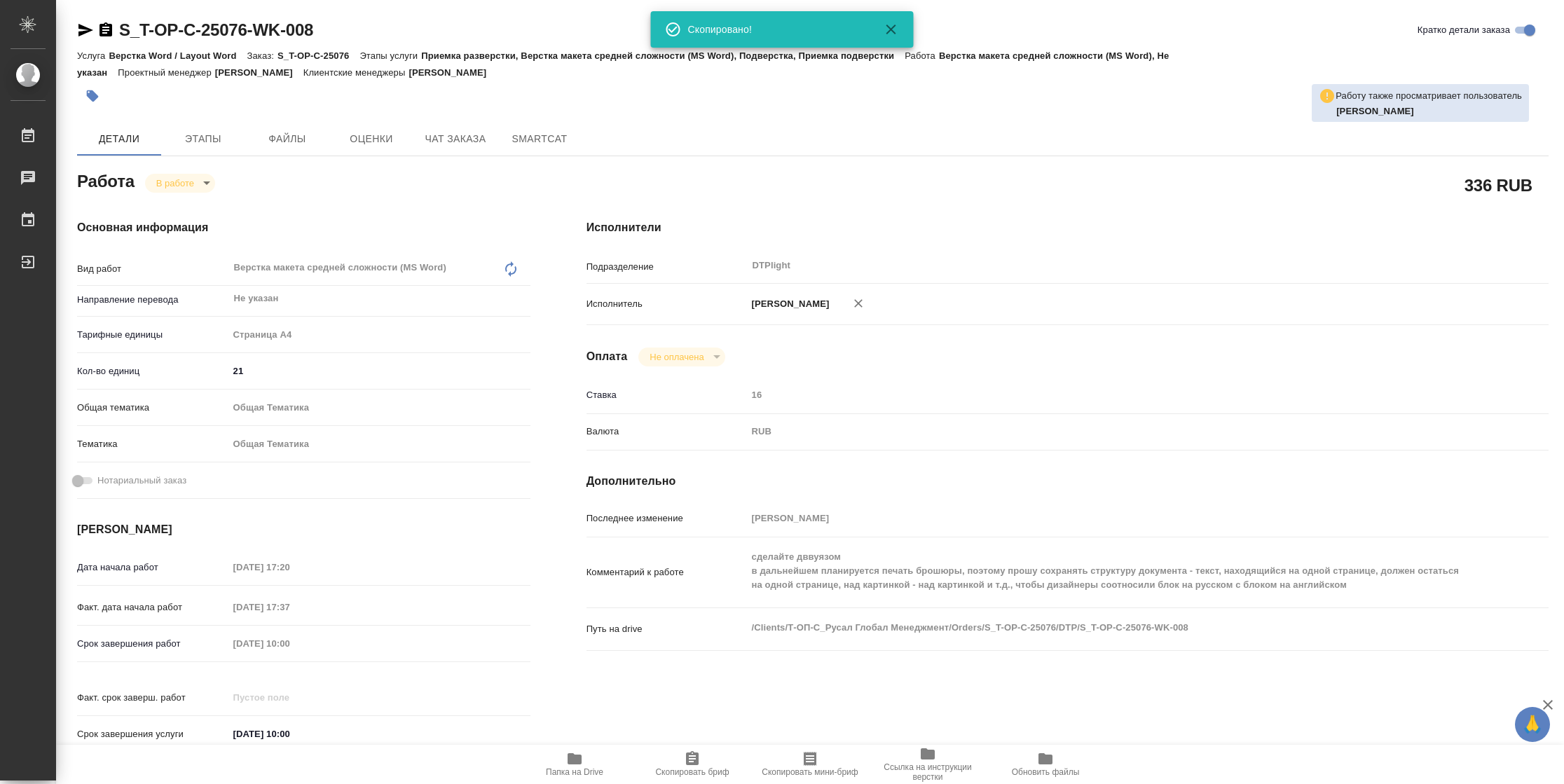
type textarea "x"
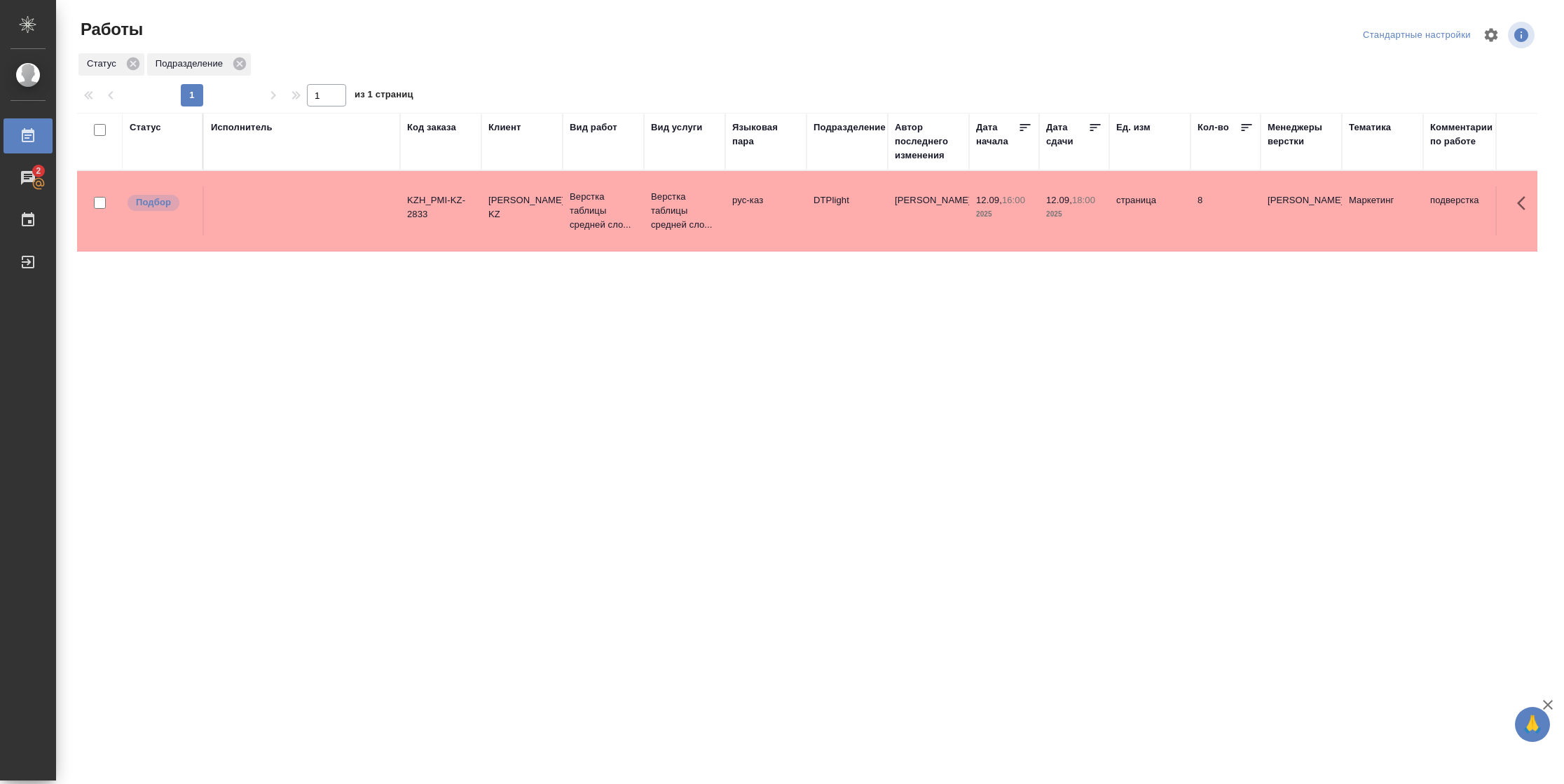
click at [152, 129] on div "Статус" at bounding box center [145, 127] width 31 height 14
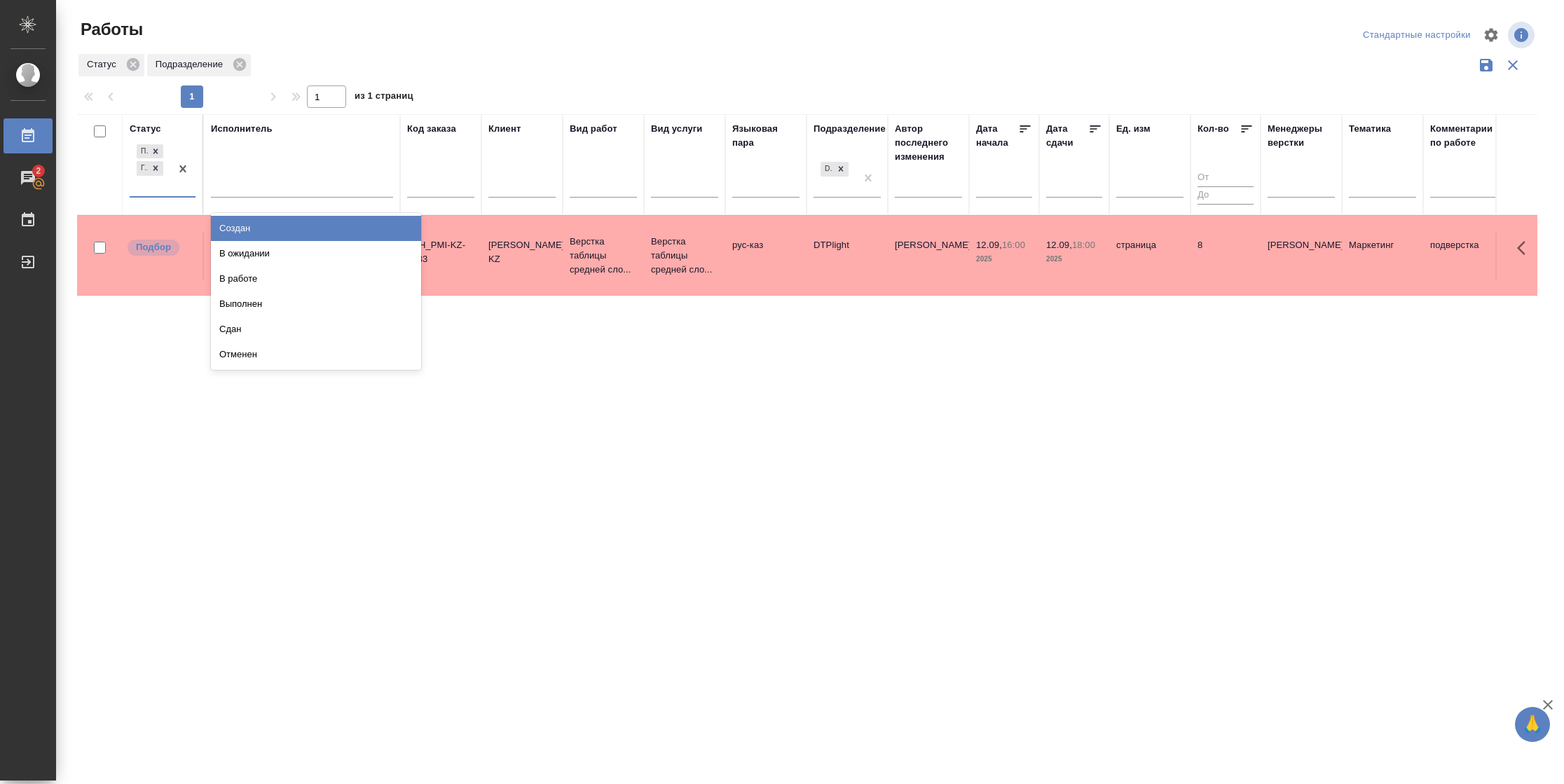
click at [179, 192] on div at bounding box center [183, 168] width 25 height 55
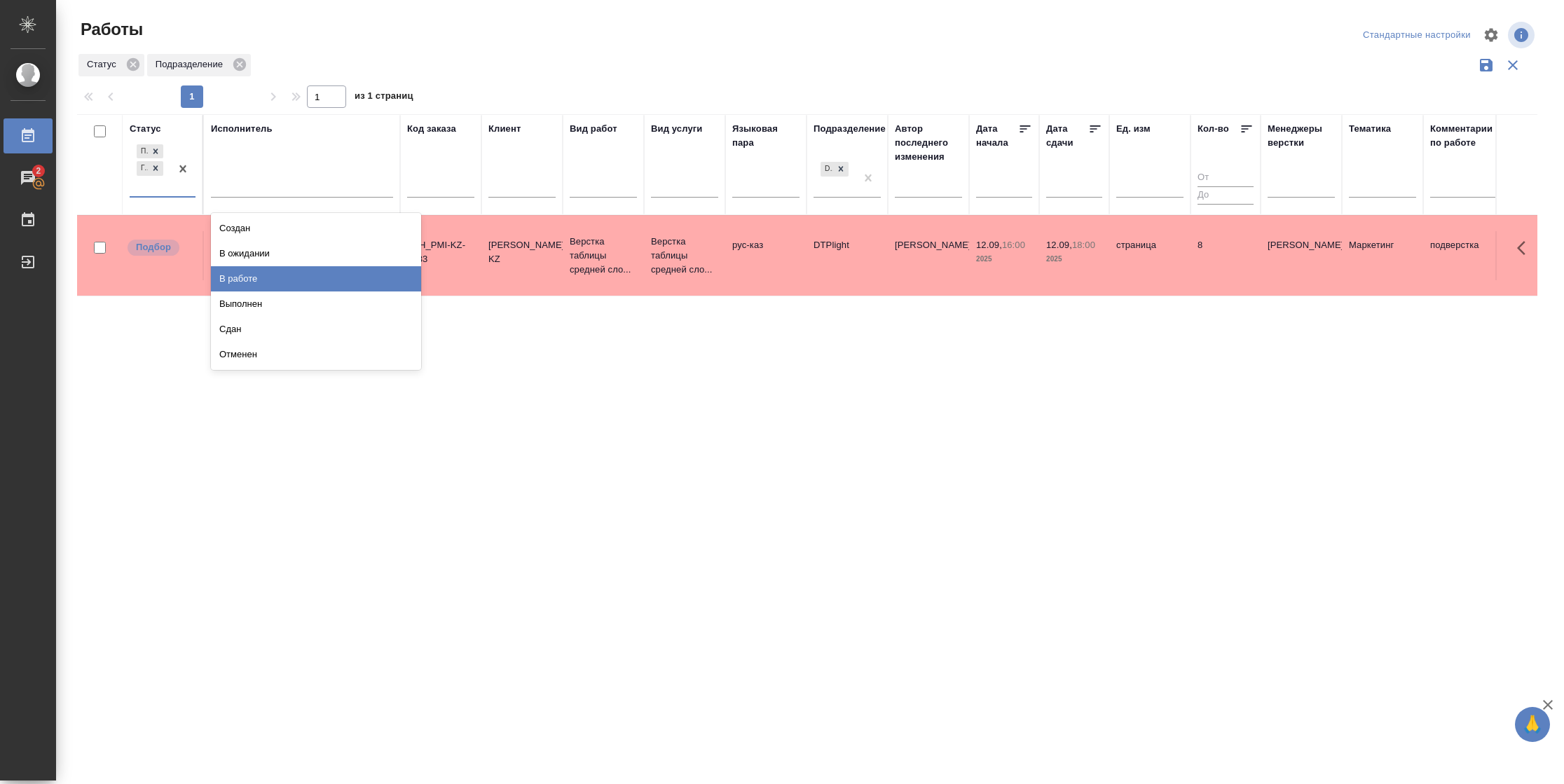
click at [279, 269] on div "В работе" at bounding box center [316, 279] width 211 height 25
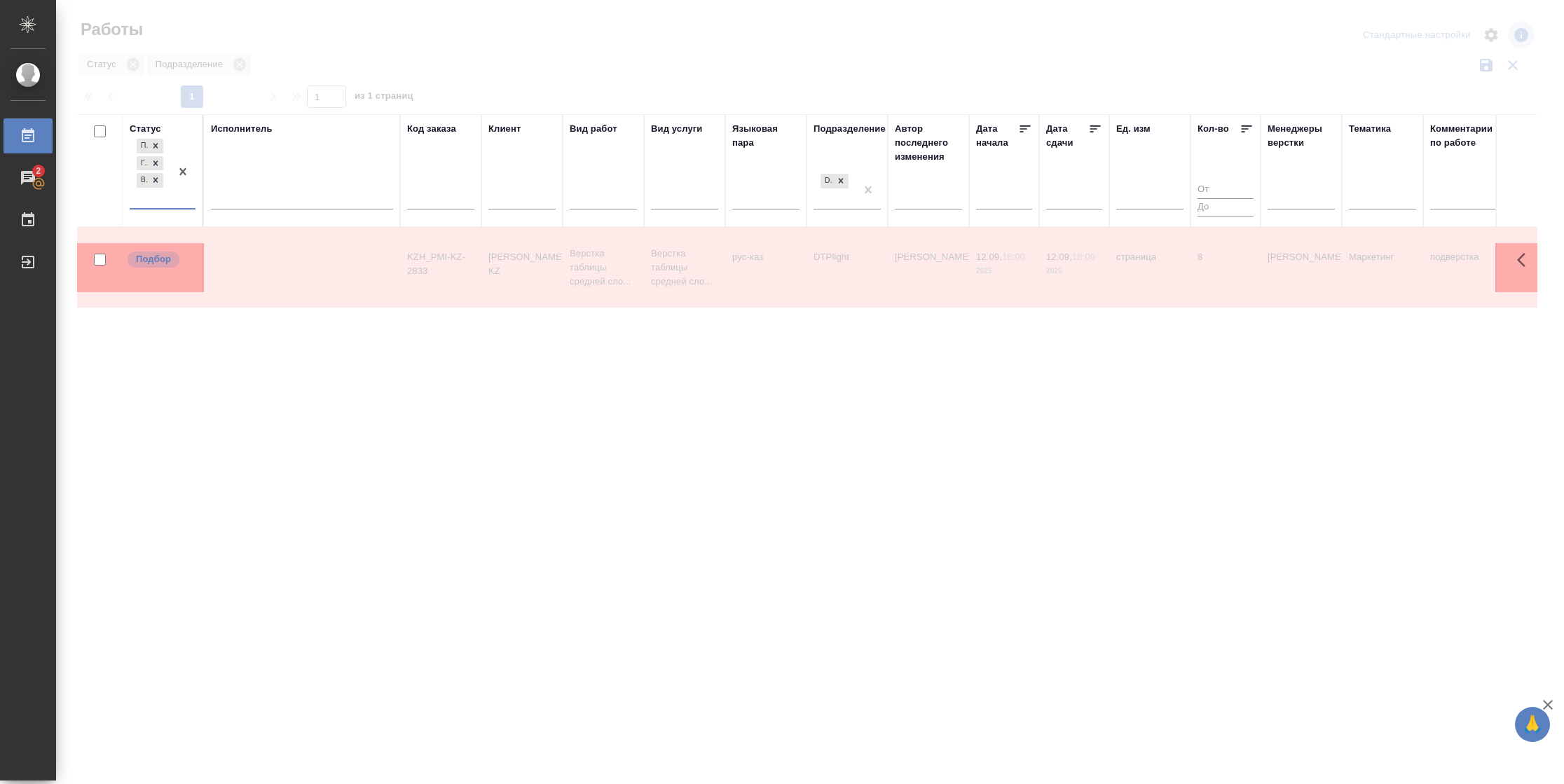
click at [292, 192] on div at bounding box center [302, 195] width 182 height 20
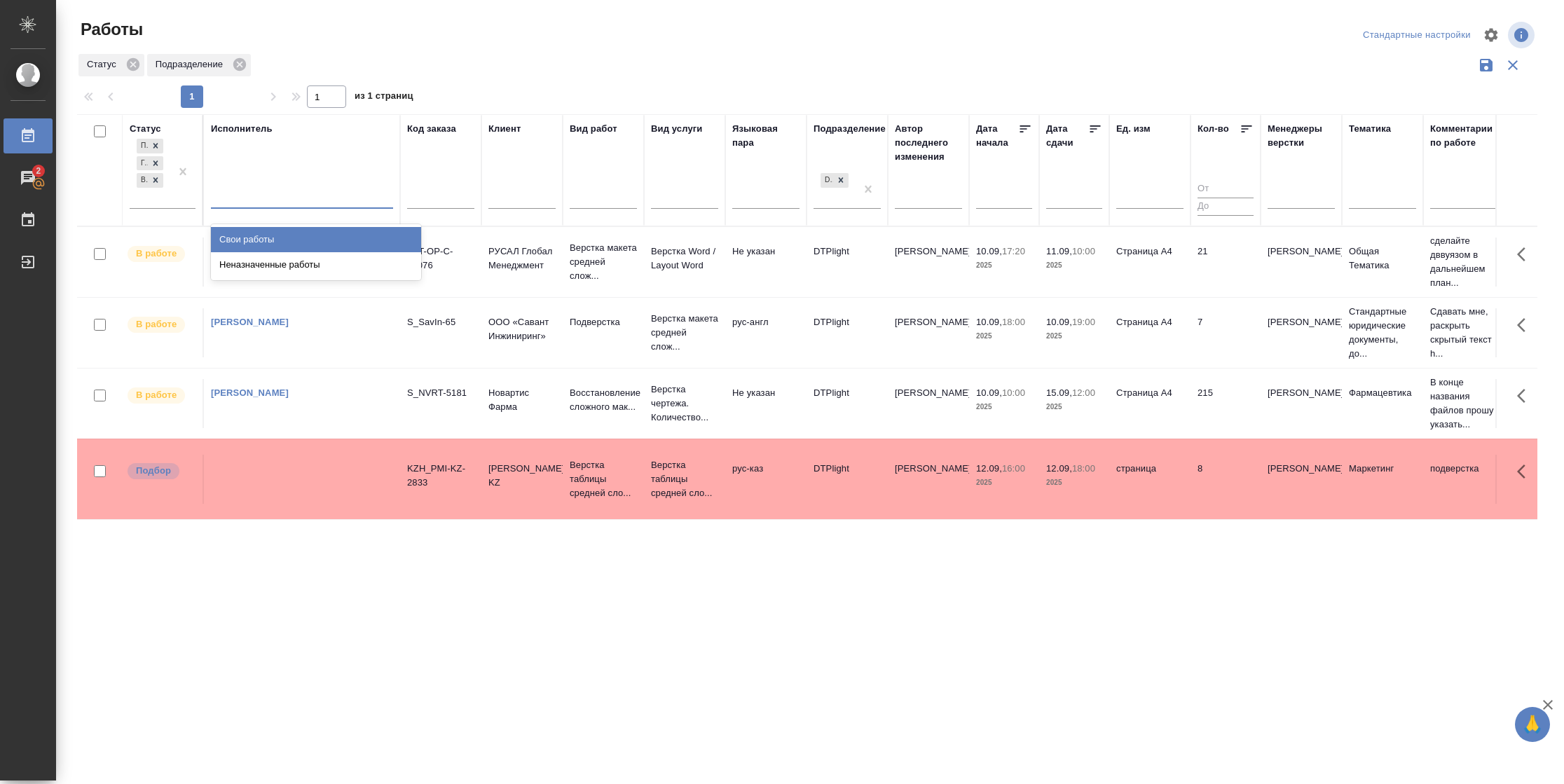
click at [275, 237] on div "Свои работы" at bounding box center [316, 240] width 211 height 25
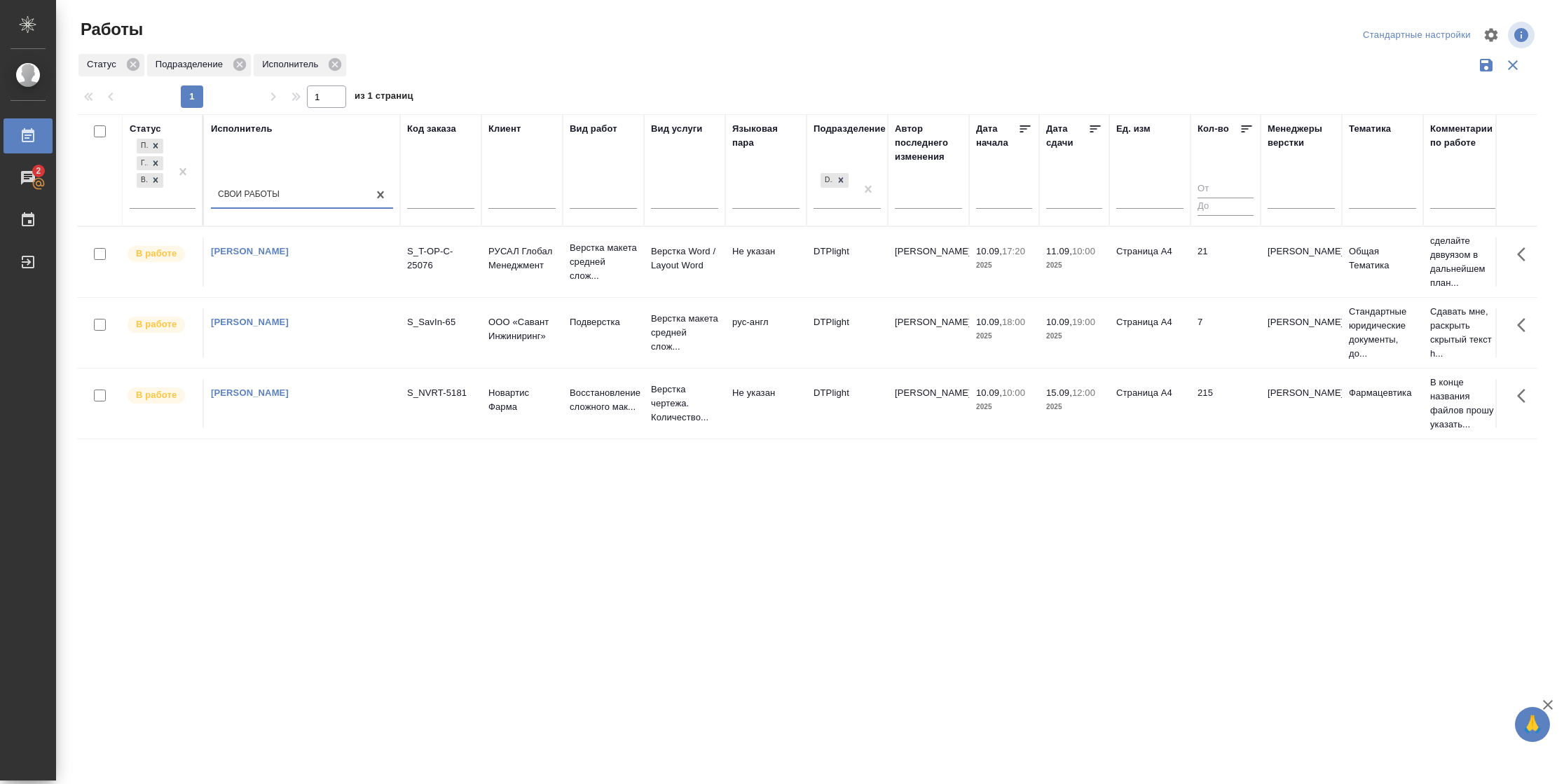
click at [1206, 336] on td "7" at bounding box center [1225, 333] width 70 height 49
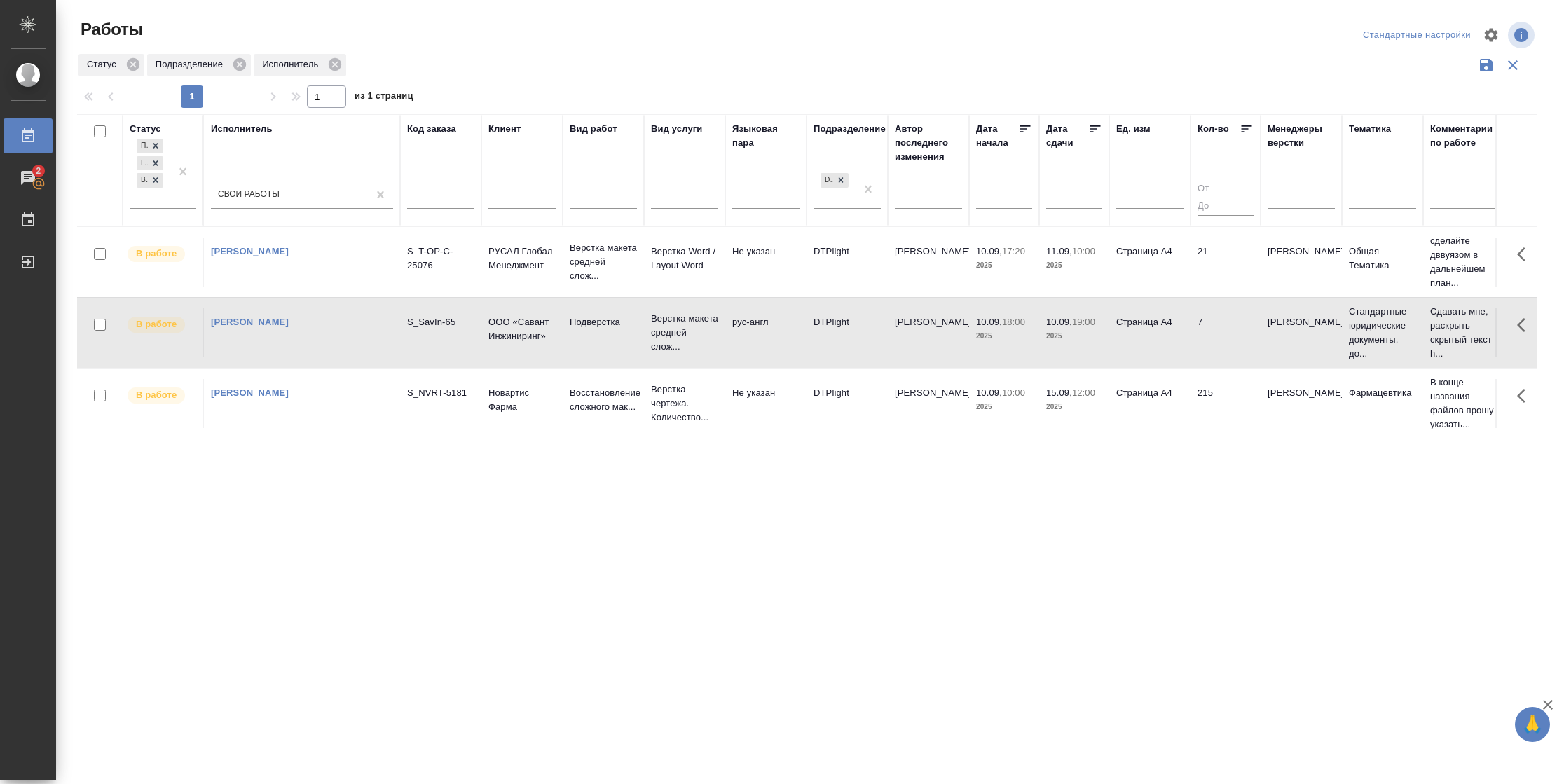
click at [1206, 336] on td "7" at bounding box center [1225, 333] width 70 height 49
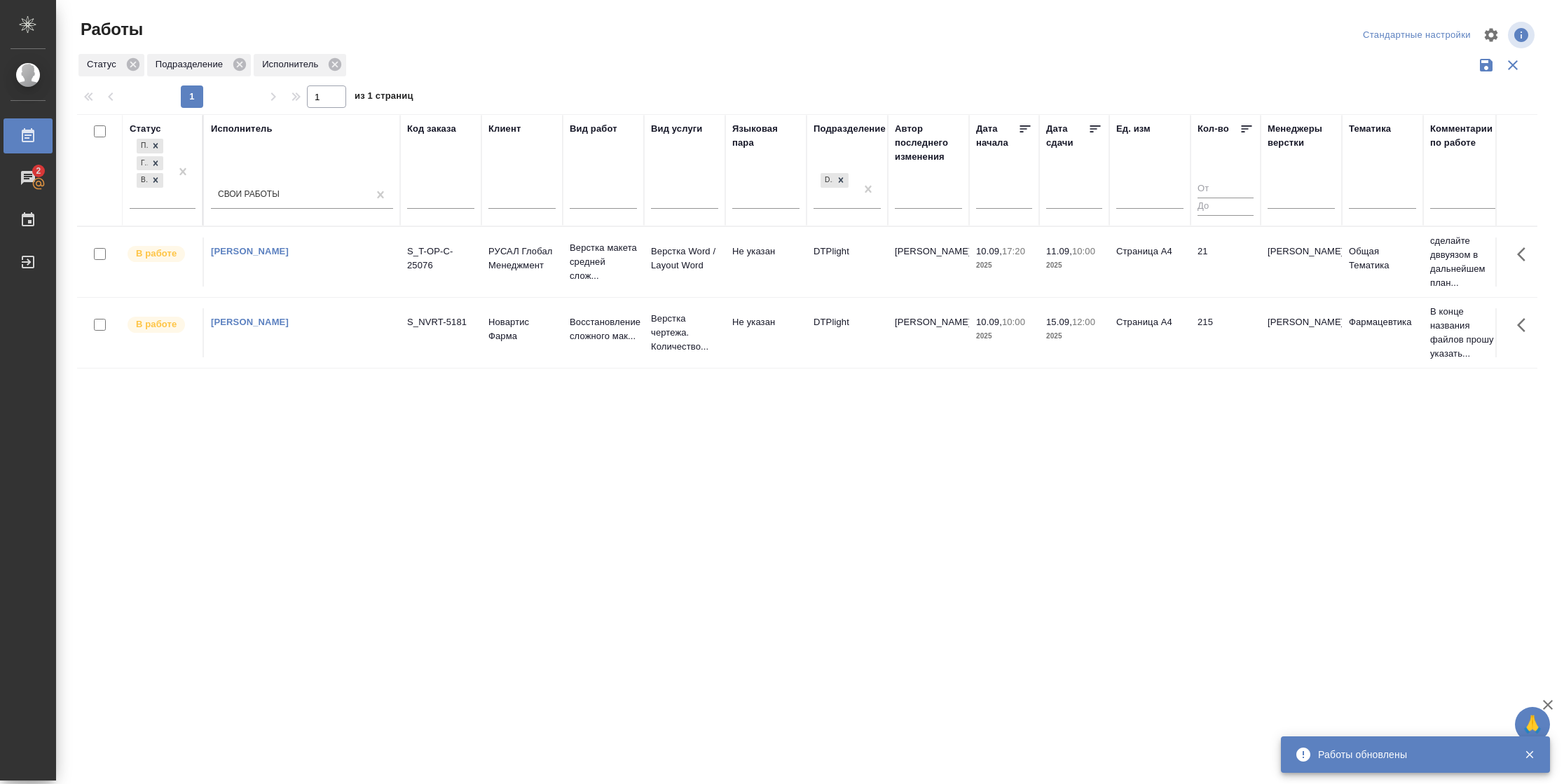
click at [1246, 285] on td "21" at bounding box center [1225, 262] width 70 height 49
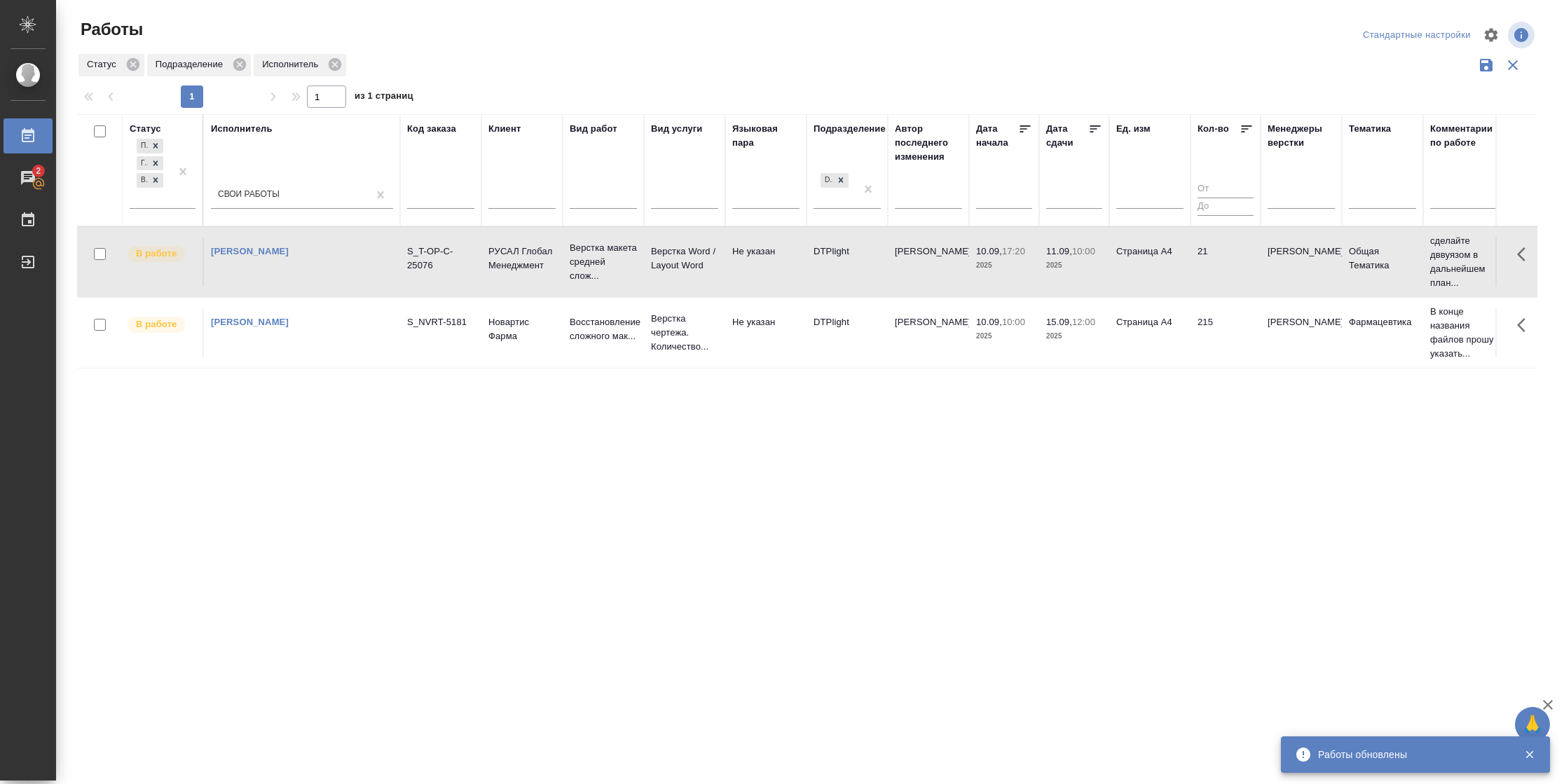
click at [1246, 285] on td "21" at bounding box center [1225, 262] width 70 height 49
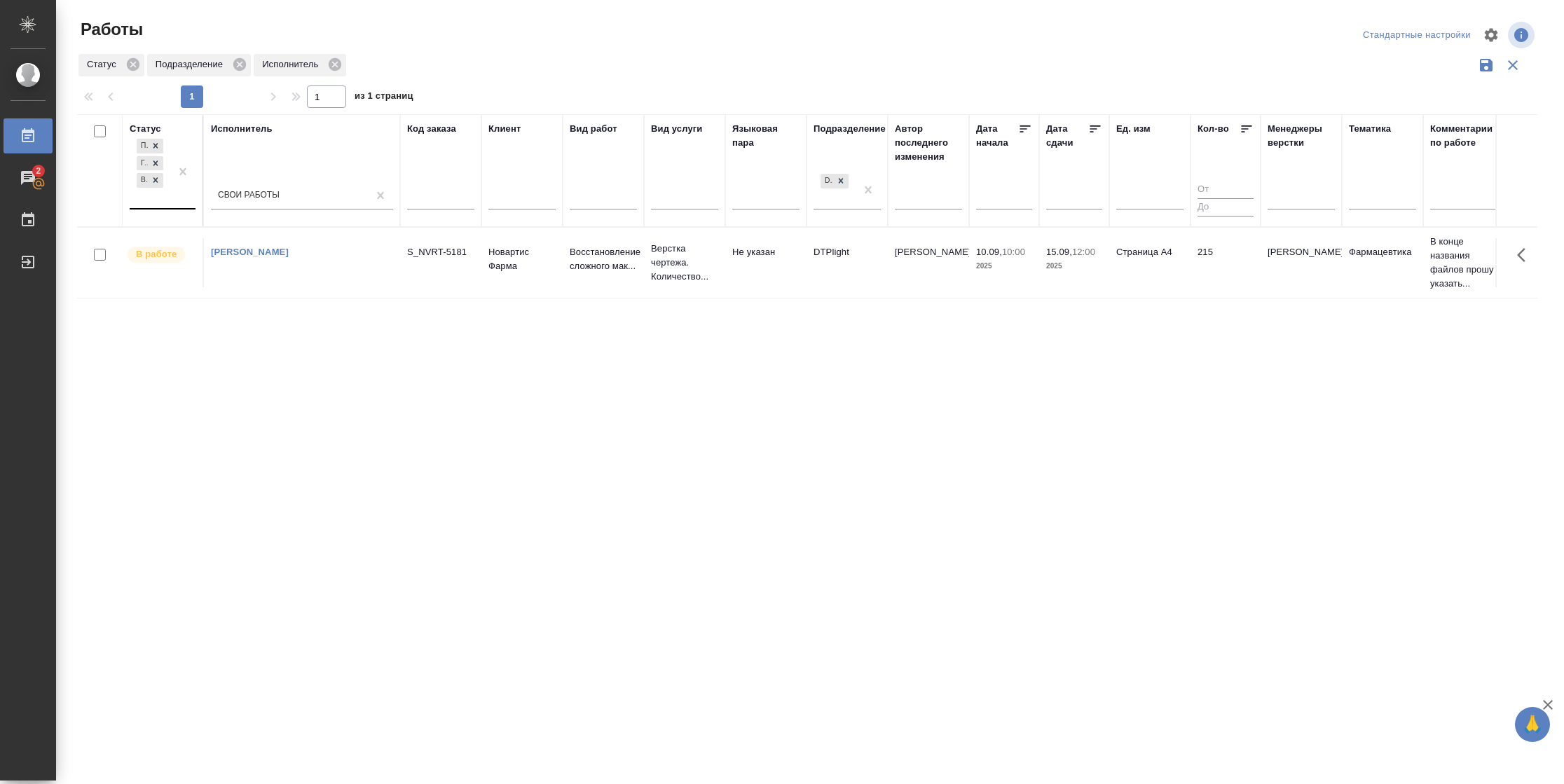
click at [179, 201] on div at bounding box center [183, 172] width 25 height 72
click at [235, 266] on div "В ожидании" at bounding box center [316, 265] width 211 height 25
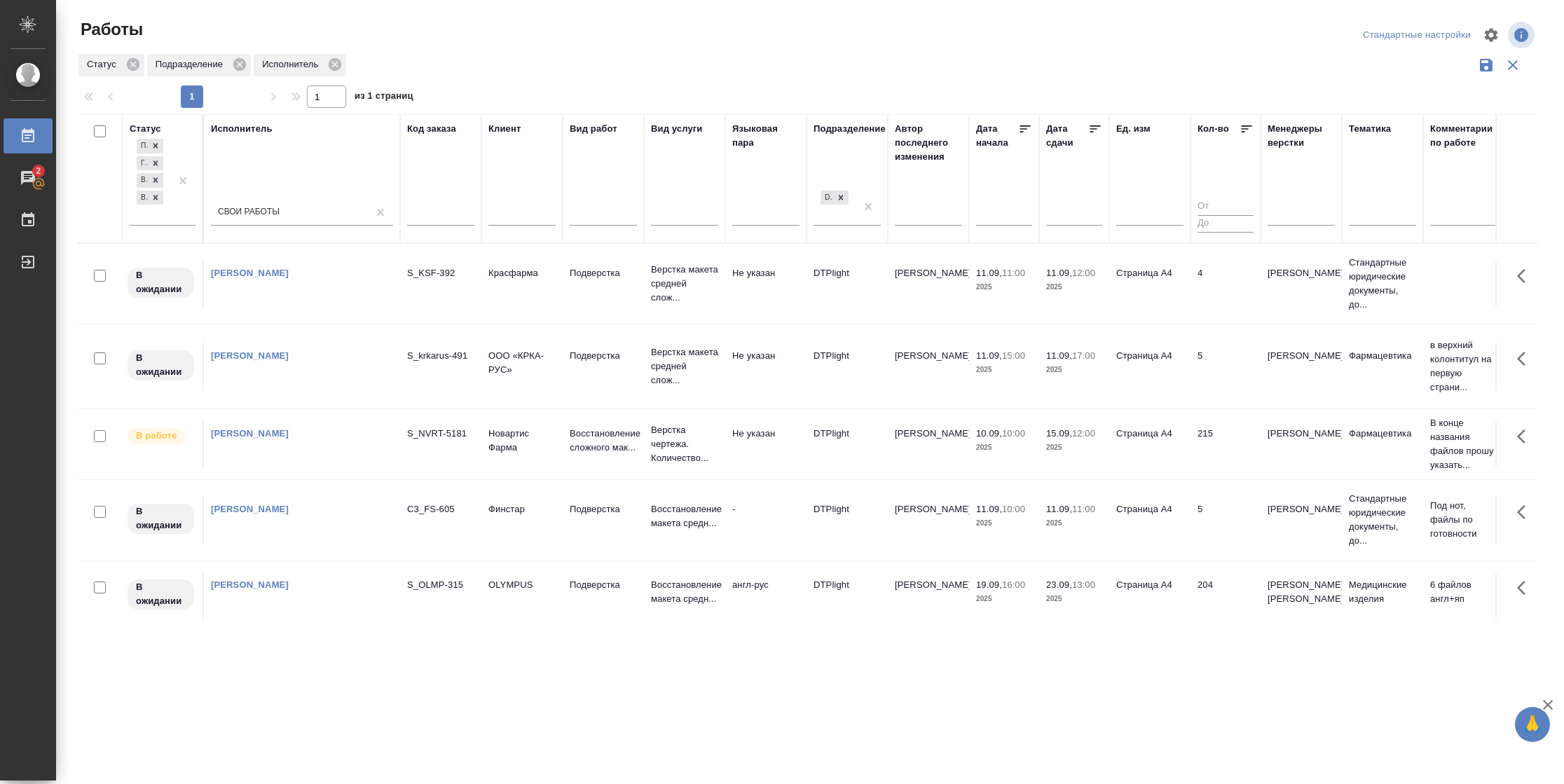
click at [1091, 131] on icon at bounding box center [1096, 129] width 10 height 7
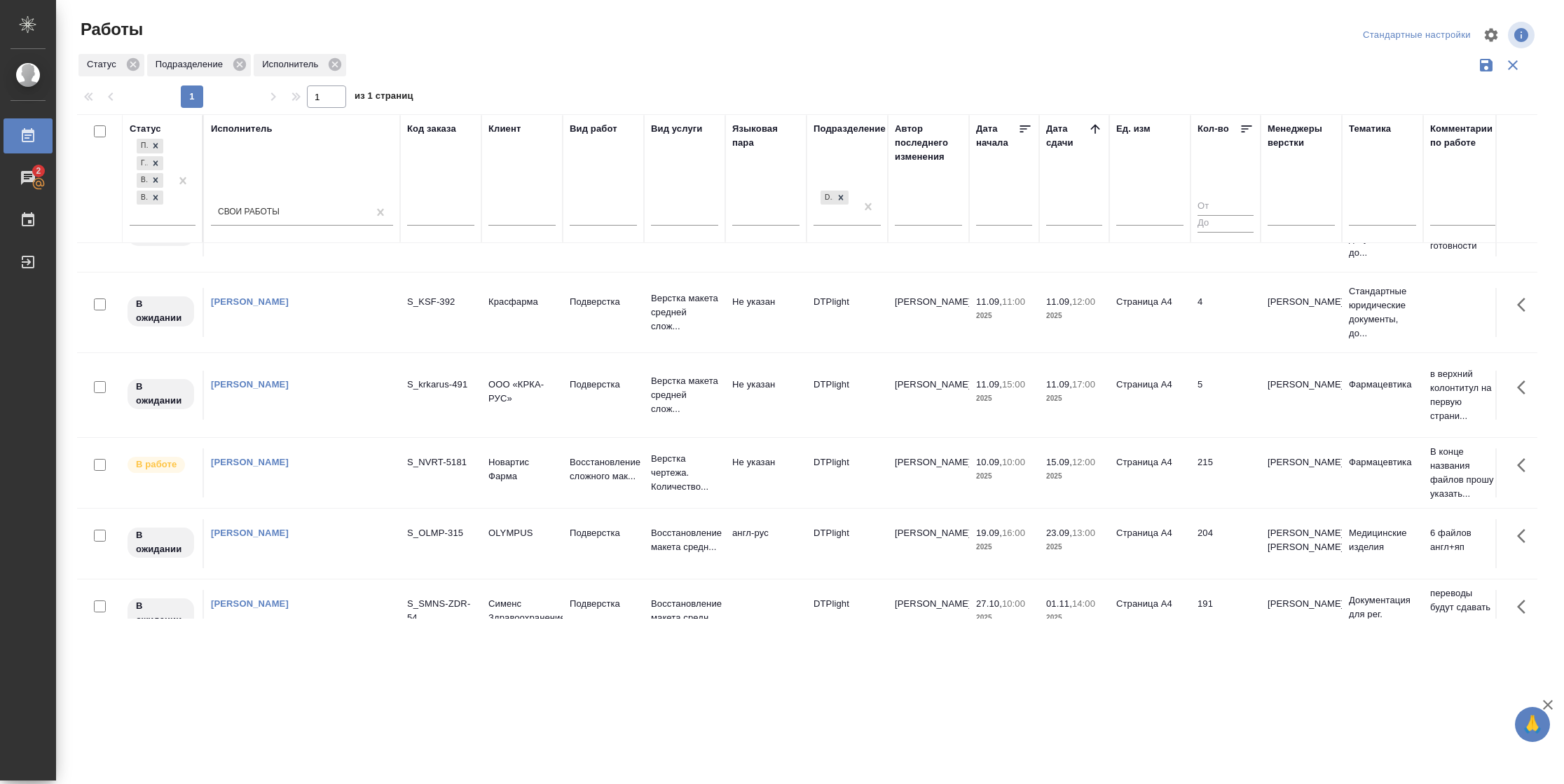
scroll to position [101, 0]
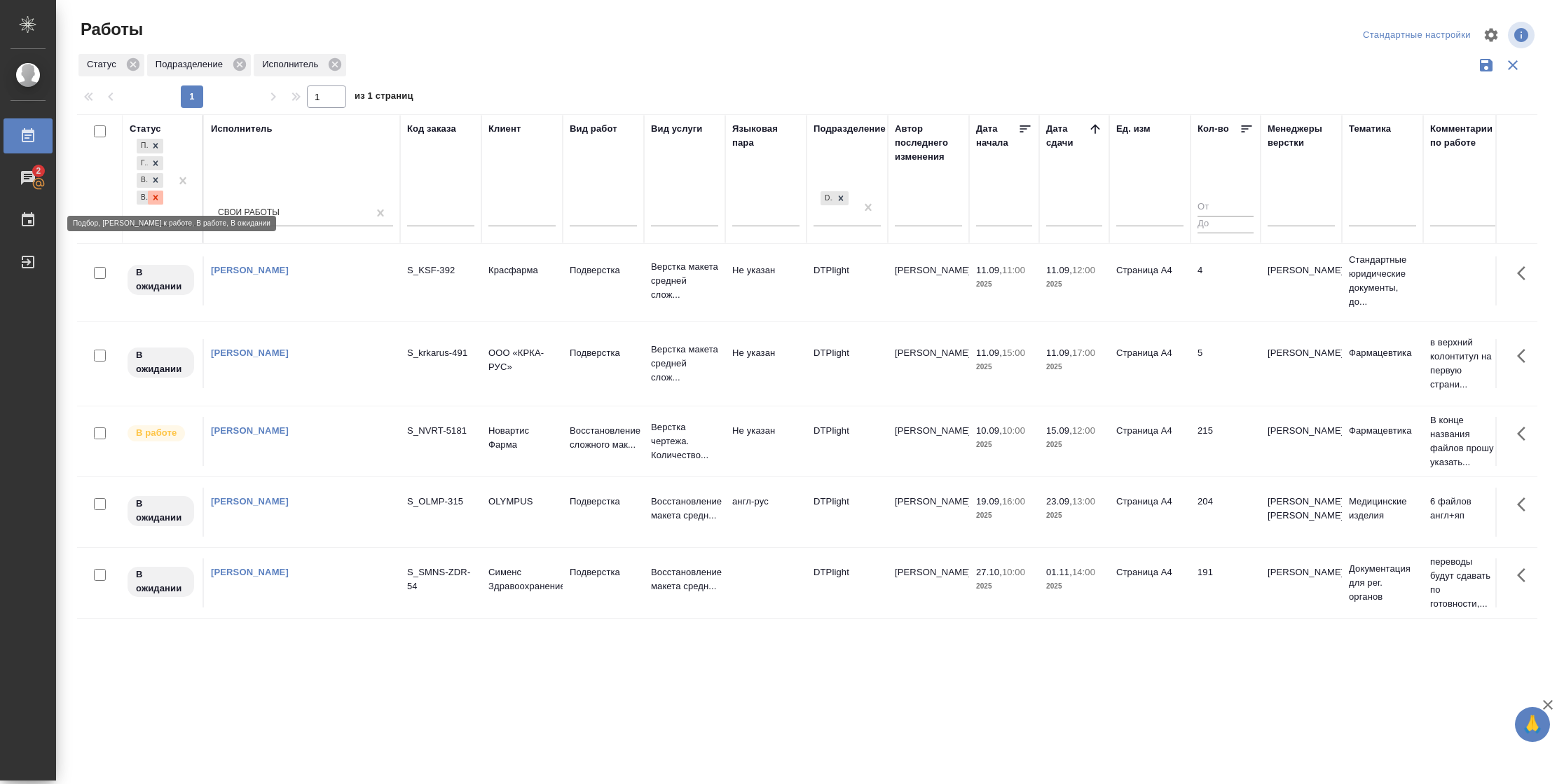
click at [159, 196] on icon at bounding box center [156, 198] width 10 height 10
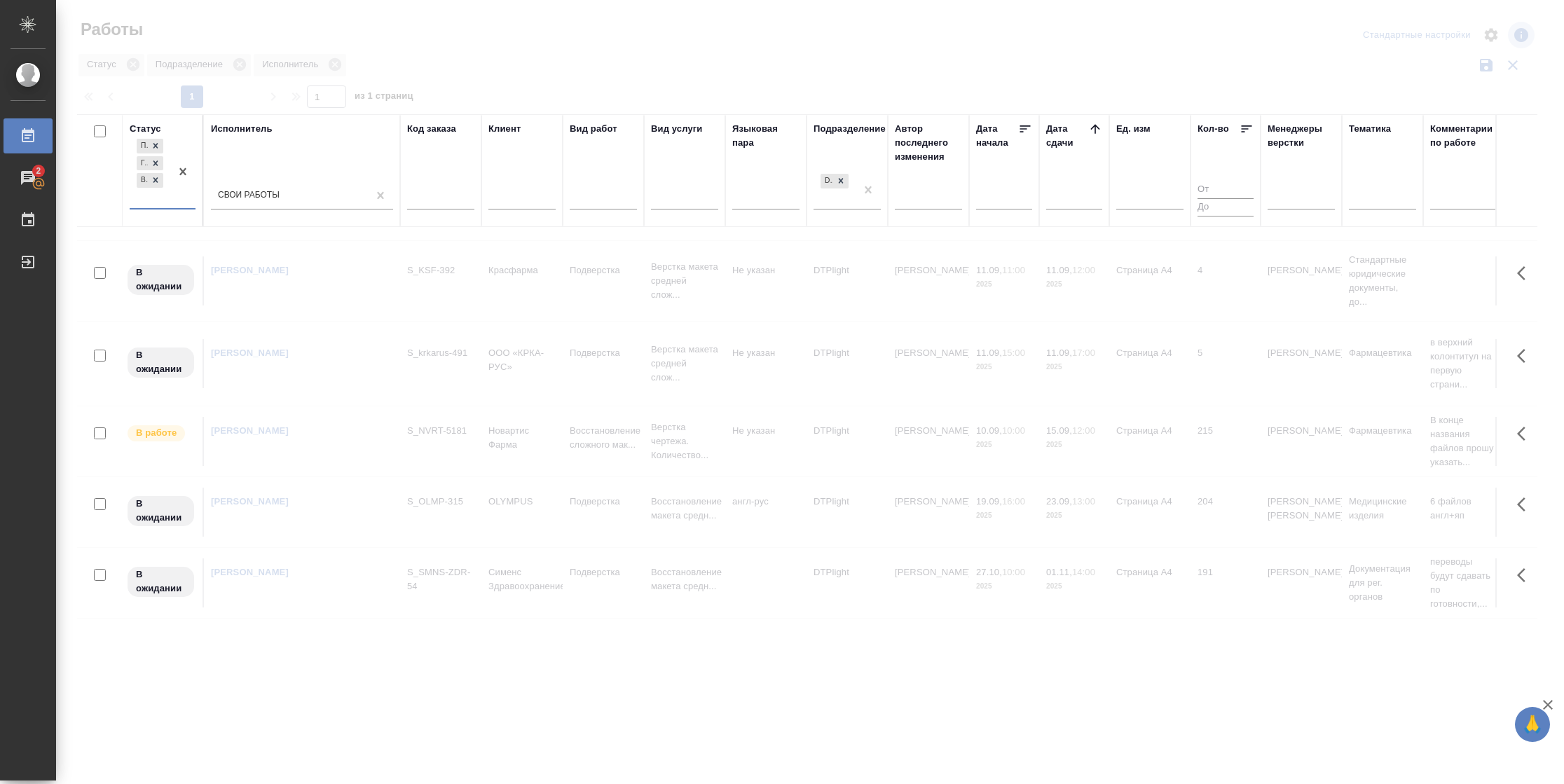
scroll to position [83, 0]
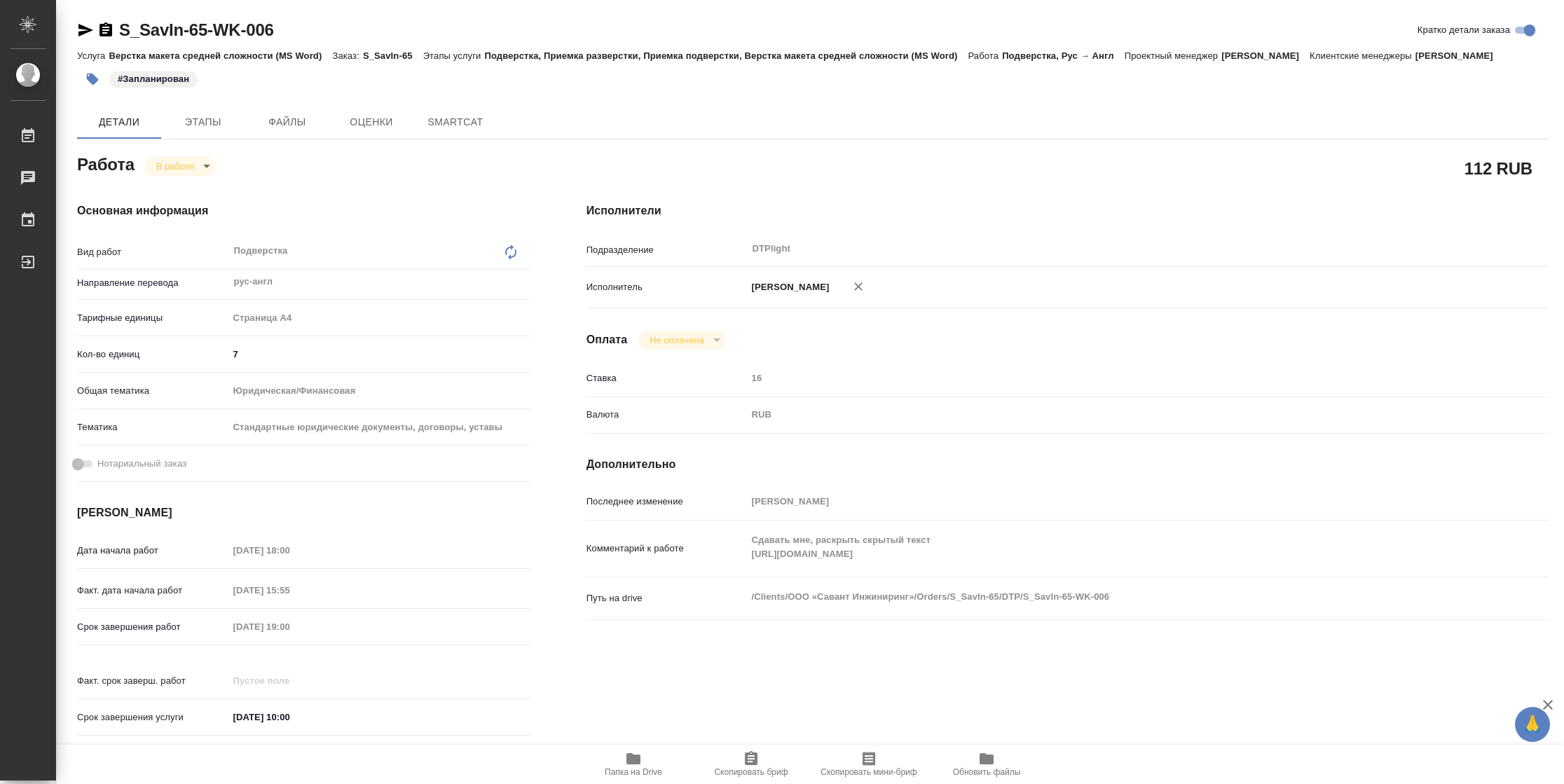
type textarea "x"
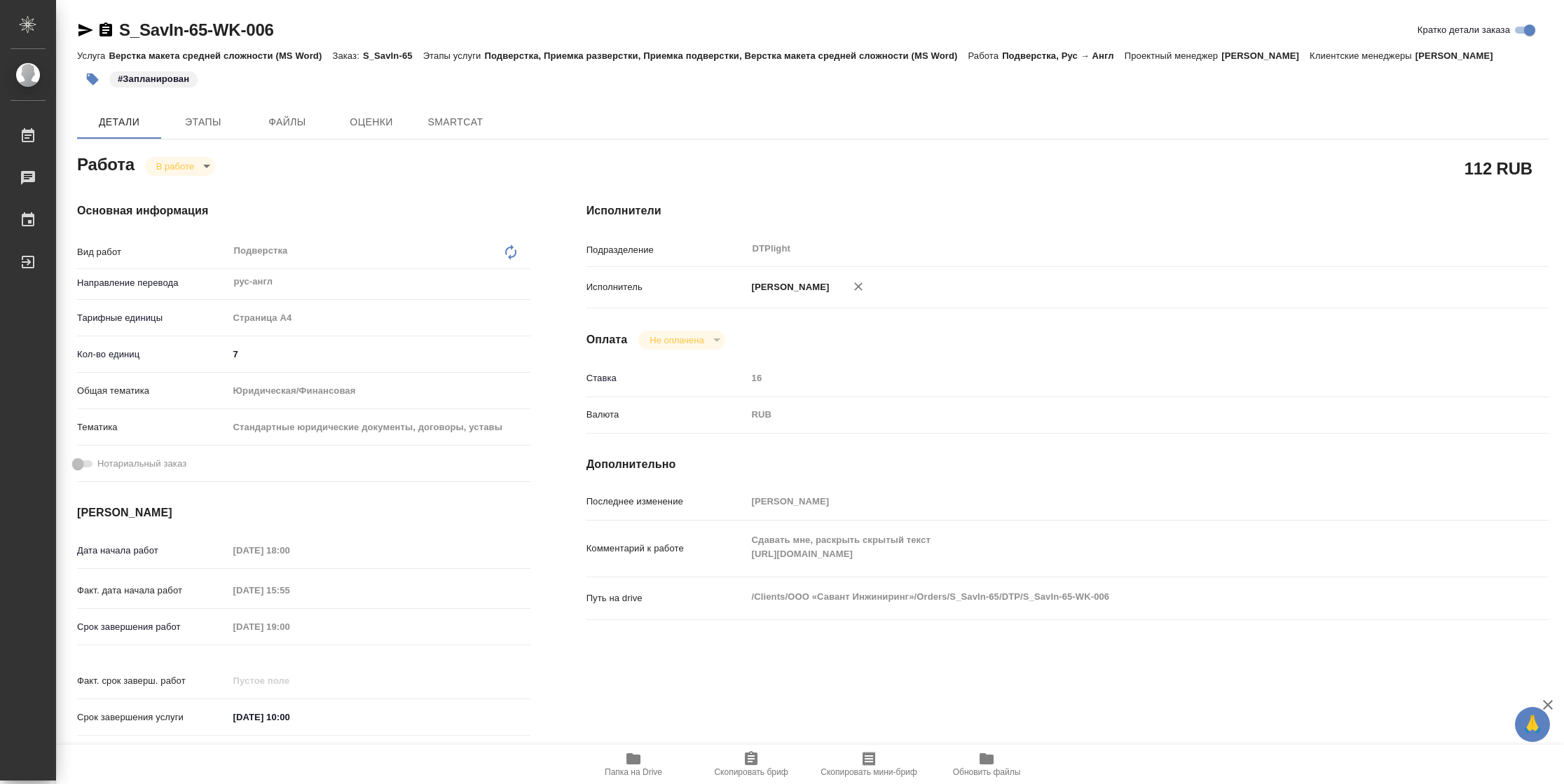
type textarea "x"
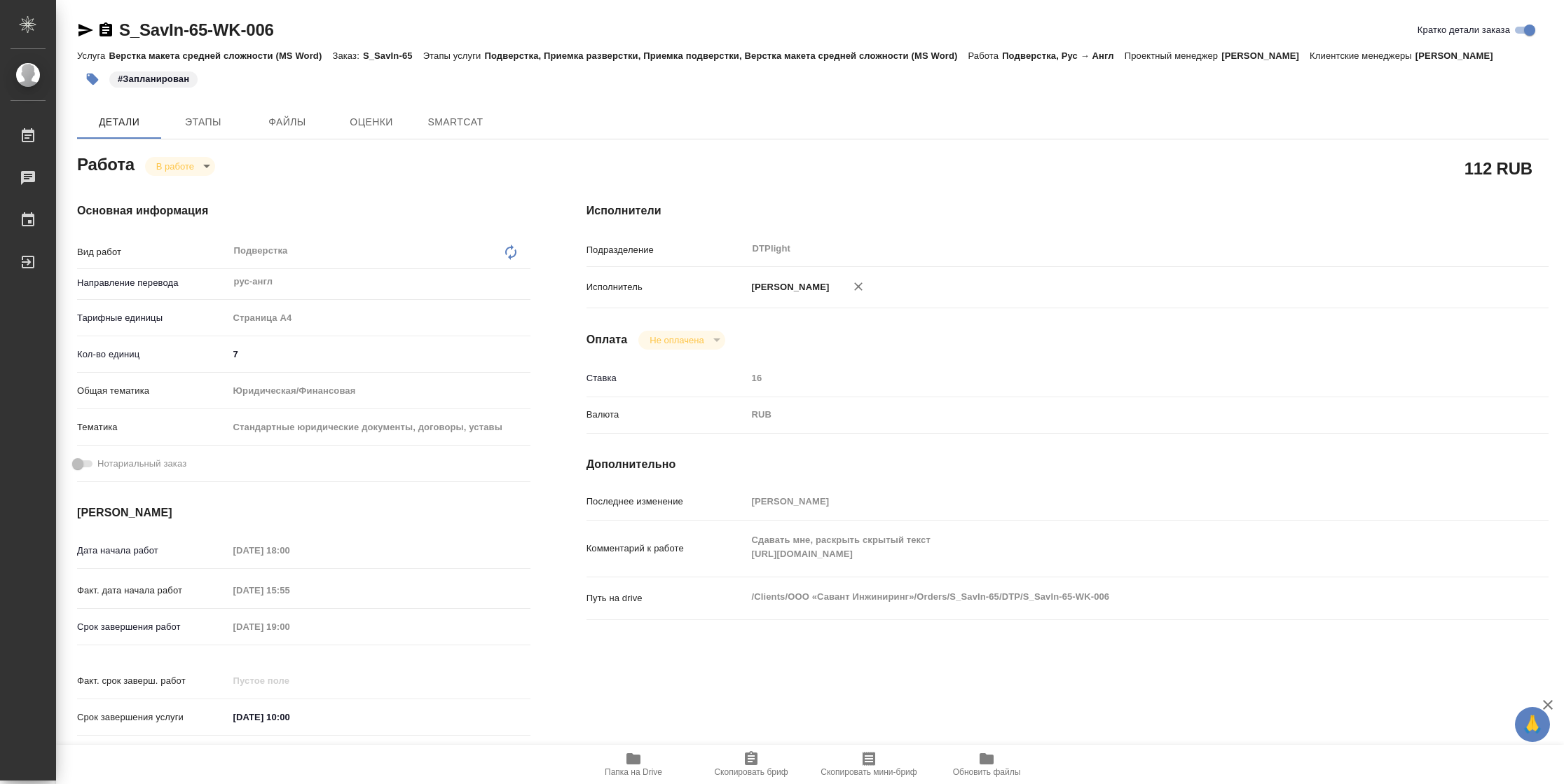
type textarea "x"
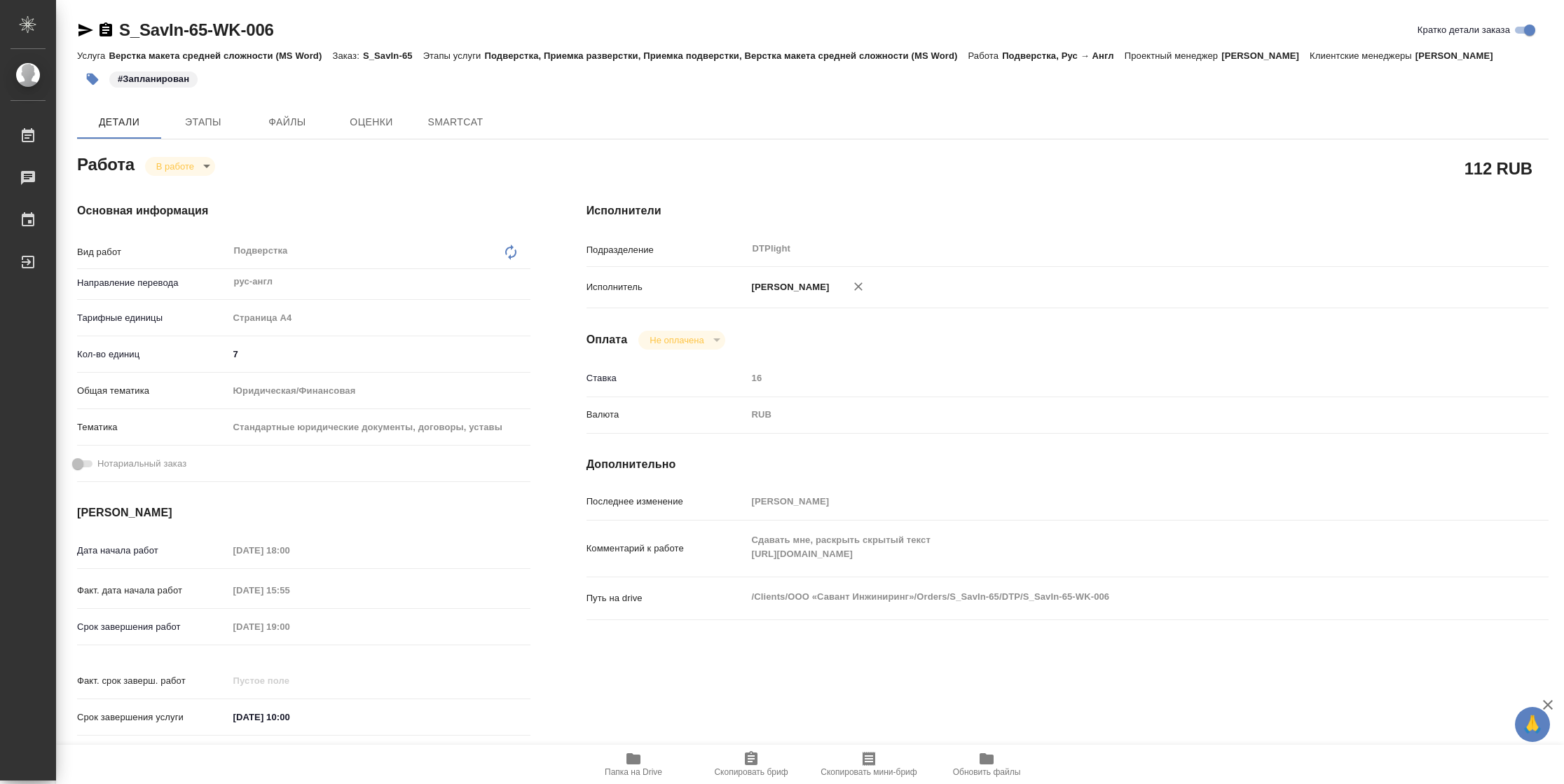
click at [628, 768] on span "Папка на Drive" at bounding box center [633, 772] width 57 height 10
type textarea "x"
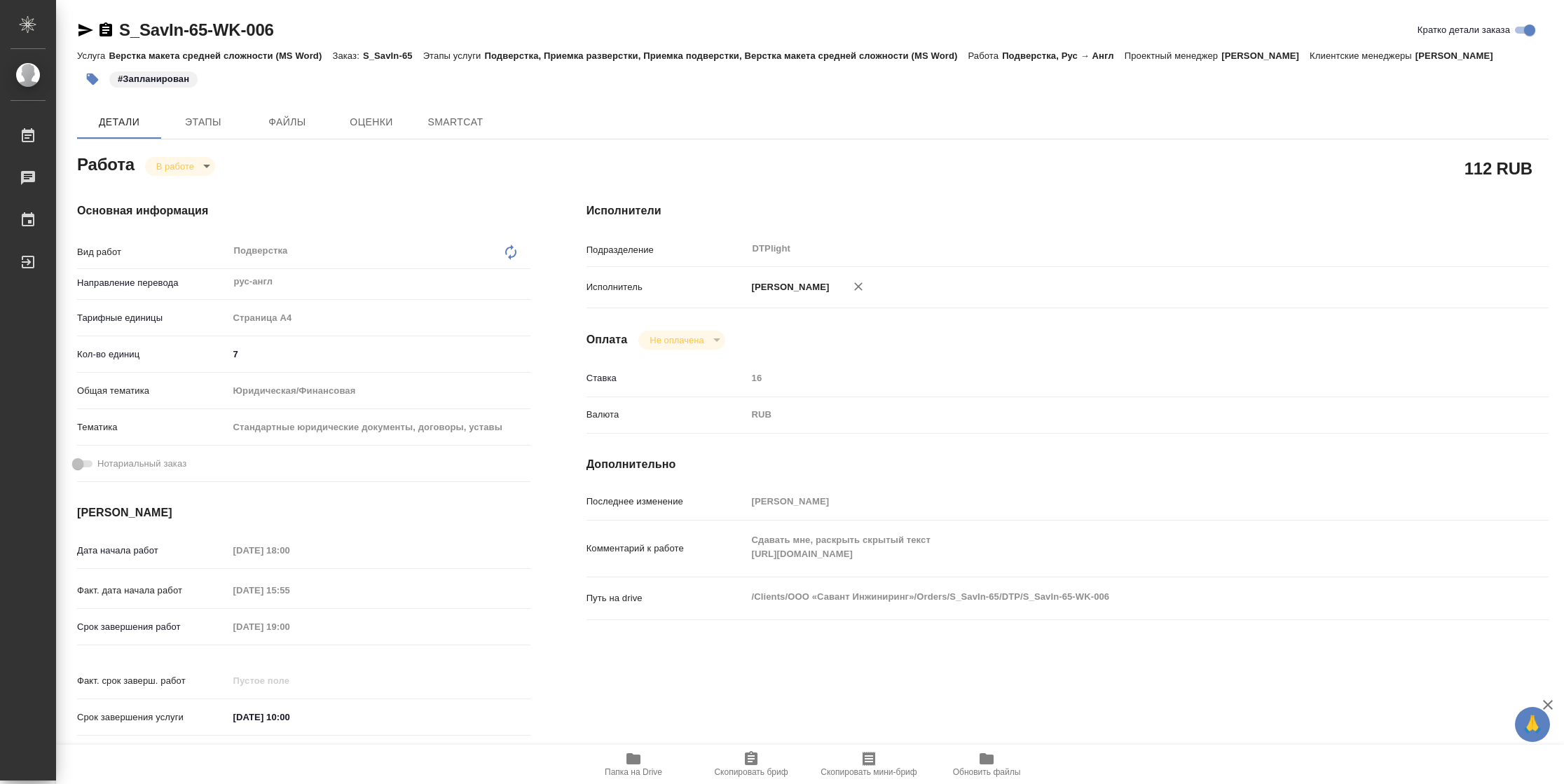
type textarea "x"
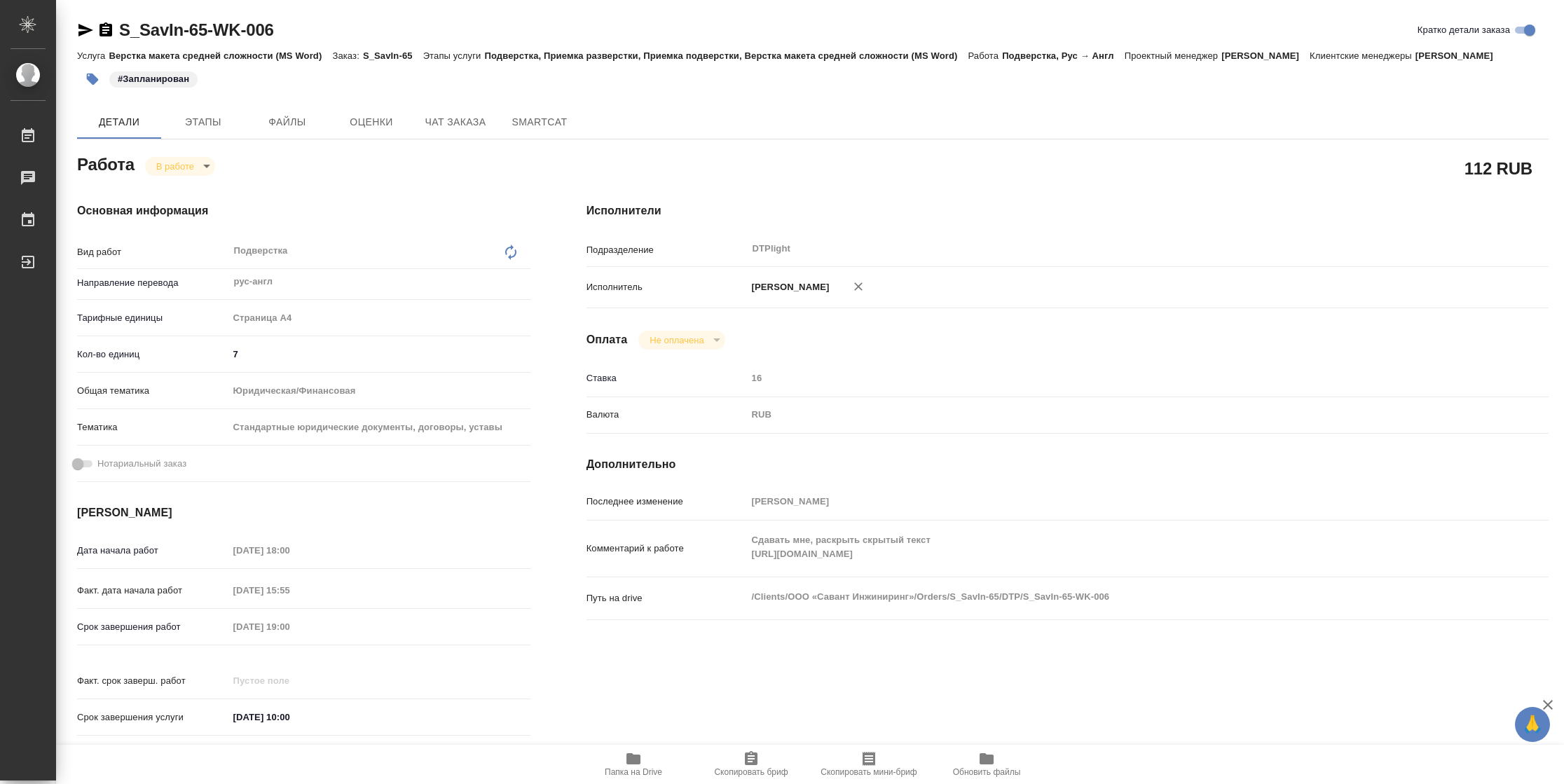
type textarea "x"
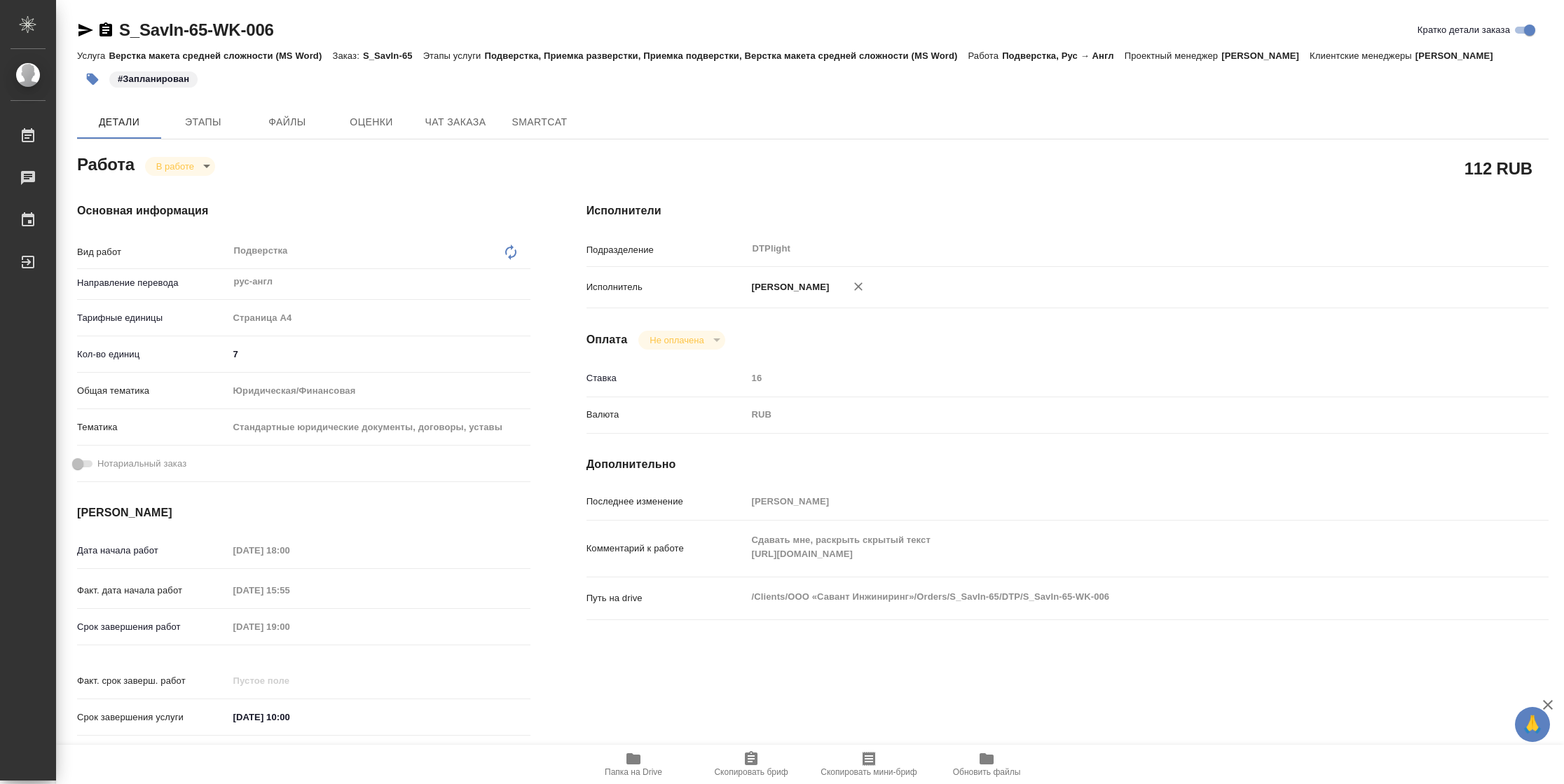
type textarea "x"
click at [195, 158] on body "🙏 .cls-1 fill:#fff; AWATERA Vasilyeva Natalia Работы 2 Чаты График Выйти S_SavI…" at bounding box center [782, 392] width 1564 height 784
click at [194, 189] on button "Выполнен" at bounding box center [182, 189] width 51 height 15
type textarea "x"
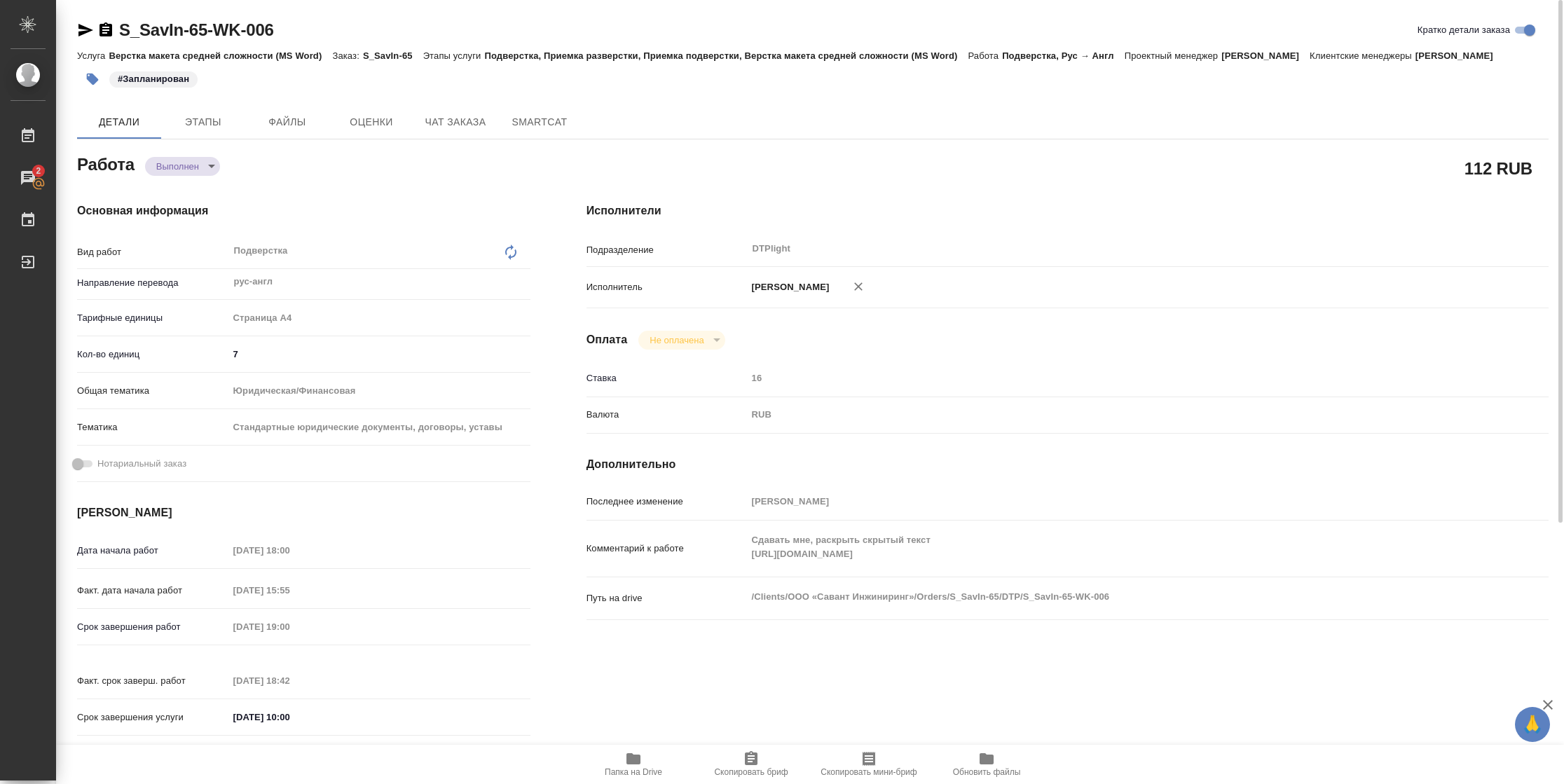
type textarea "x"
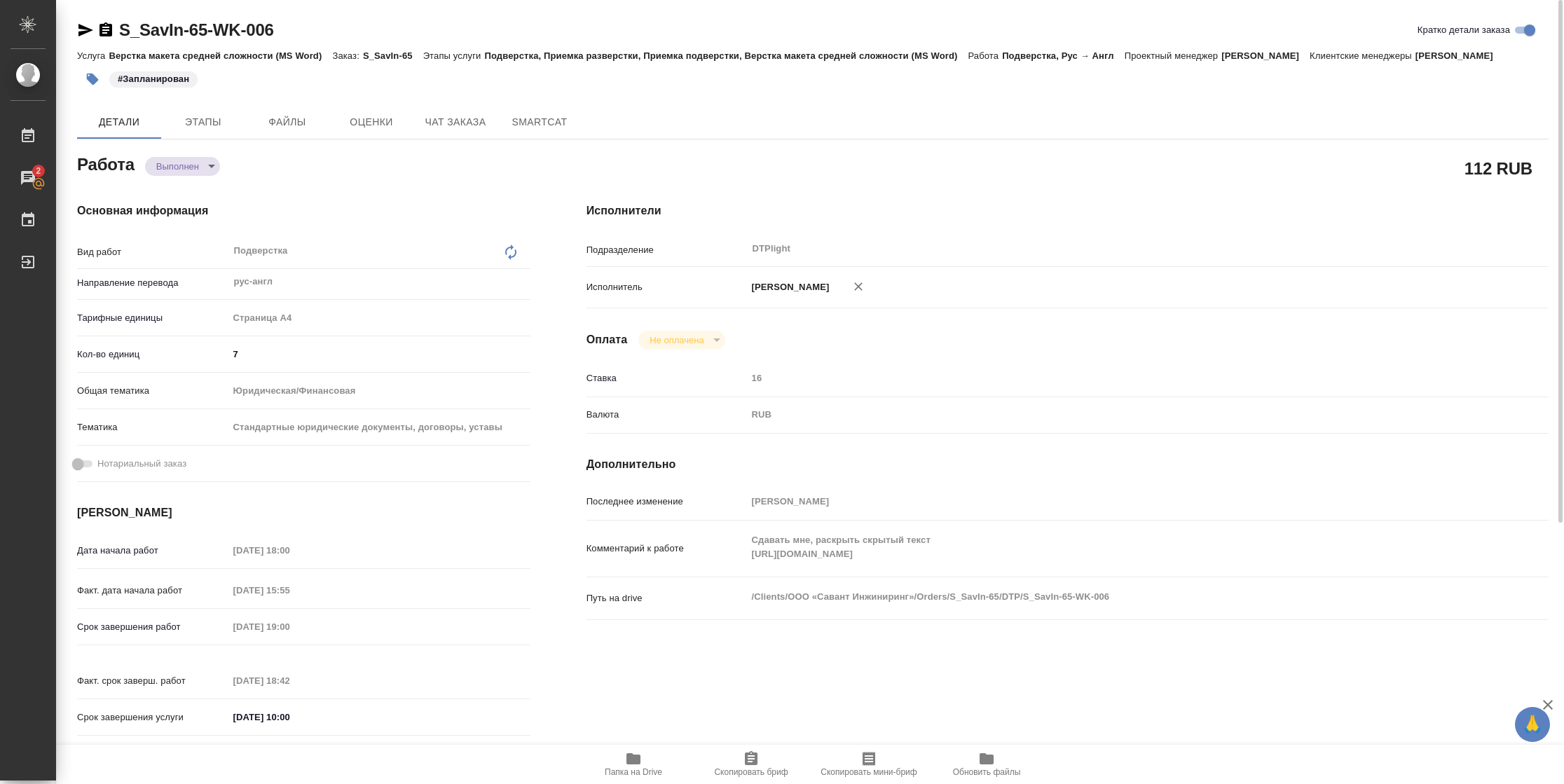
type textarea "x"
click at [86, 30] on icon "button" at bounding box center [85, 29] width 14 height 13
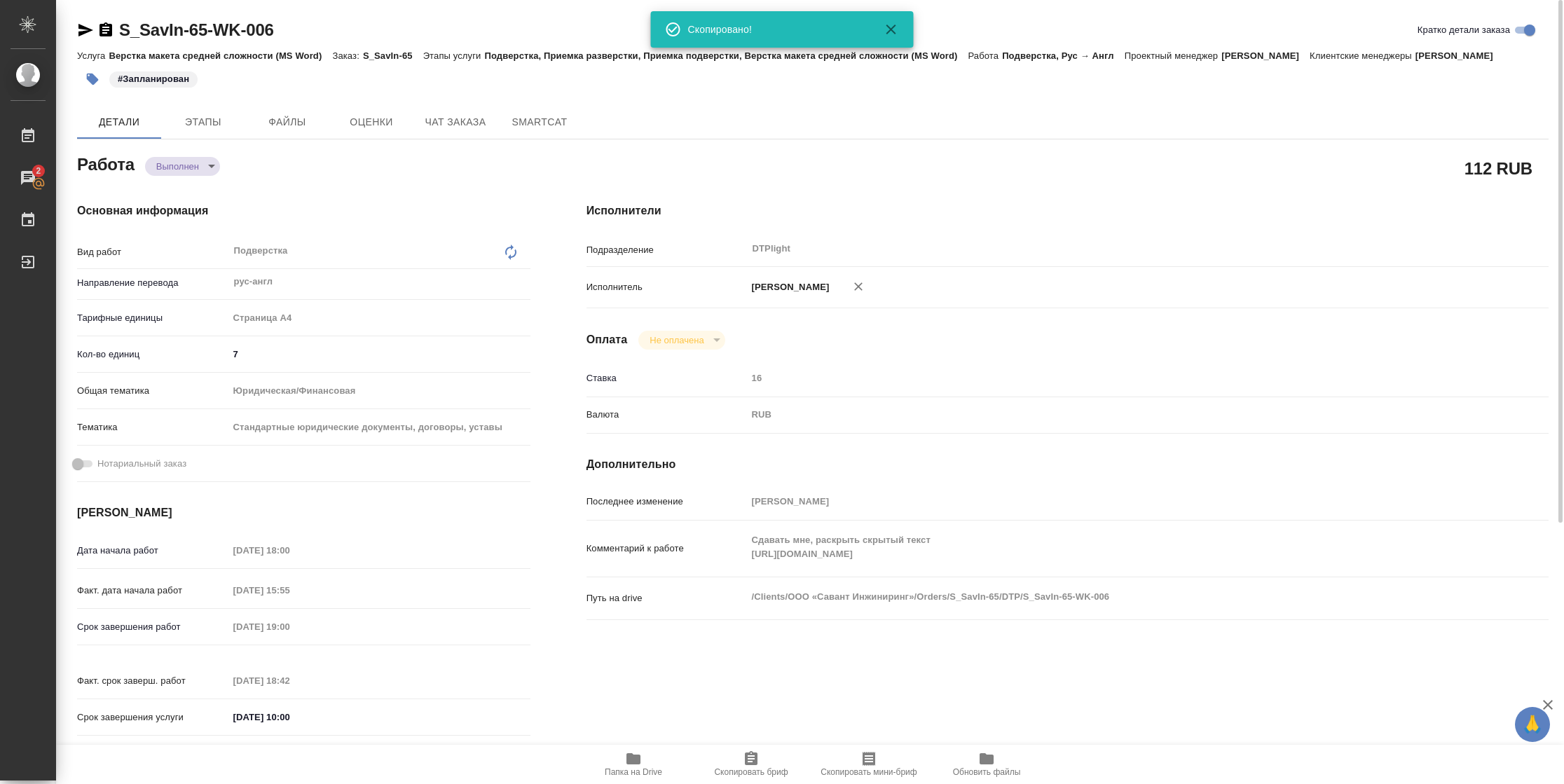
type textarea "x"
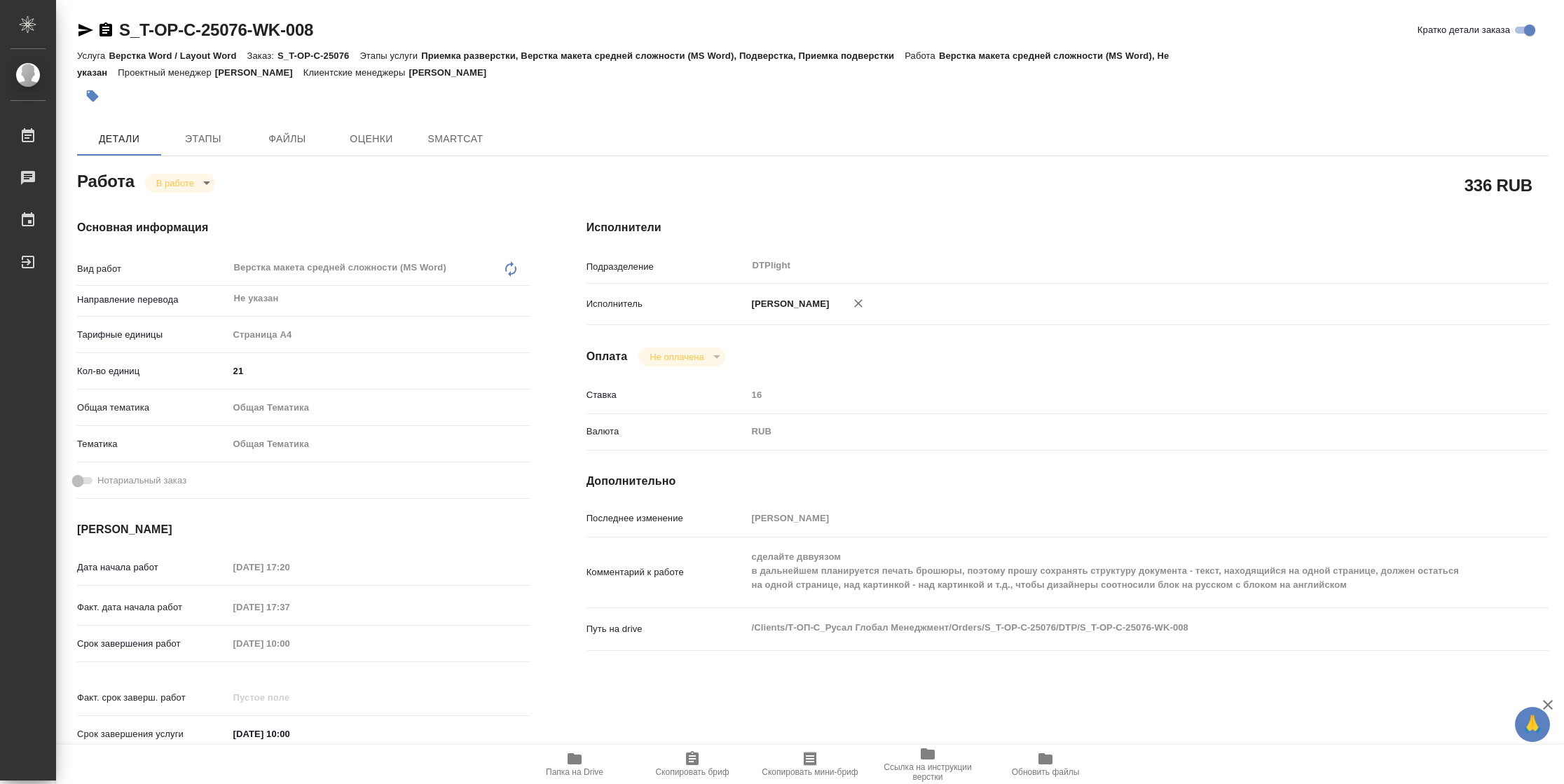
type textarea "x"
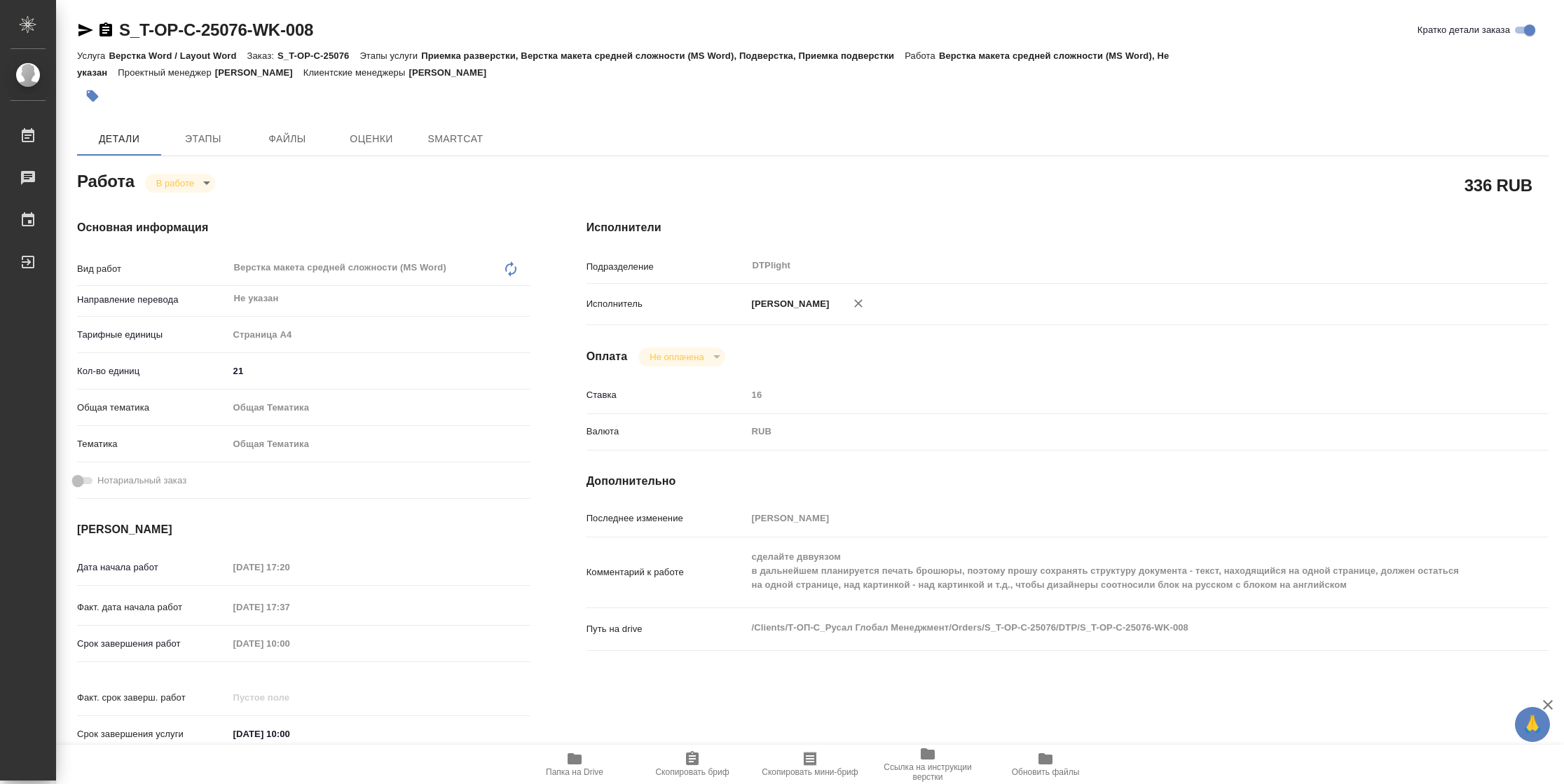
type textarea "x"
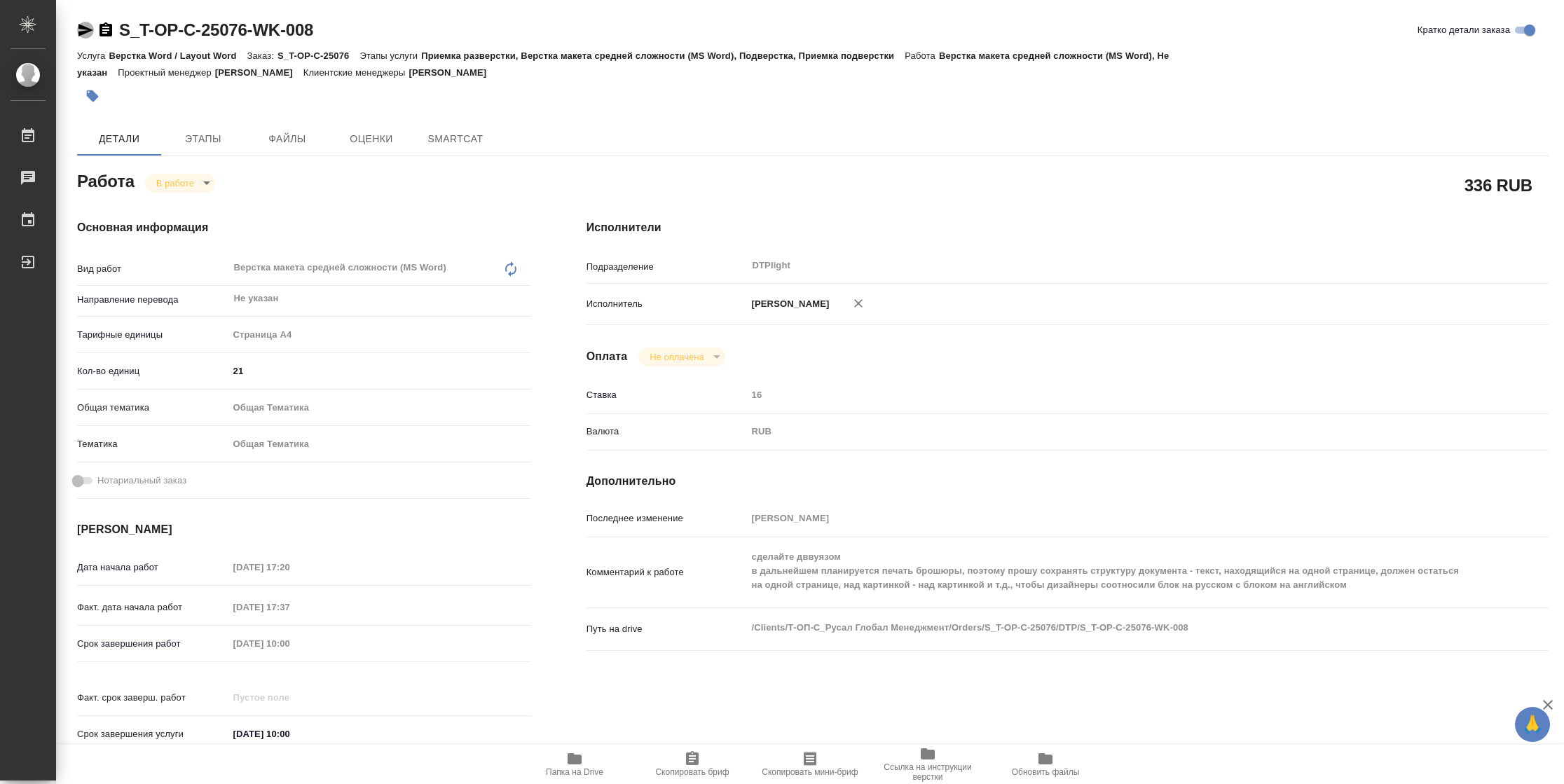
click at [82, 35] on icon "button" at bounding box center [86, 30] width 17 height 17
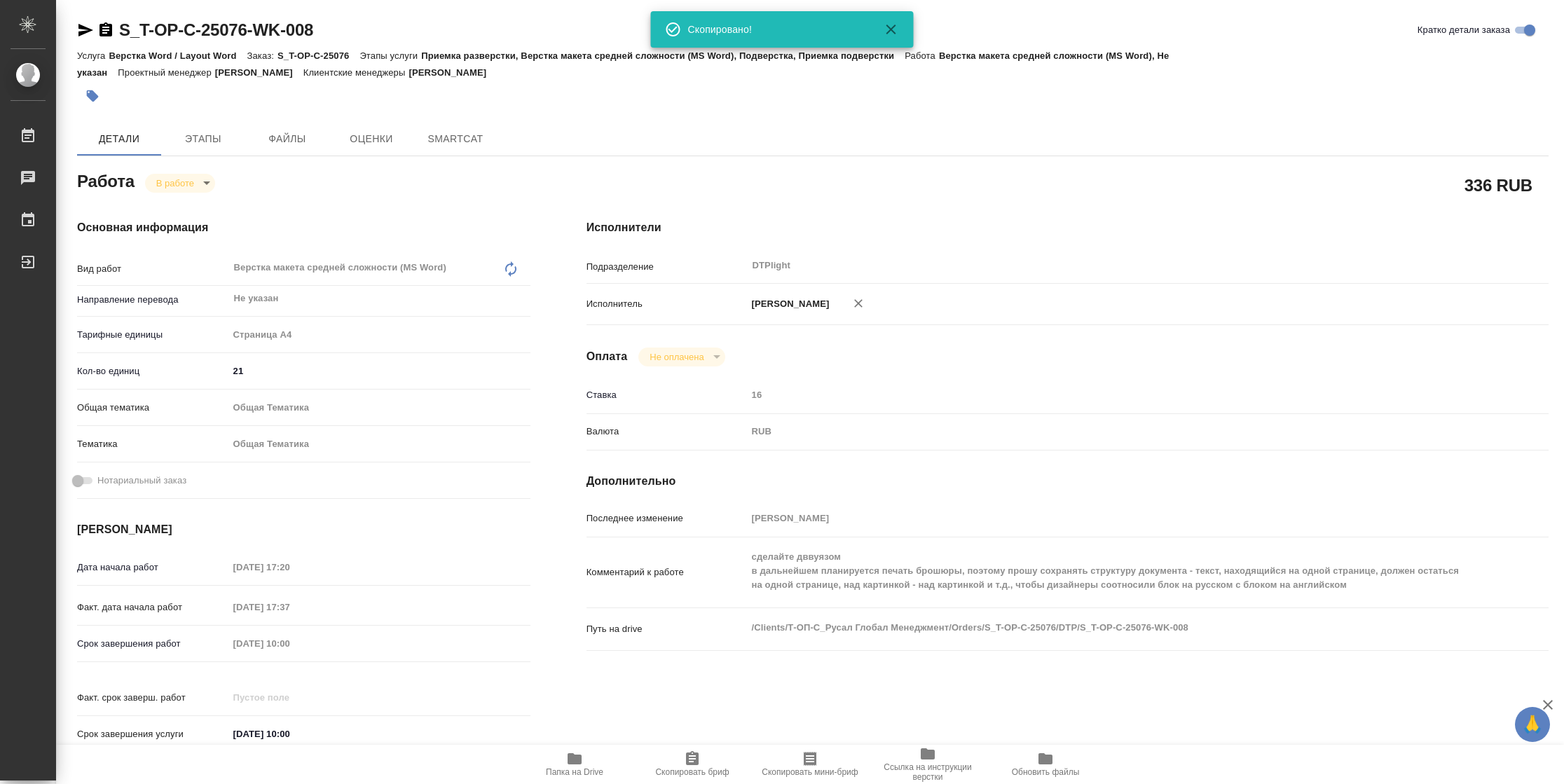
type textarea "x"
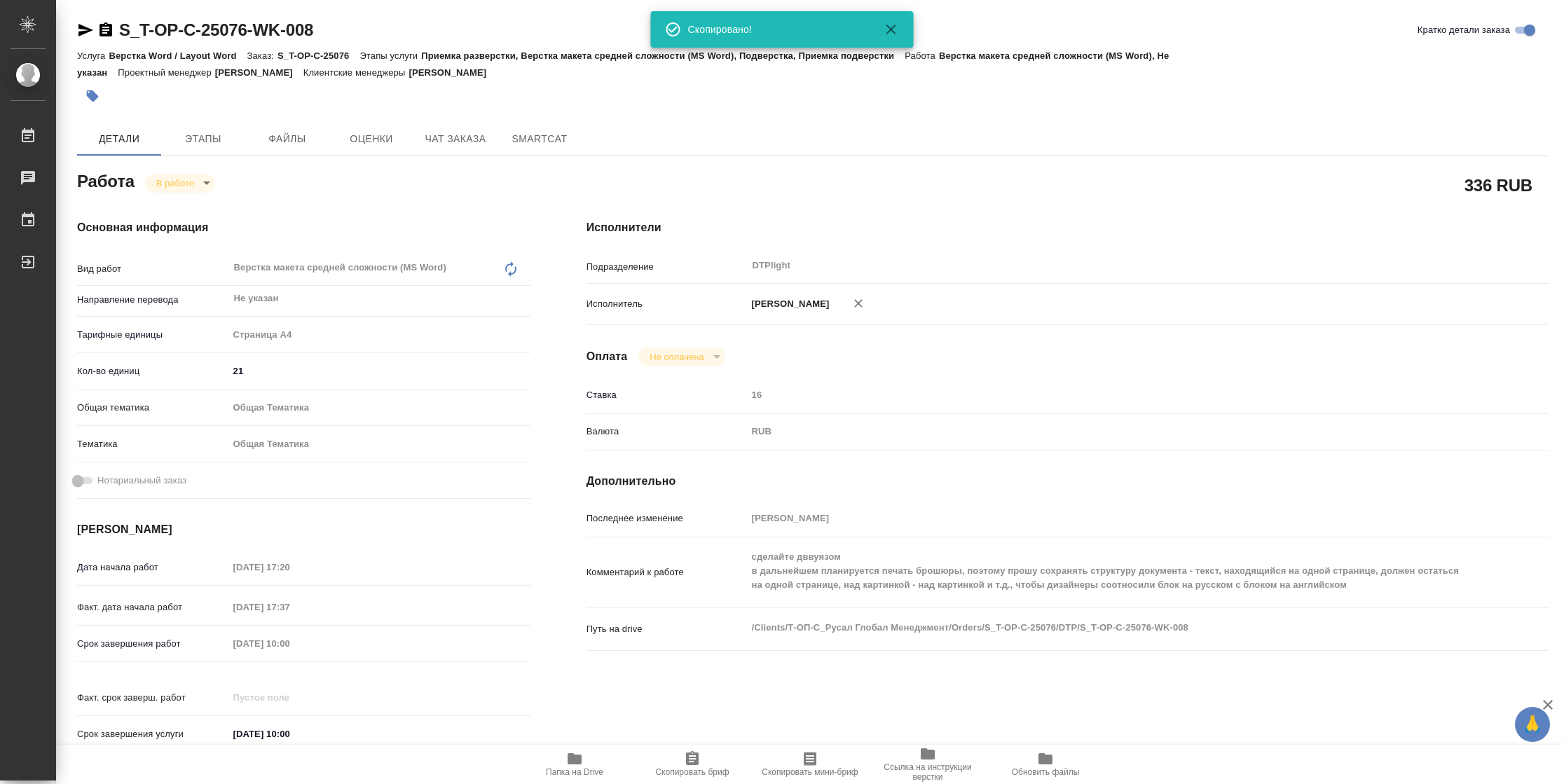
type textarea "x"
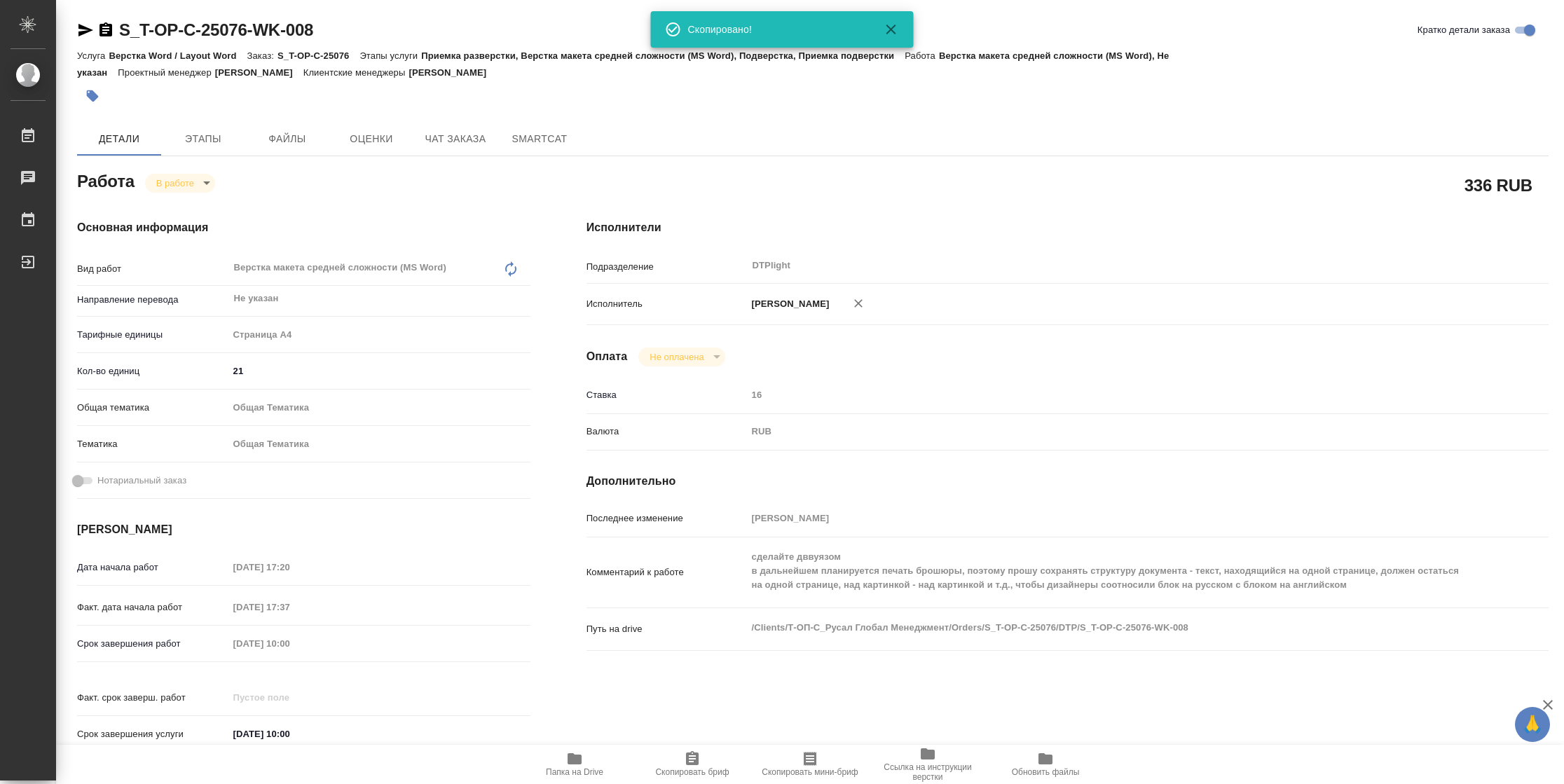
type textarea "x"
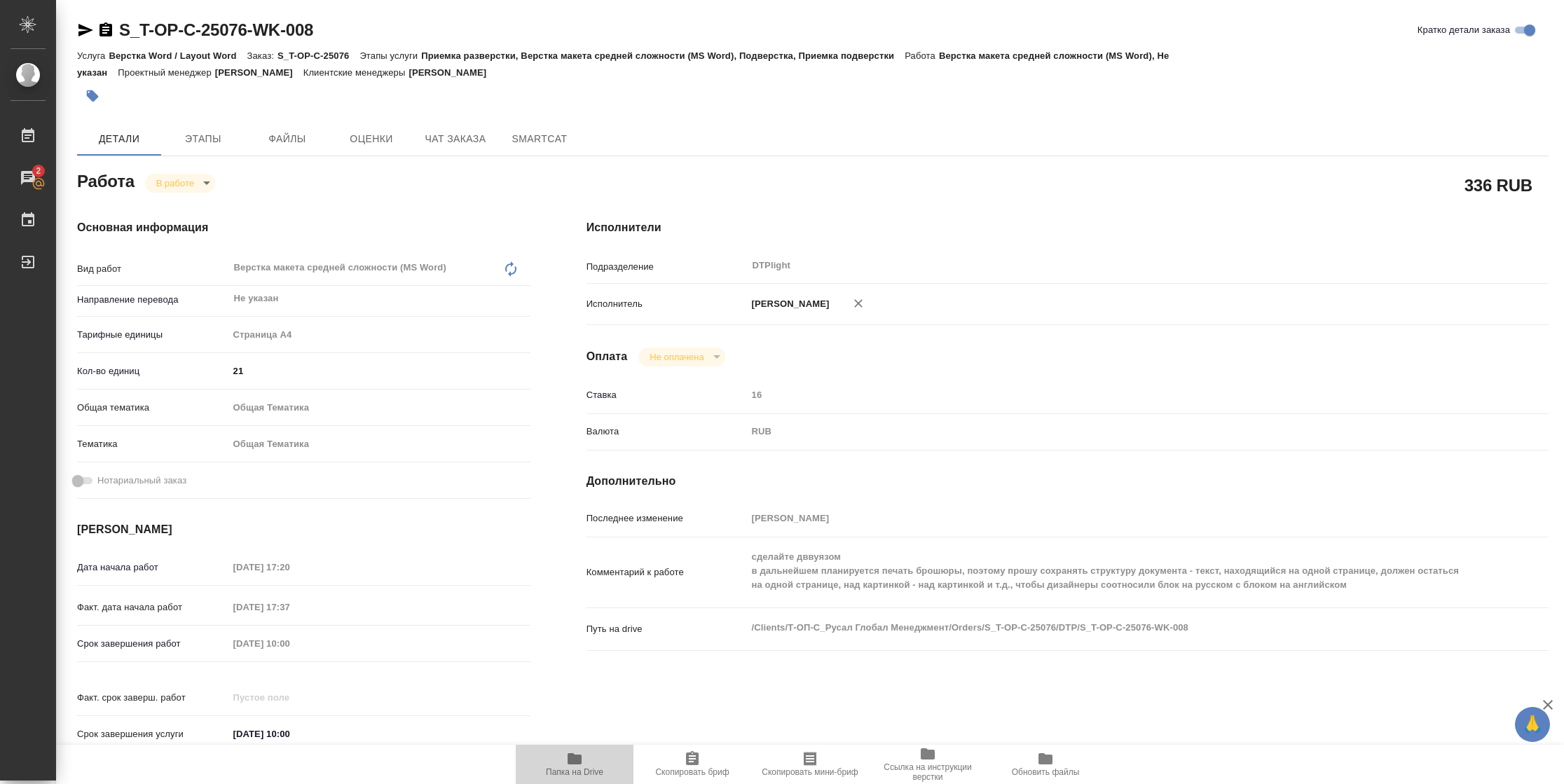
click at [558, 772] on span "Папка на Drive" at bounding box center [574, 772] width 57 height 10
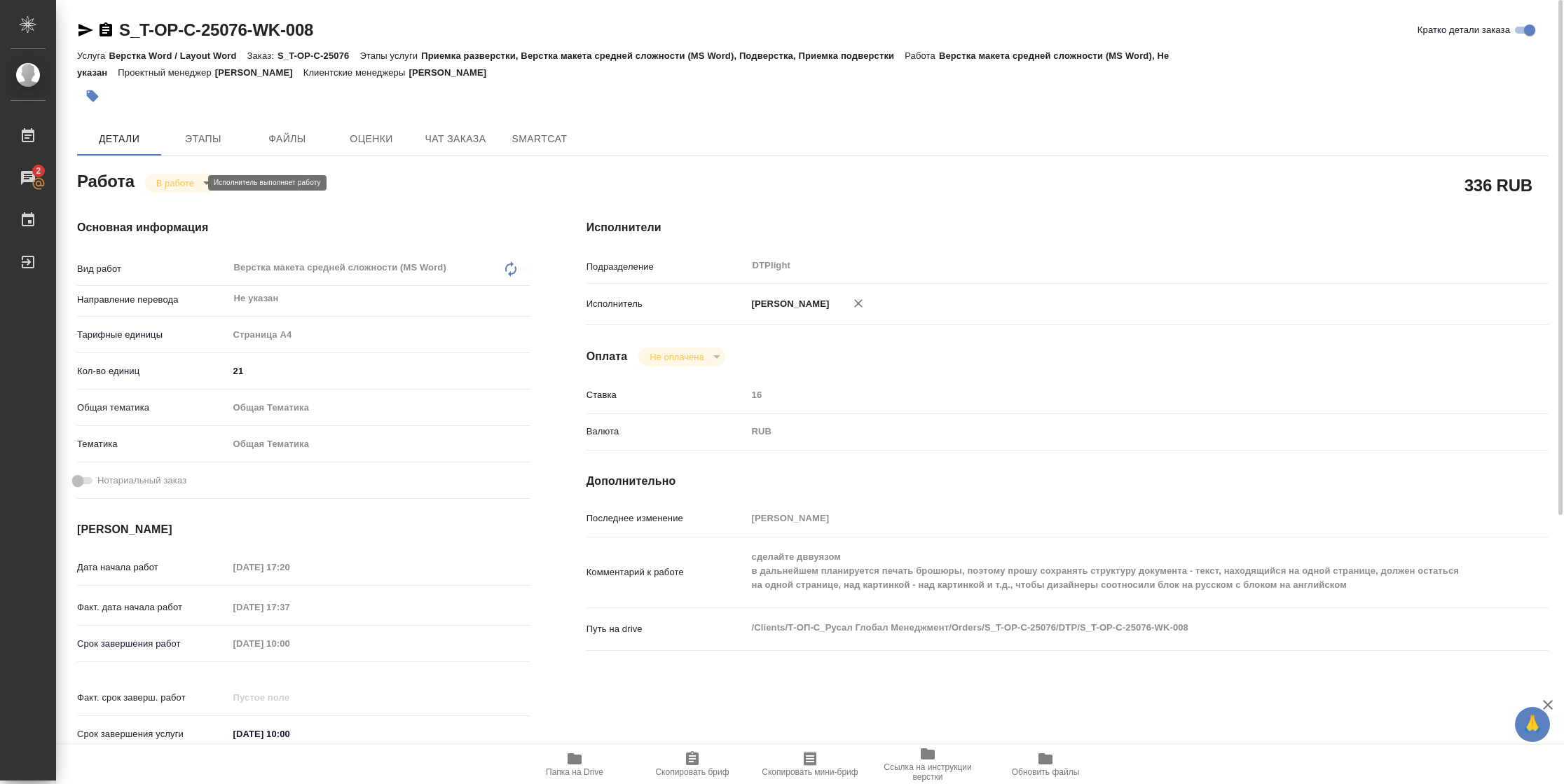
click at [192, 185] on body "🙏 .cls-1 fill:#fff; AWATERA [PERSON_NAME] 2 Чаты График Выйти S_T-OP-C-25076-WK…" at bounding box center [782, 392] width 1564 height 784
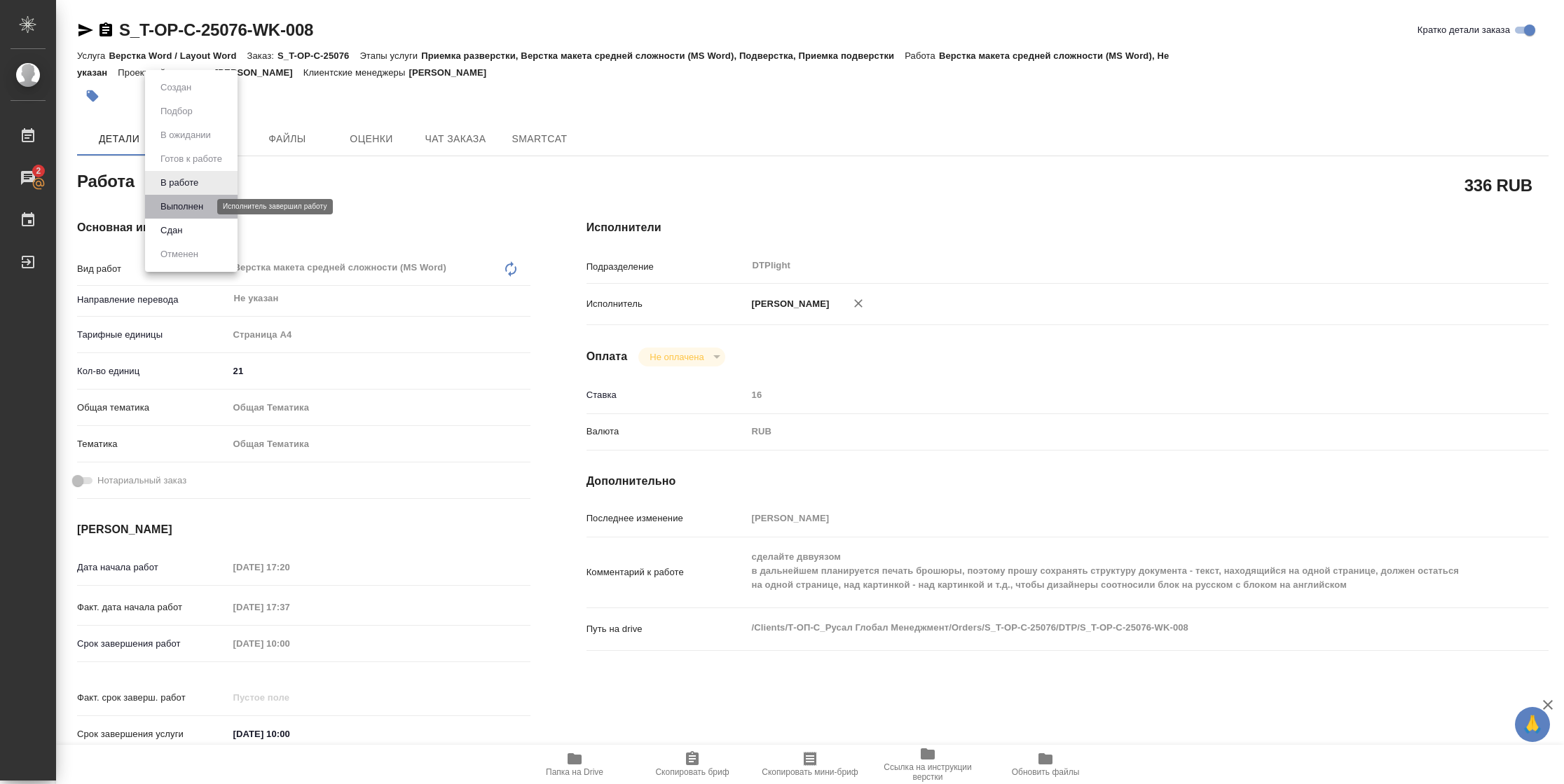
click at [189, 205] on button "Выполнен" at bounding box center [182, 206] width 51 height 15
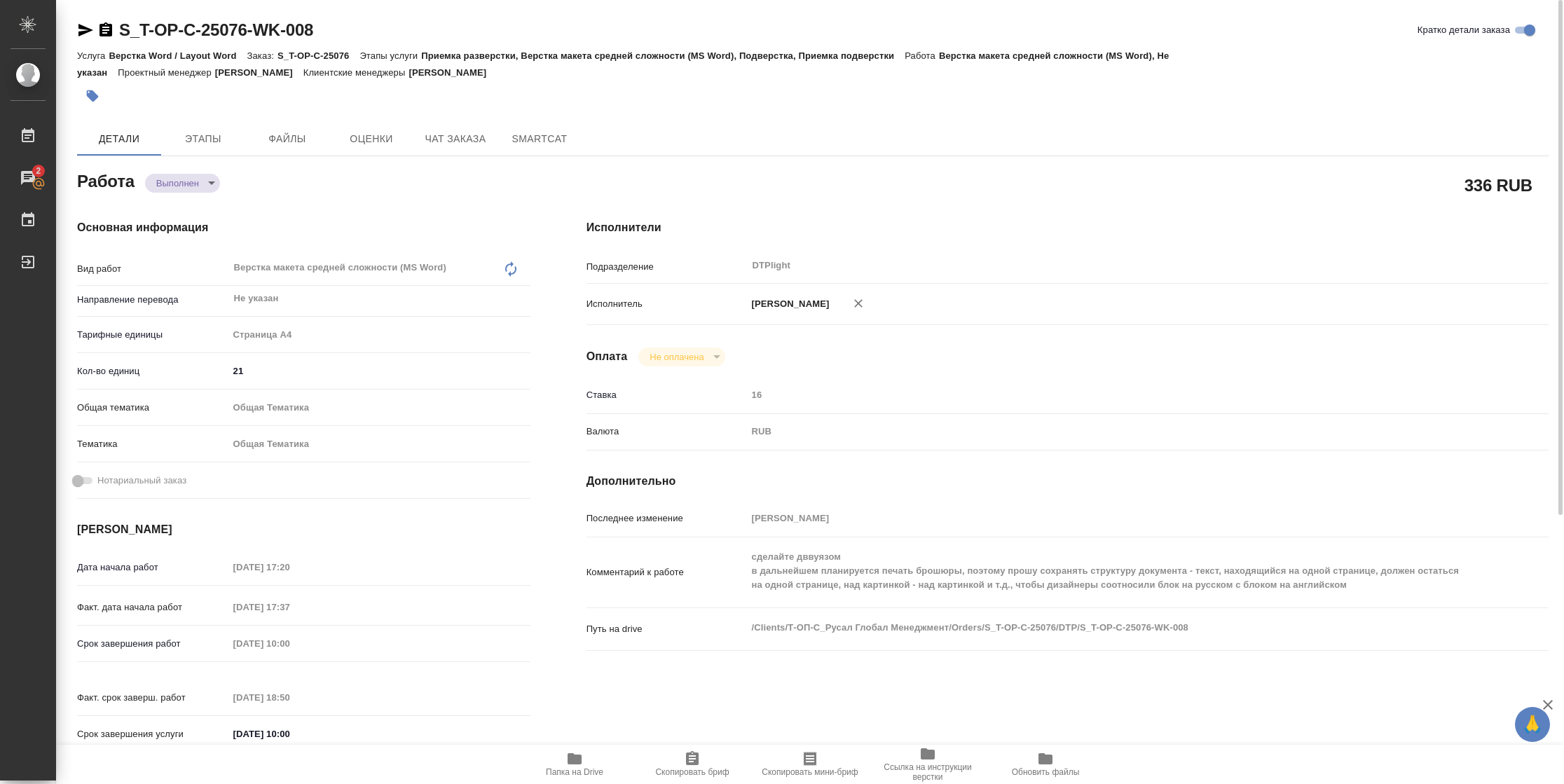
type textarea "x"
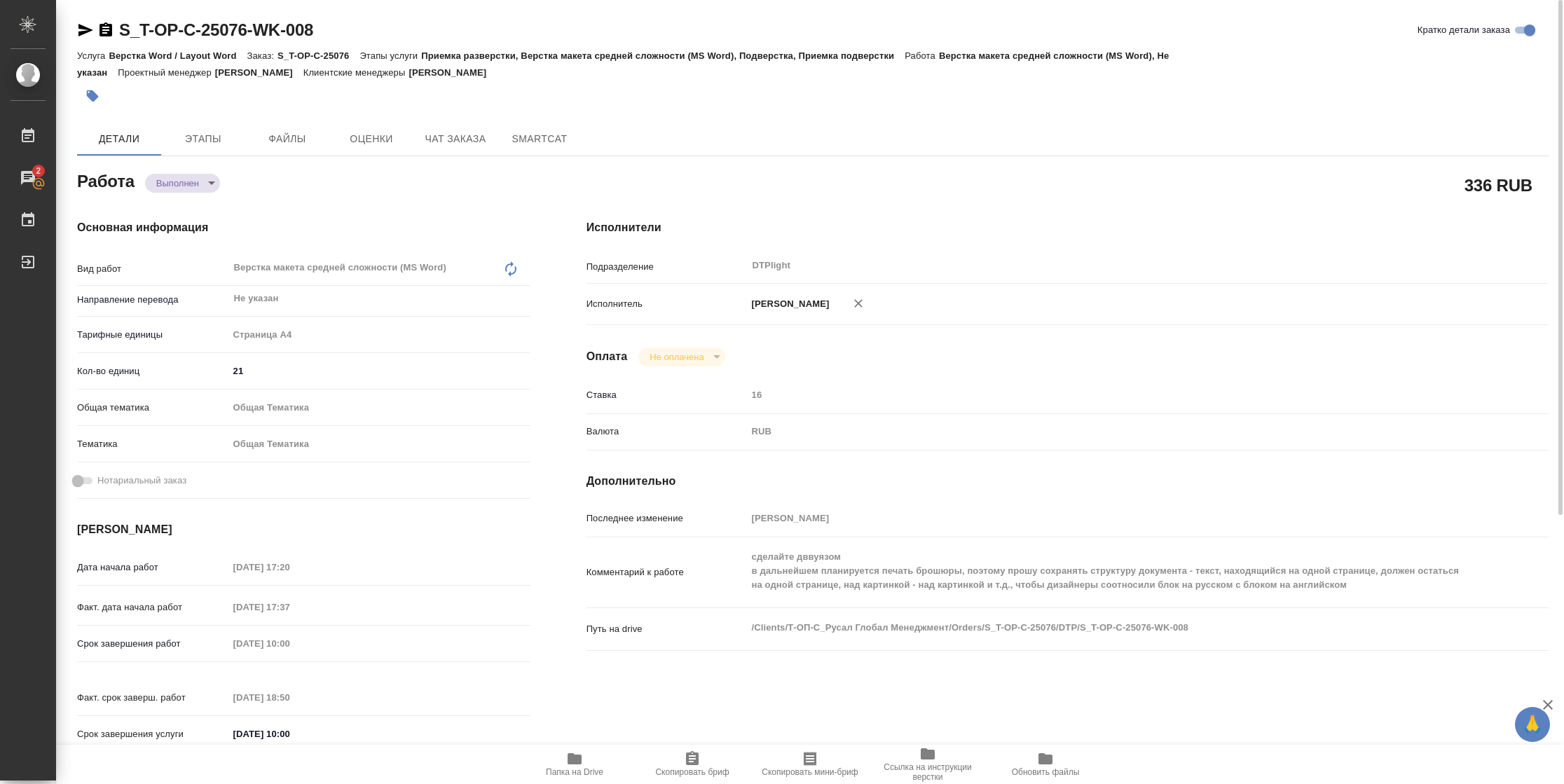
type textarea "x"
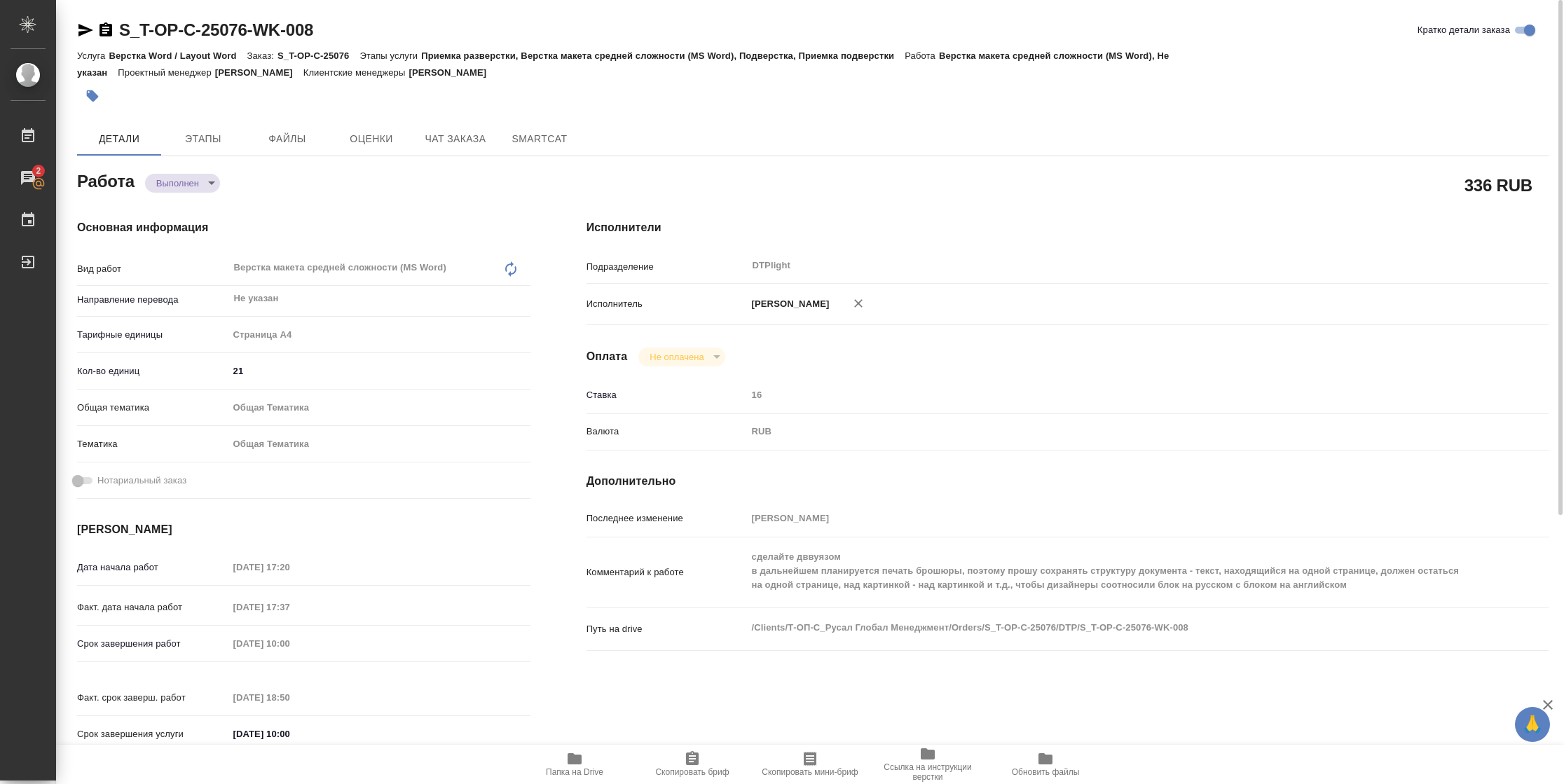
type textarea "x"
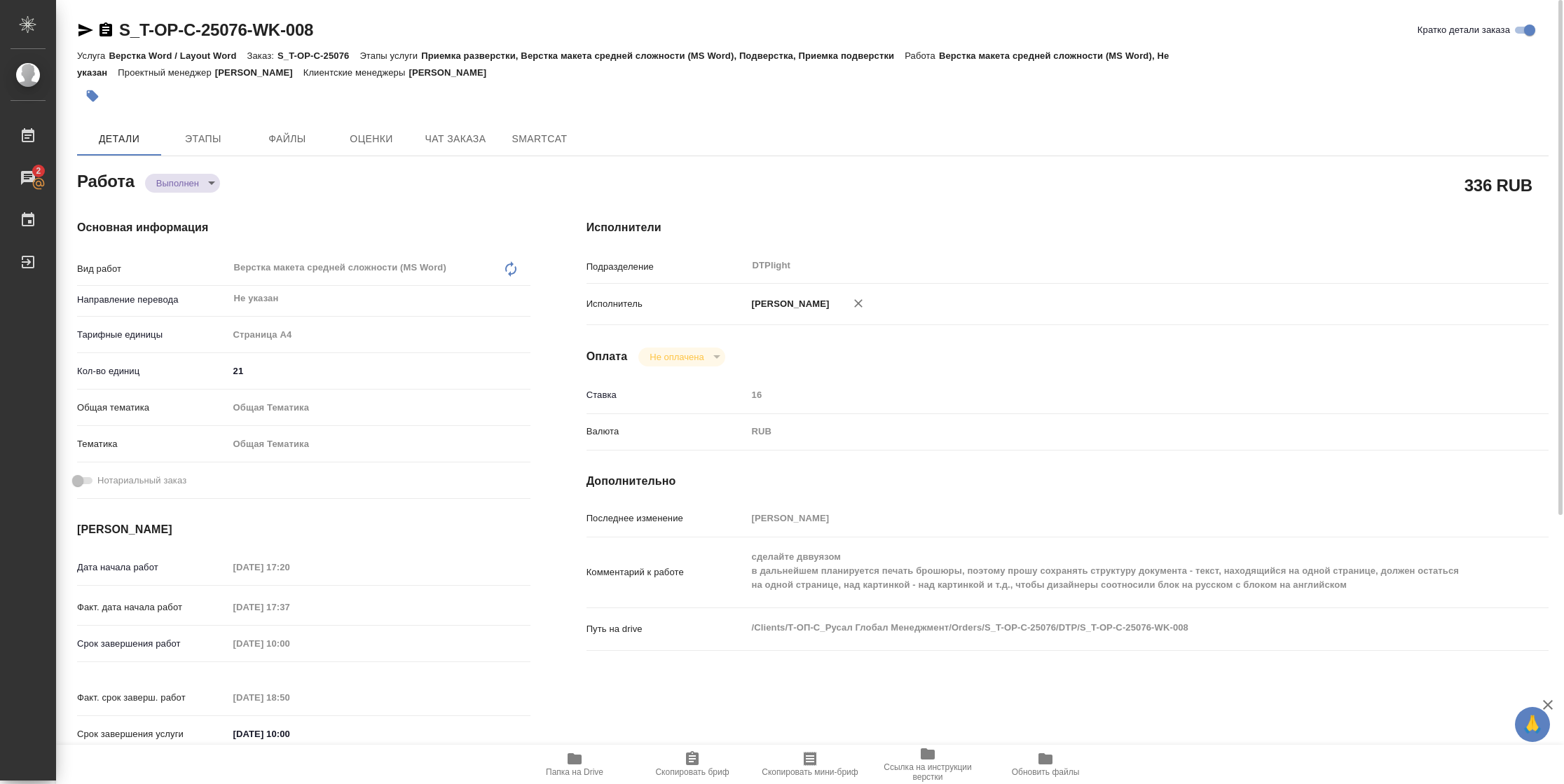
type textarea "x"
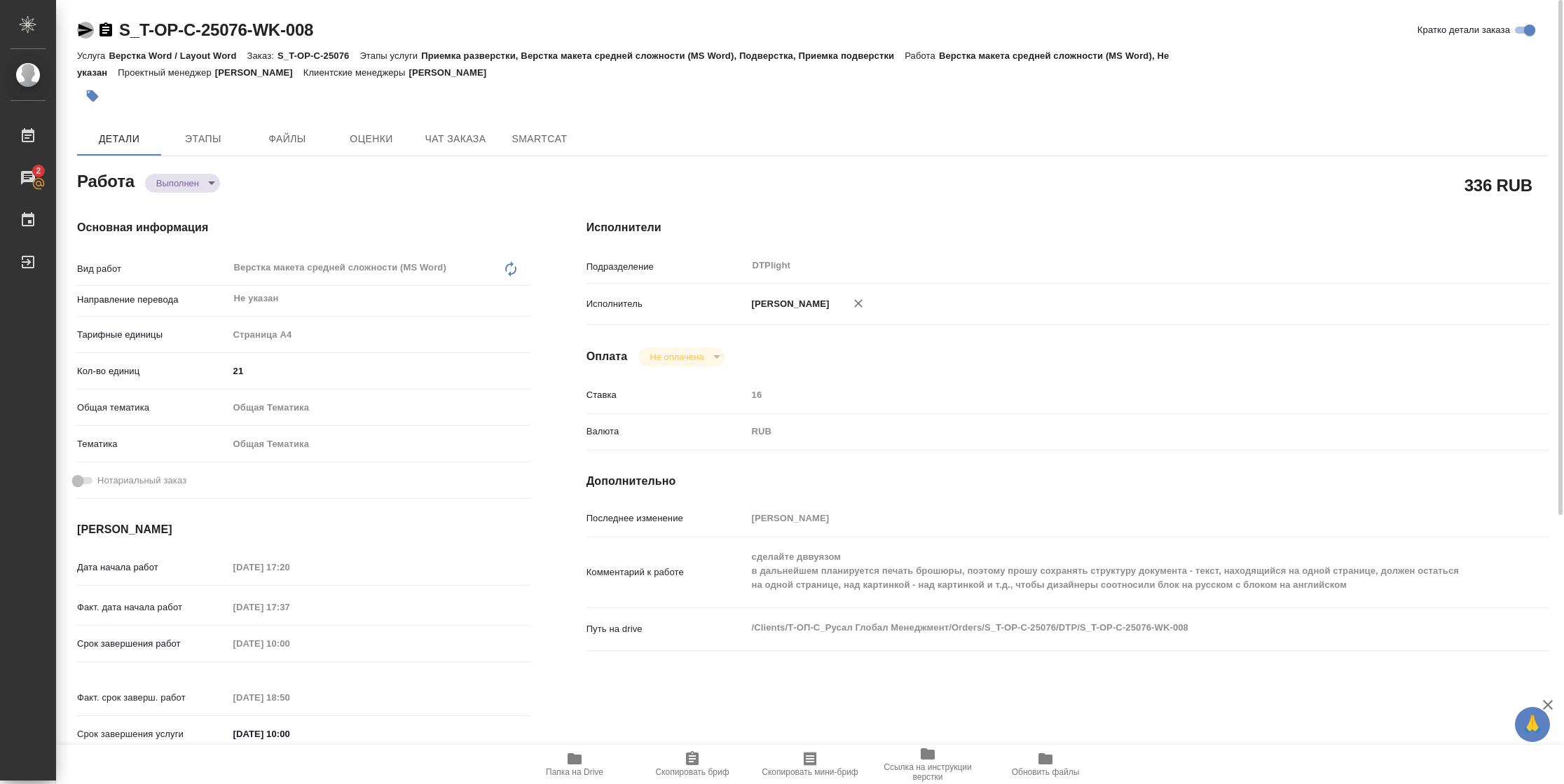
drag, startPoint x: 85, startPoint y: 35, endPoint x: 145, endPoint y: 19, distance: 62.1
click at [85, 35] on icon "button" at bounding box center [86, 30] width 17 height 17
